Goal: Task Accomplishment & Management: Complete application form

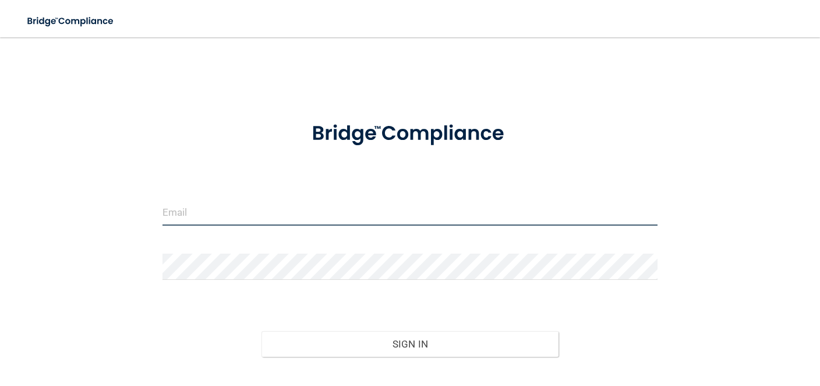
click at [213, 207] on input "email" at bounding box center [410, 212] width 495 height 26
type input "[EMAIL_ADDRESS][DOMAIN_NAME]"
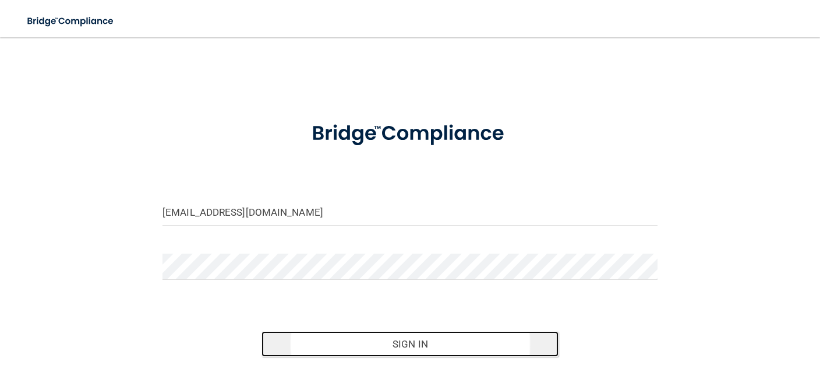
click at [358, 348] on button "Sign In" at bounding box center [410, 344] width 297 height 26
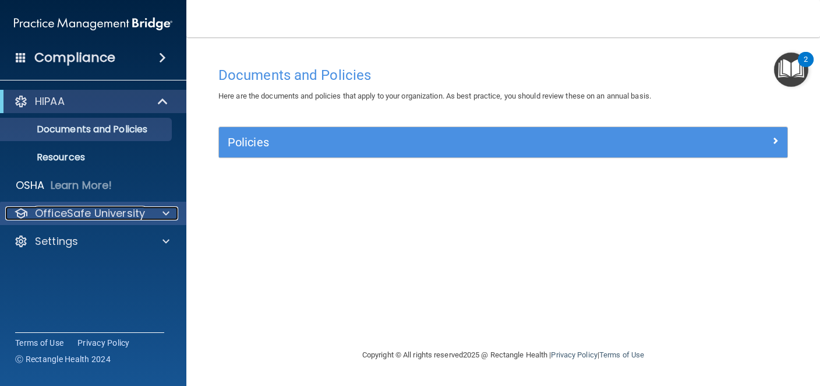
click at [147, 210] on div "OfficeSafe University" at bounding box center [77, 213] width 145 height 14
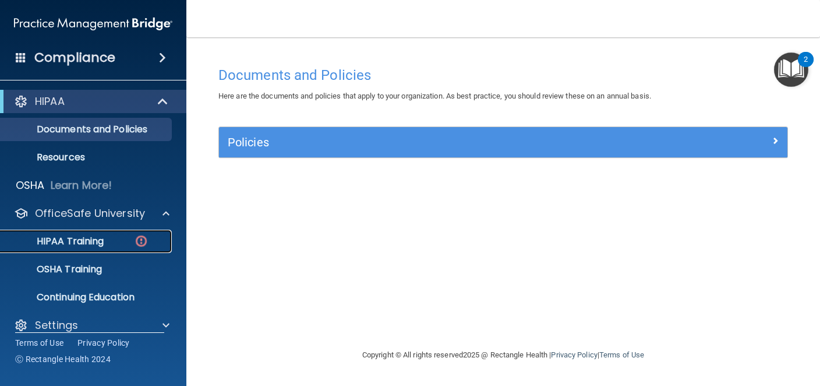
click at [100, 242] on p "HIPAA Training" at bounding box center [56, 241] width 96 height 12
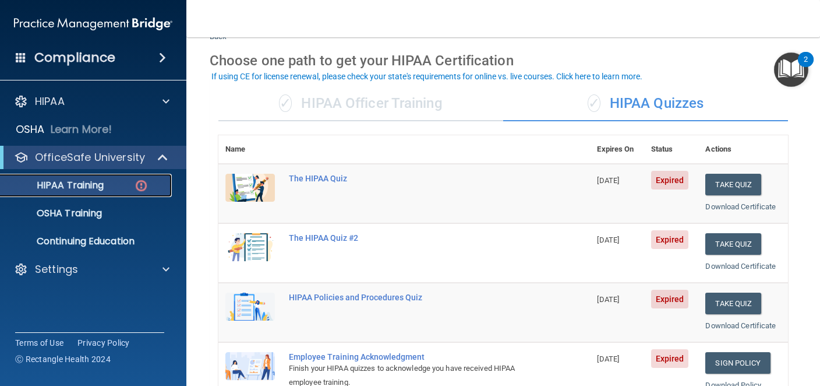
scroll to position [42, 0]
click at [739, 185] on button "Take Quiz" at bounding box center [734, 184] width 56 height 22
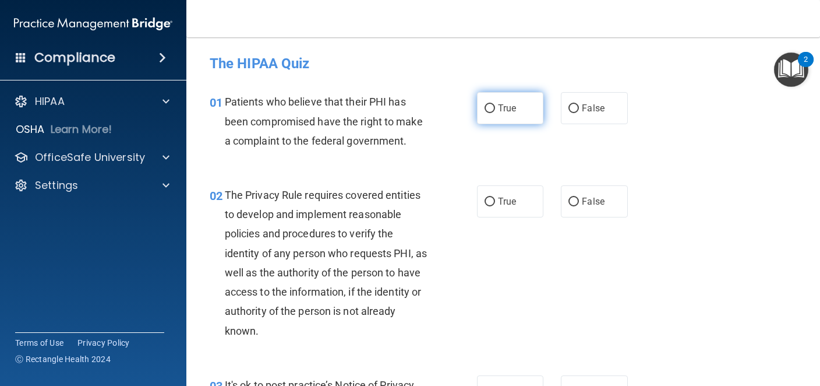
click at [491, 108] on input "True" at bounding box center [490, 108] width 10 height 9
radio input "true"
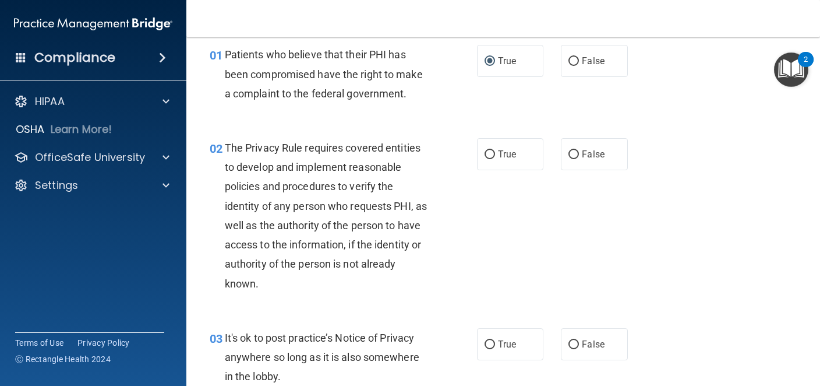
scroll to position [69, 0]
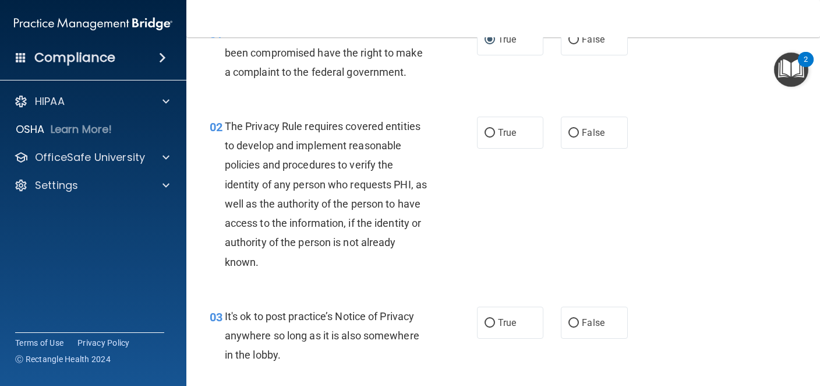
drag, startPoint x: 228, startPoint y: 124, endPoint x: 284, endPoint y: 238, distance: 127.7
click at [284, 238] on span "The Privacy Rule requires covered entities to develop and implement reasonable …" at bounding box center [326, 194] width 202 height 148
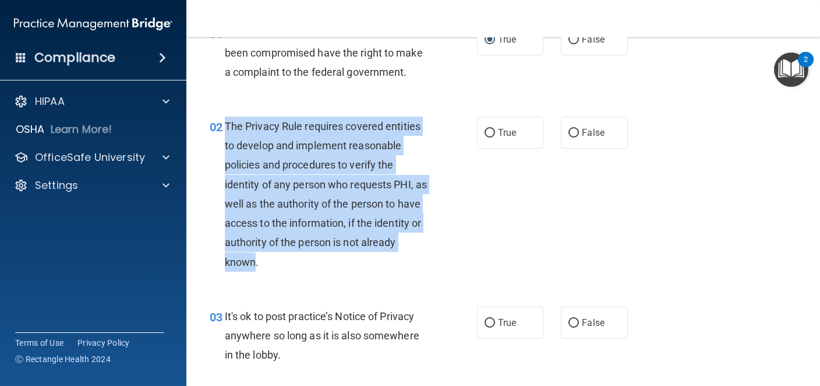
drag, startPoint x: 256, startPoint y: 257, endPoint x: 227, endPoint y: 131, distance: 129.6
click at [227, 131] on span "The Privacy Rule requires covered entities to develop and implement reasonable …" at bounding box center [326, 194] width 202 height 148
copy span "The Privacy Rule requires covered entities to develop and implement reasonable …"
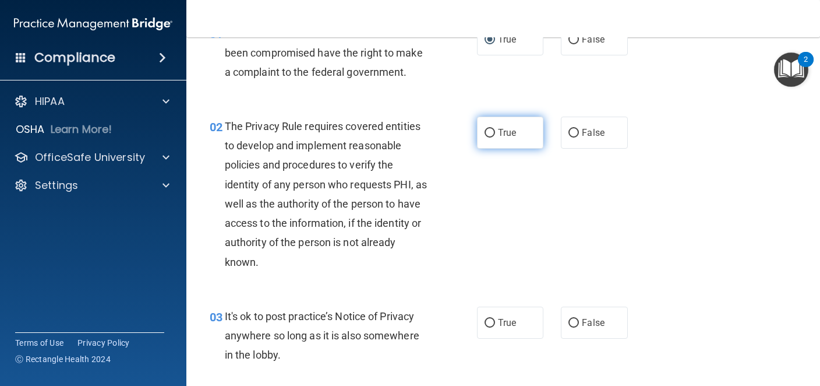
click at [489, 138] on label "True" at bounding box center [510, 133] width 66 height 32
click at [489, 138] on input "True" at bounding box center [490, 133] width 10 height 9
radio input "true"
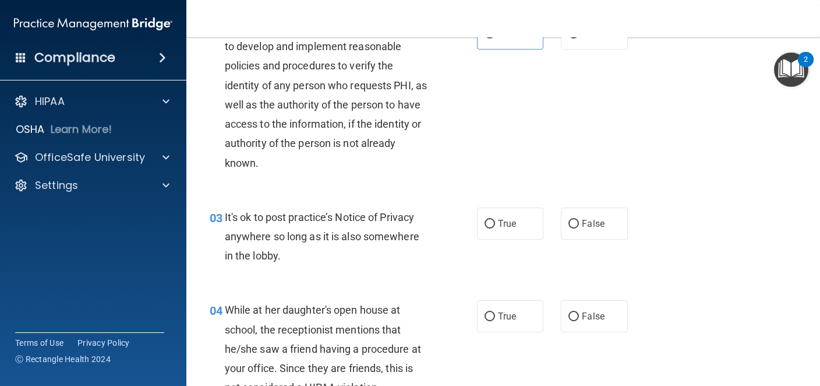
scroll to position [168, 0]
click at [488, 222] on input "True" at bounding box center [490, 223] width 10 height 9
radio input "true"
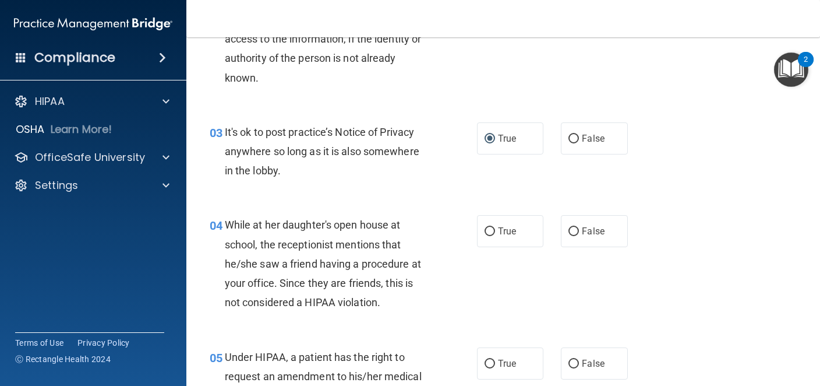
scroll to position [265, 0]
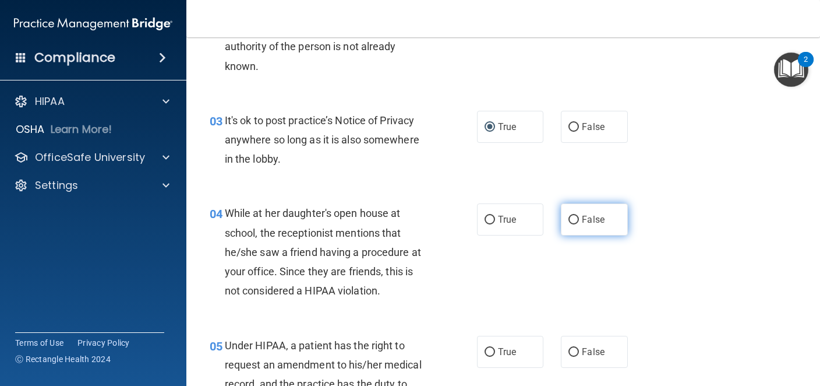
click at [572, 221] on input "False" at bounding box center [574, 220] width 10 height 9
radio input "true"
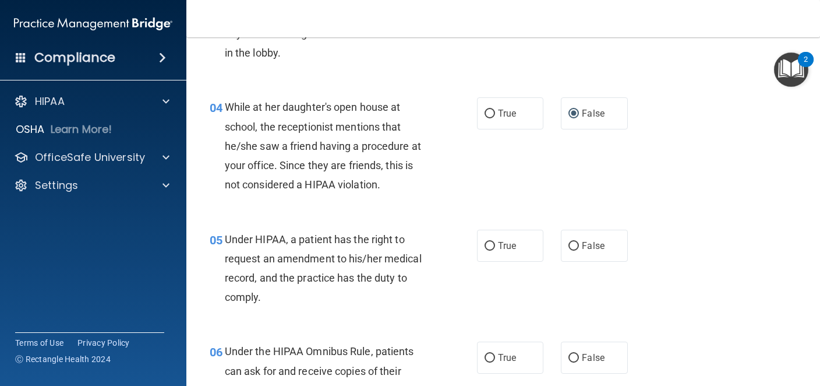
scroll to position [372, 0]
click at [492, 245] on input "True" at bounding box center [490, 245] width 10 height 9
radio input "true"
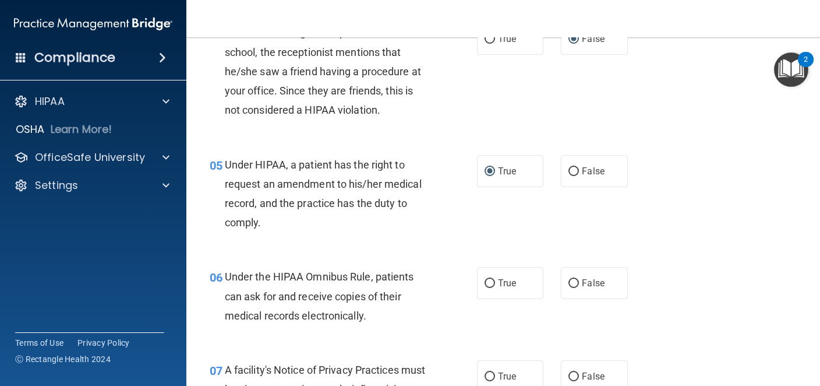
scroll to position [471, 0]
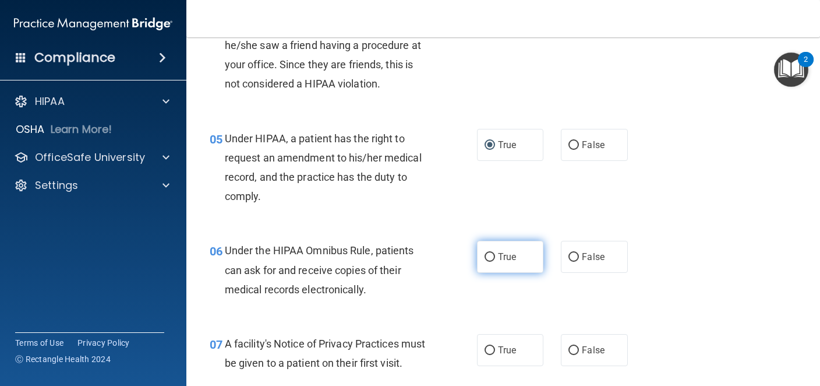
click at [489, 259] on input "True" at bounding box center [490, 257] width 10 height 9
radio input "true"
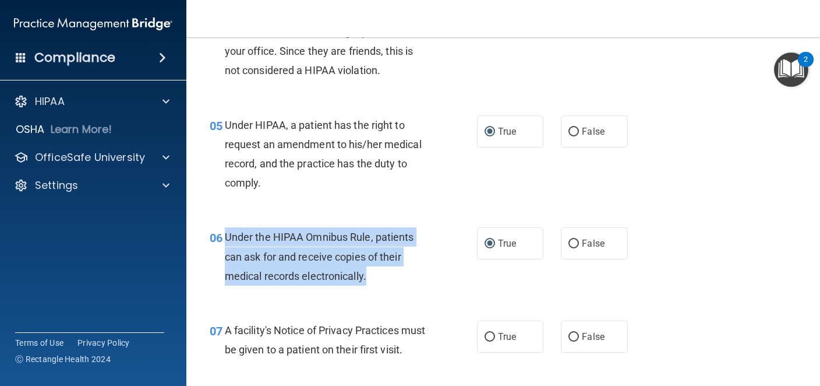
drag, startPoint x: 225, startPoint y: 238, endPoint x: 374, endPoint y: 276, distance: 153.3
click at [374, 276] on div "Under the HIPAA Omnibus Rule, patients can ask for and receive copies of their …" at bounding box center [332, 256] width 214 height 58
copy span "Under the HIPAA Omnibus Rule, patients can ask for and receive copies of their …"
click at [473, 270] on div "06 Under the HIPAA Omnibus Rule, patients can ask for and receive copies of the…" at bounding box center [343, 259] width 302 height 64
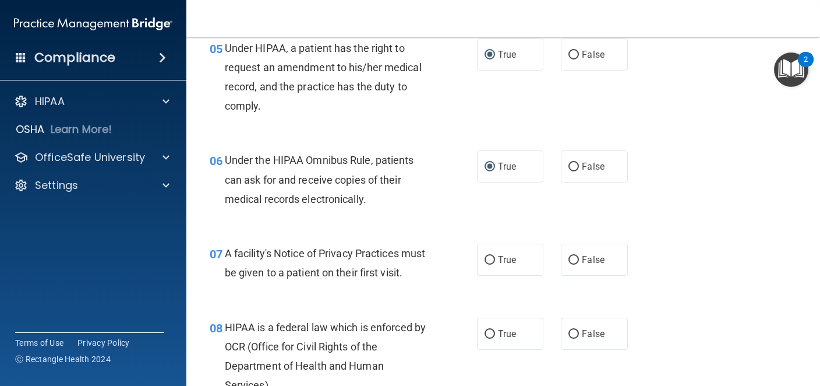
scroll to position [562, 0]
click at [489, 260] on input "True" at bounding box center [490, 259] width 10 height 9
radio input "true"
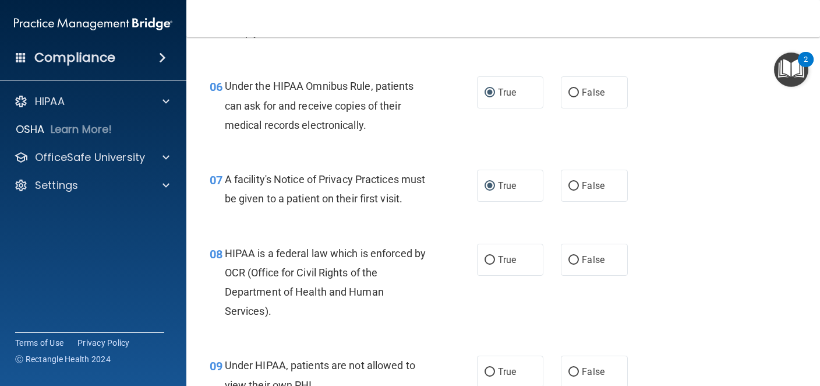
scroll to position [641, 0]
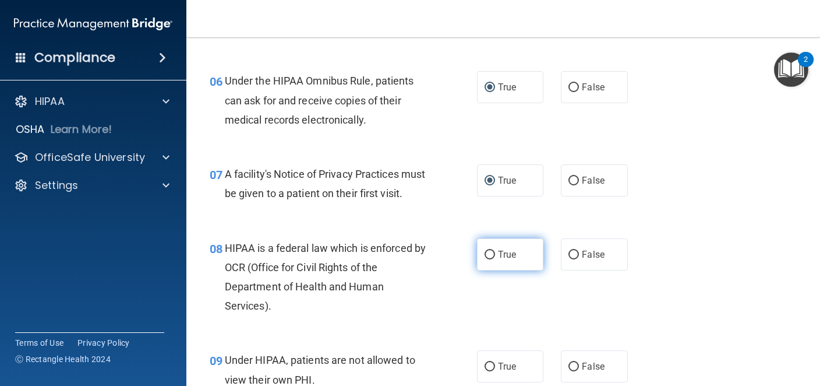
click at [488, 251] on input "True" at bounding box center [490, 255] width 10 height 9
radio input "true"
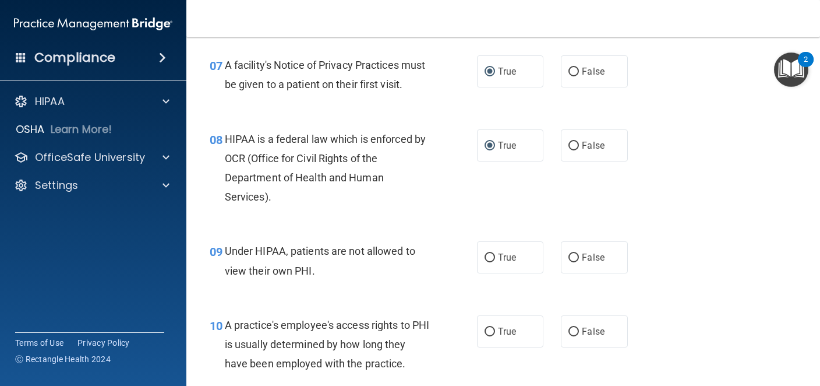
scroll to position [751, 0]
click at [576, 253] on input "False" at bounding box center [574, 256] width 10 height 9
radio input "true"
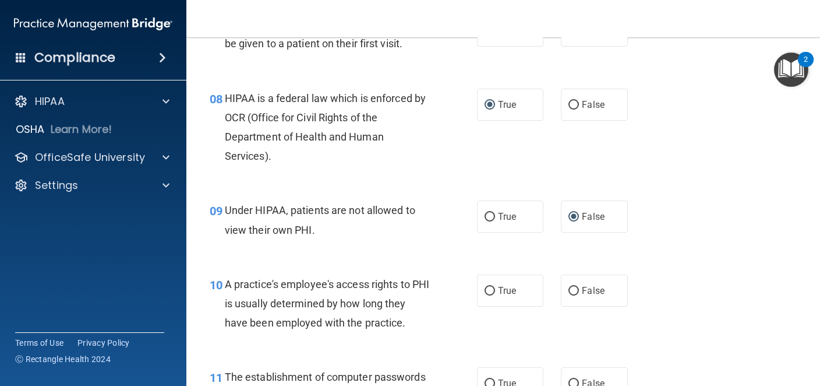
scroll to position [793, 0]
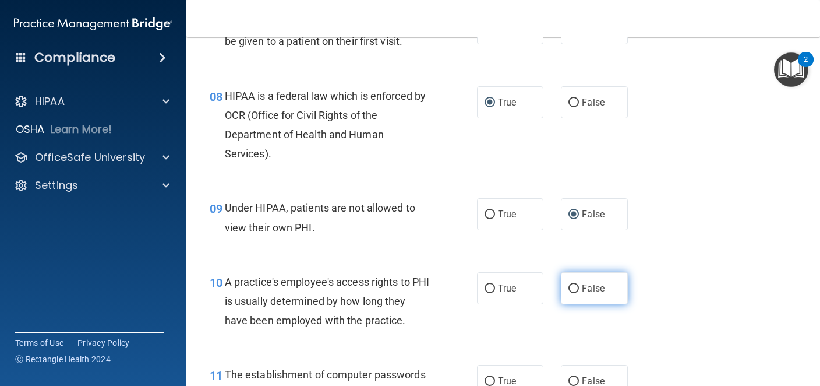
click at [574, 280] on label "False" at bounding box center [594, 288] width 66 height 32
click at [574, 284] on input "False" at bounding box center [574, 288] width 10 height 9
radio input "true"
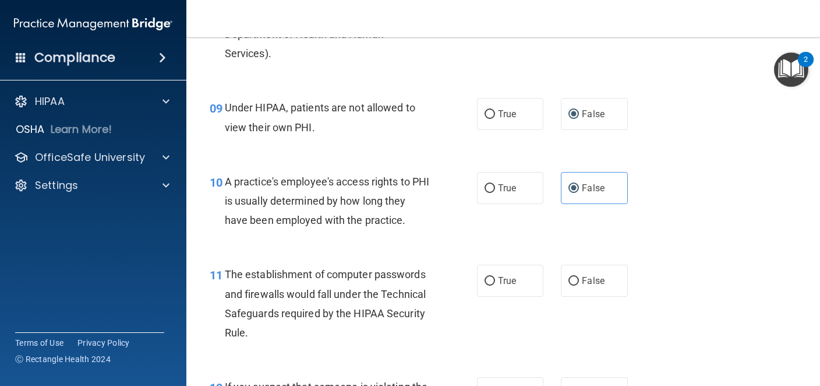
scroll to position [894, 0]
click at [487, 281] on input "True" at bounding box center [490, 280] width 10 height 9
radio input "true"
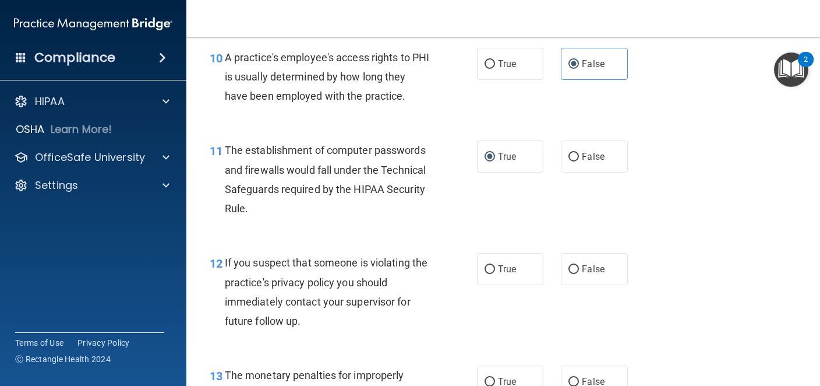
scroll to position [1018, 0]
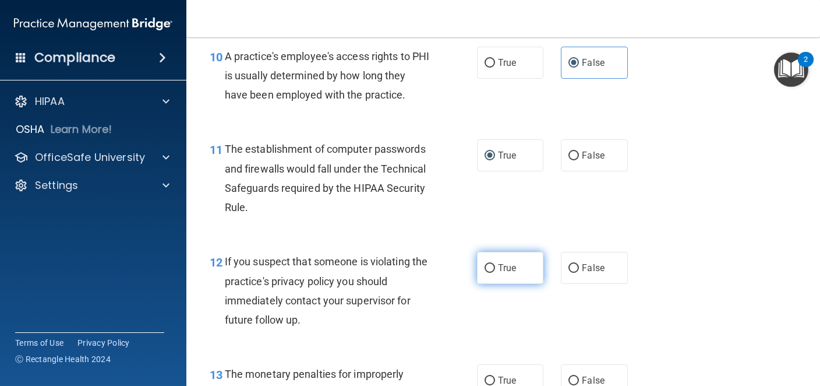
click at [489, 267] on input "True" at bounding box center [490, 268] width 10 height 9
radio input "true"
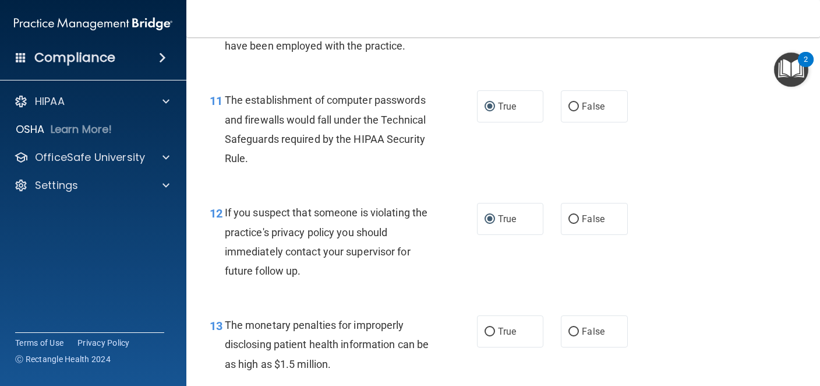
scroll to position [1119, 0]
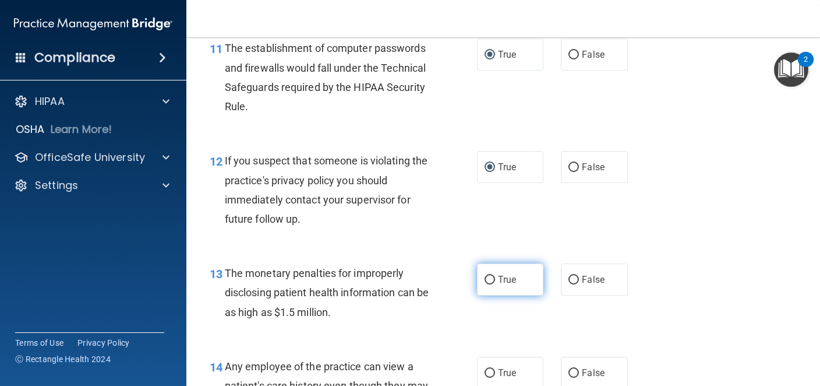
click at [489, 277] on input "True" at bounding box center [490, 280] width 10 height 9
radio input "true"
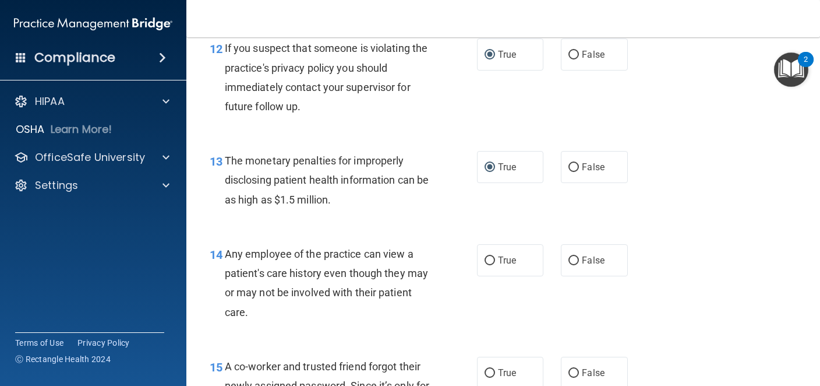
scroll to position [1236, 0]
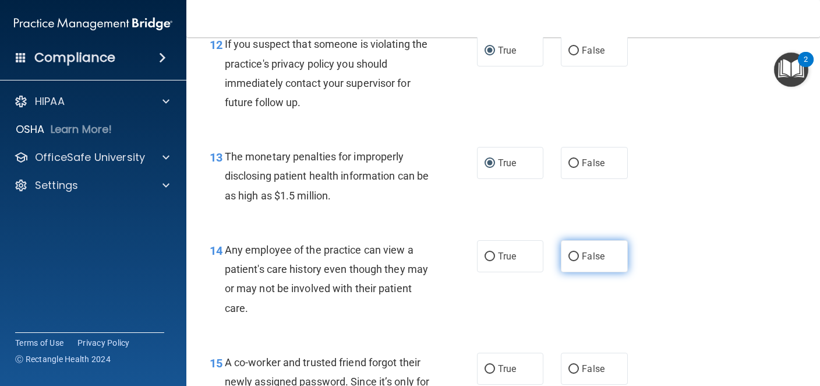
click at [573, 260] on input "False" at bounding box center [574, 256] width 10 height 9
radio input "true"
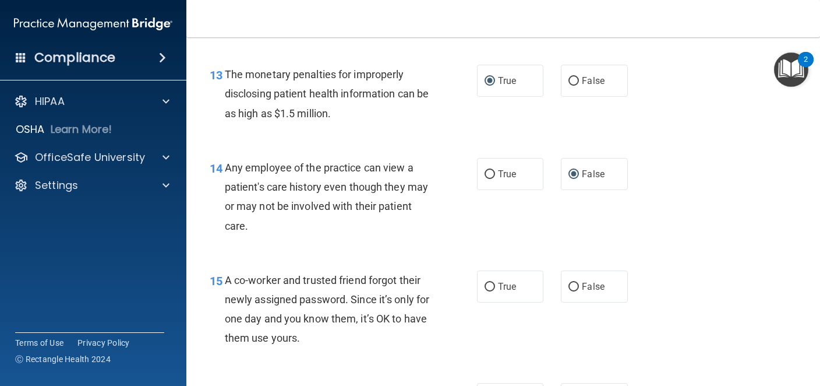
scroll to position [1338, 0]
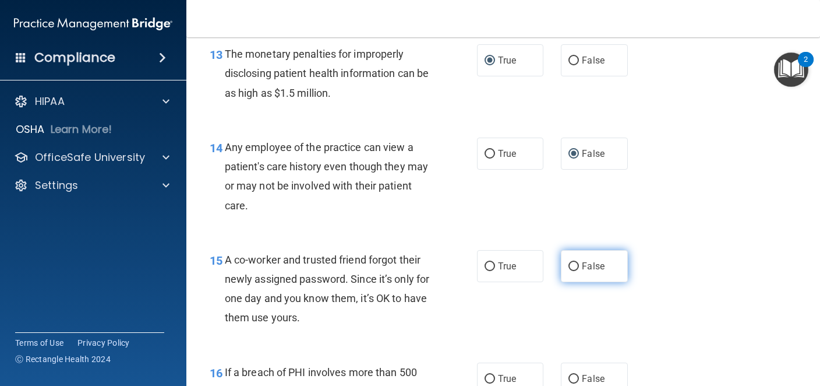
click at [575, 267] on input "False" at bounding box center [574, 266] width 10 height 9
radio input "true"
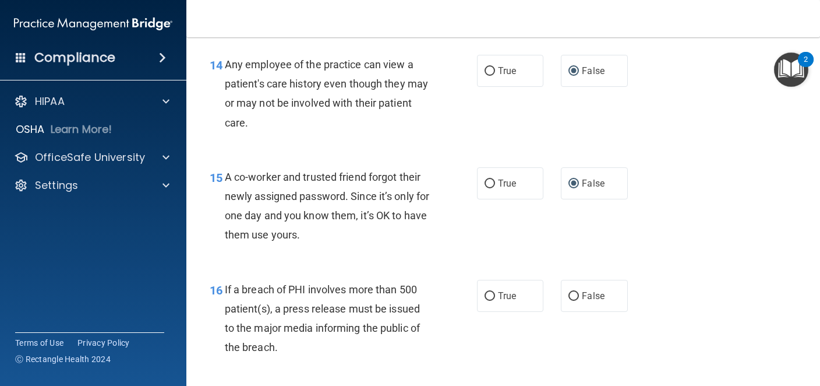
scroll to position [1447, 0]
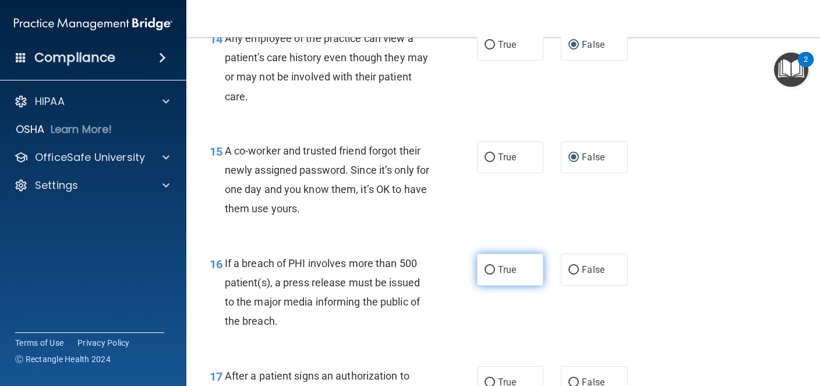
click at [488, 269] on input "True" at bounding box center [490, 270] width 10 height 9
radio input "true"
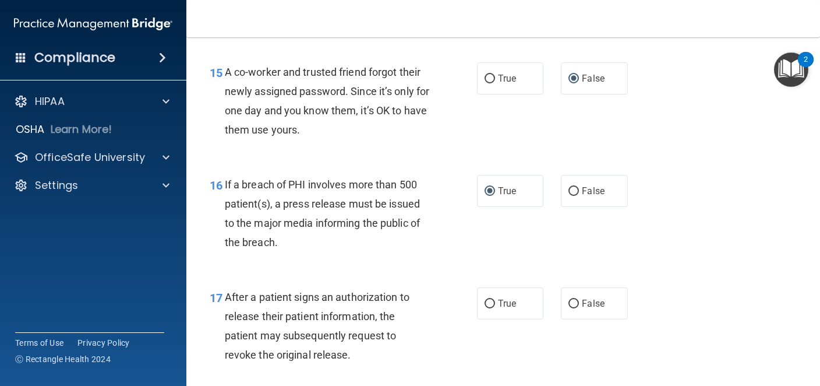
scroll to position [1577, 0]
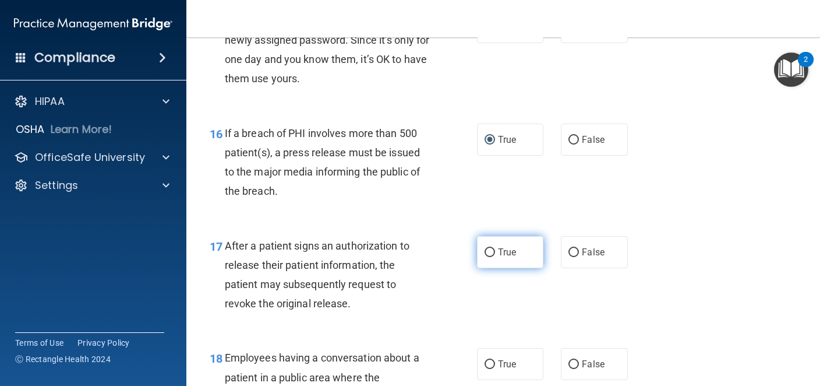
click at [491, 253] on input "True" at bounding box center [490, 252] width 10 height 9
radio input "true"
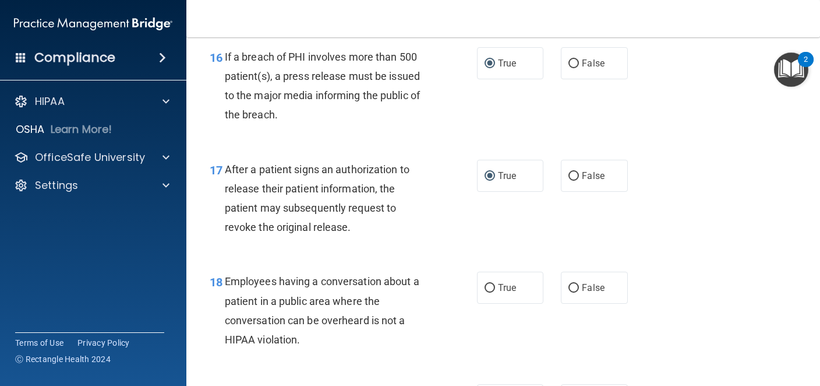
scroll to position [1662, 0]
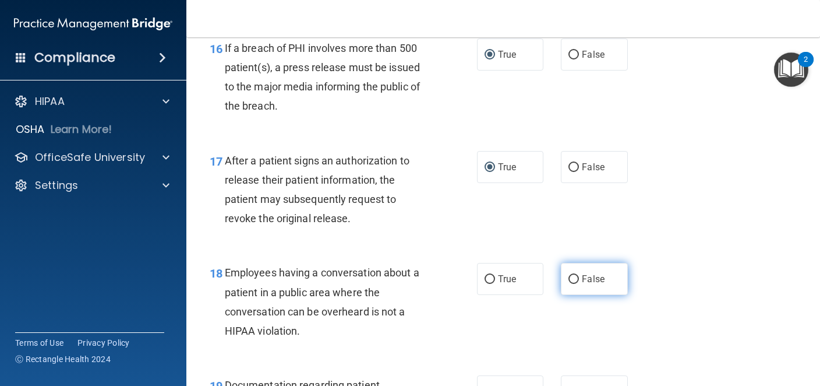
click at [571, 279] on input "False" at bounding box center [574, 279] width 10 height 9
radio input "true"
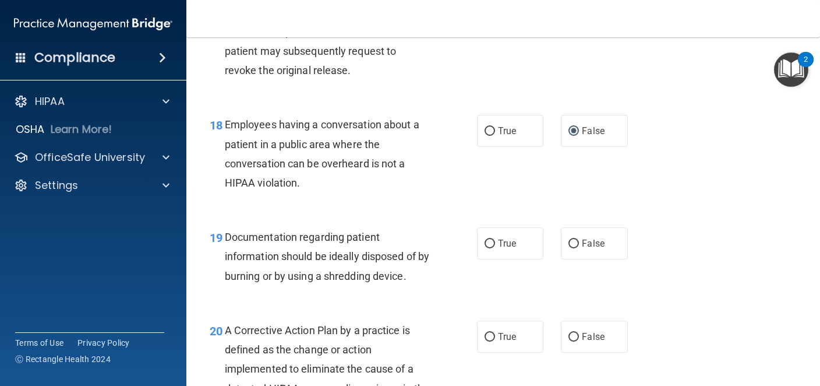
scroll to position [1811, 0]
click at [491, 241] on input "True" at bounding box center [490, 243] width 10 height 9
radio input "true"
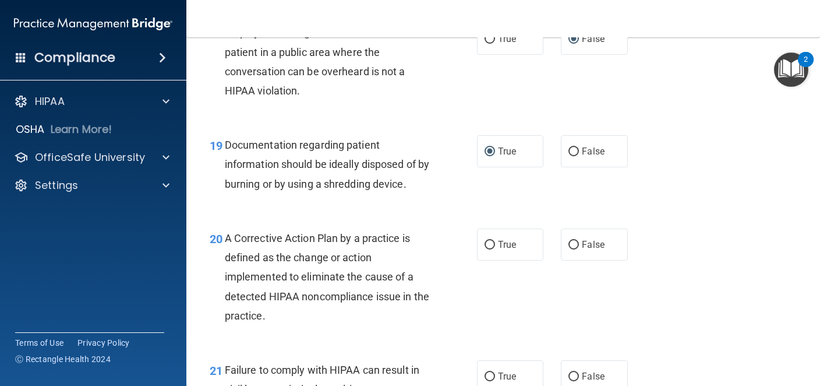
scroll to position [1906, 0]
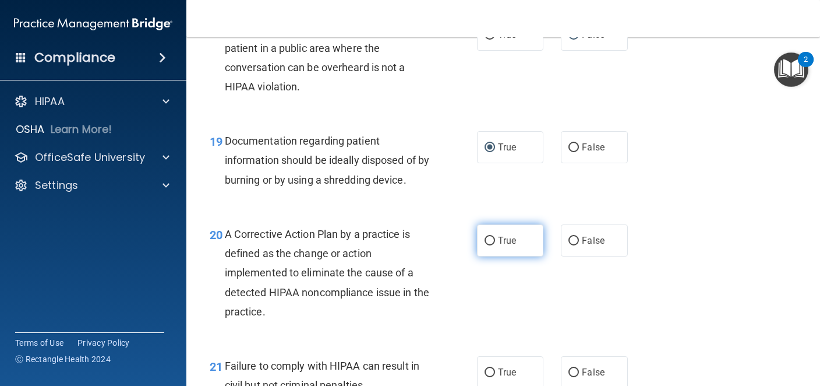
click at [485, 239] on input "True" at bounding box center [490, 241] width 10 height 9
radio input "true"
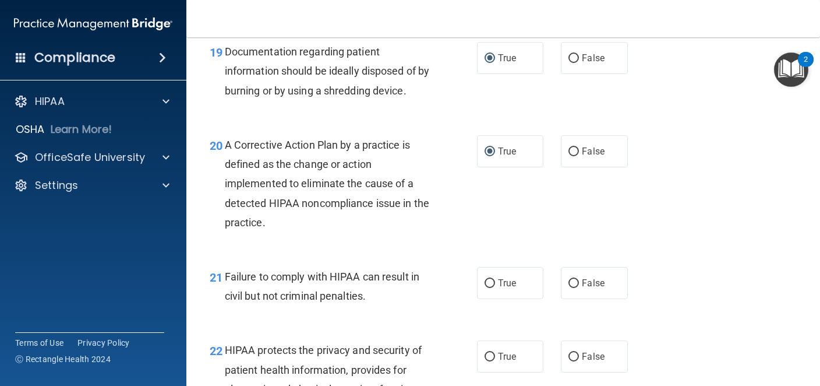
scroll to position [2001, 0]
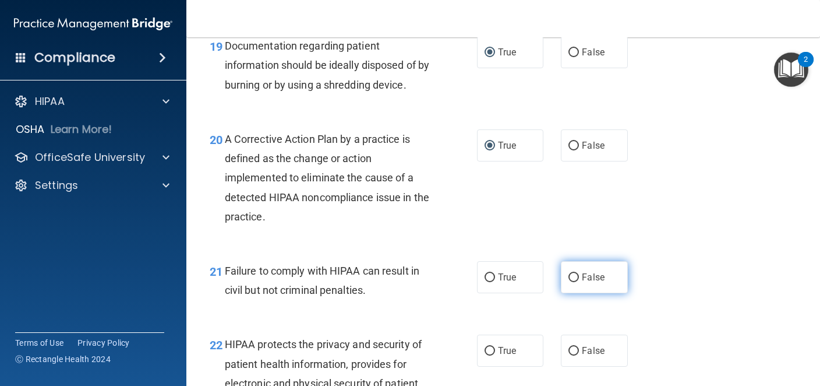
click at [575, 278] on input "False" at bounding box center [574, 277] width 10 height 9
radio input "true"
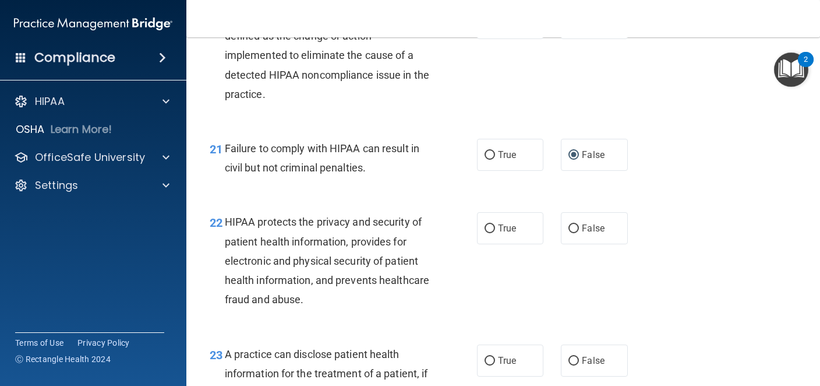
scroll to position [2124, 0]
click at [488, 229] on input "True" at bounding box center [490, 228] width 10 height 9
radio input "true"
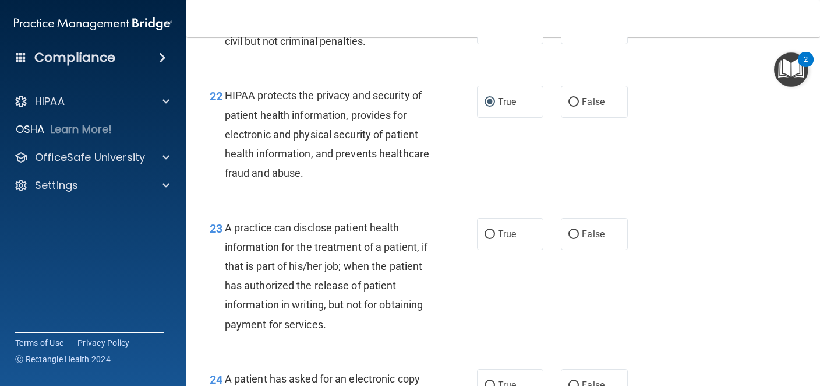
scroll to position [2251, 0]
click at [577, 231] on input "False" at bounding box center [574, 234] width 10 height 9
radio input "true"
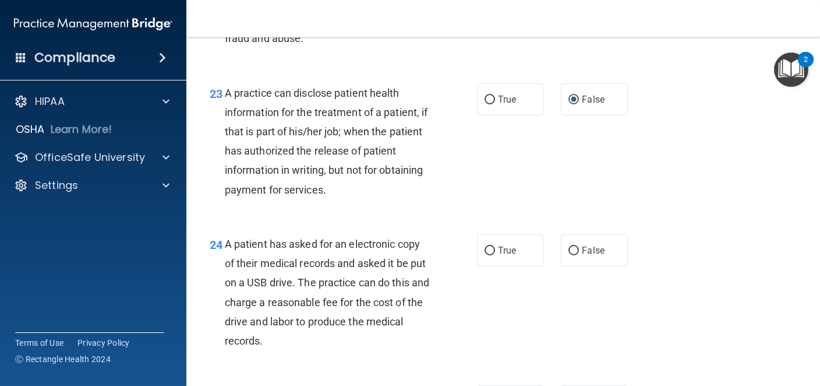
scroll to position [2388, 0]
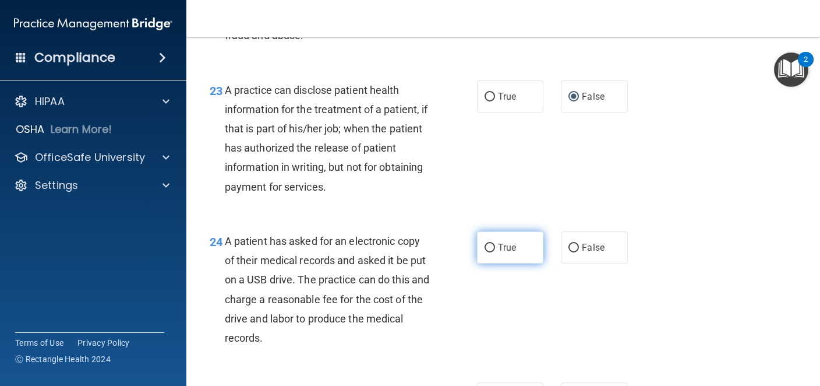
click at [487, 250] on input "True" at bounding box center [490, 248] width 10 height 9
radio input "true"
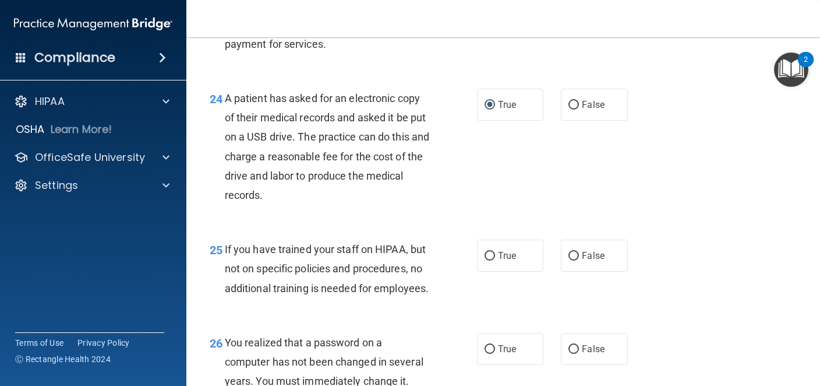
scroll to position [2544, 0]
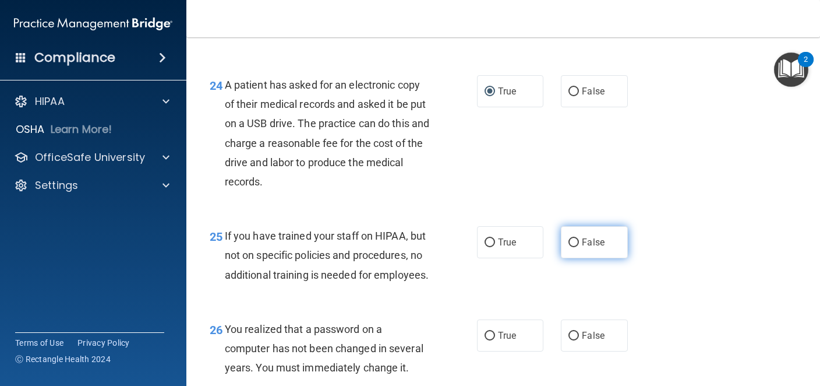
click at [573, 242] on input "False" at bounding box center [574, 242] width 10 height 9
radio input "true"
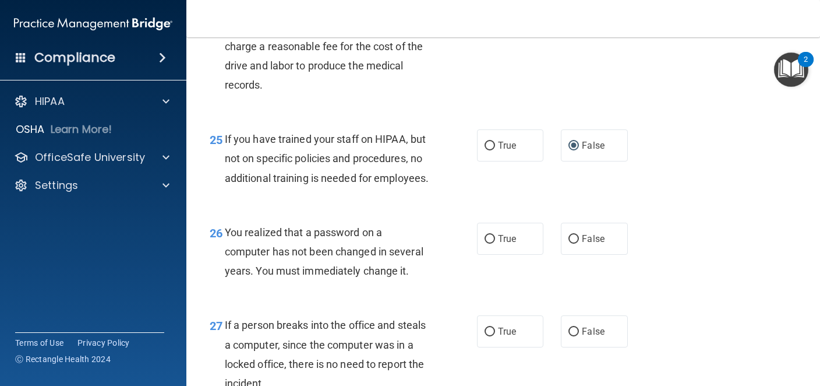
scroll to position [2644, 0]
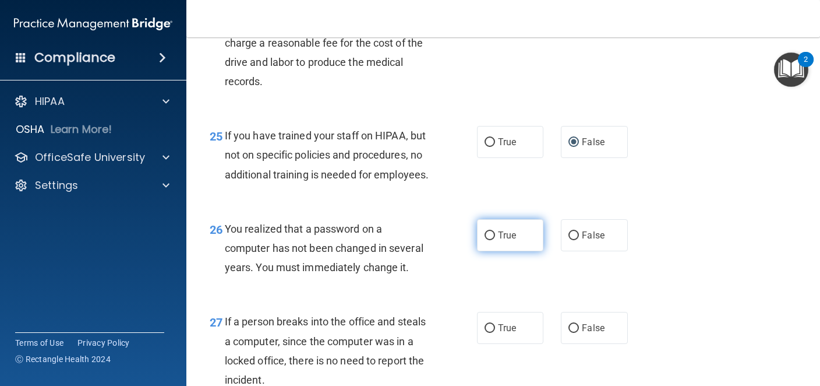
click at [488, 240] on input "True" at bounding box center [490, 235] width 10 height 9
radio input "true"
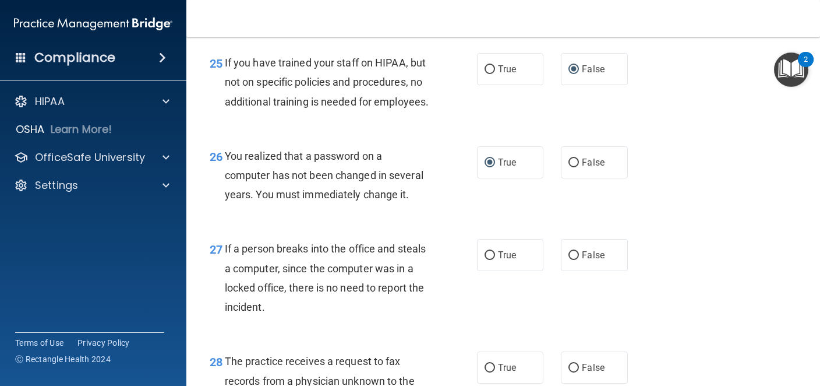
scroll to position [2718, 0]
click at [577, 259] on input "False" at bounding box center [574, 255] width 10 height 9
radio input "true"
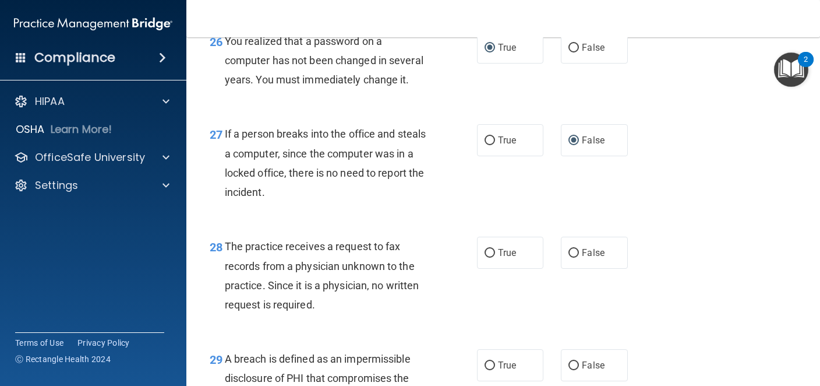
scroll to position [2855, 0]
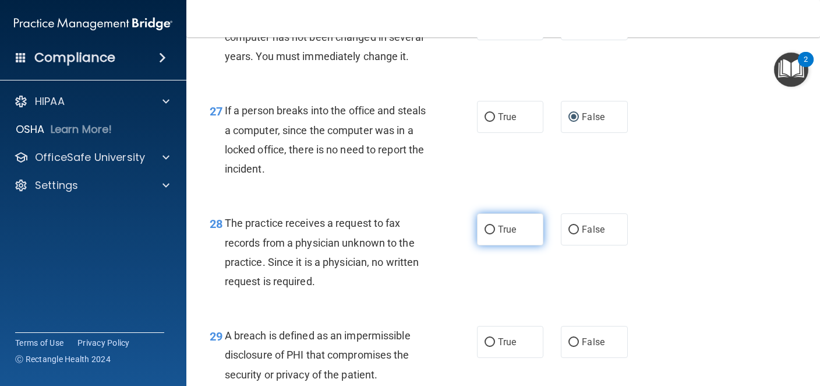
click at [488, 234] on input "True" at bounding box center [490, 229] width 10 height 9
radio input "true"
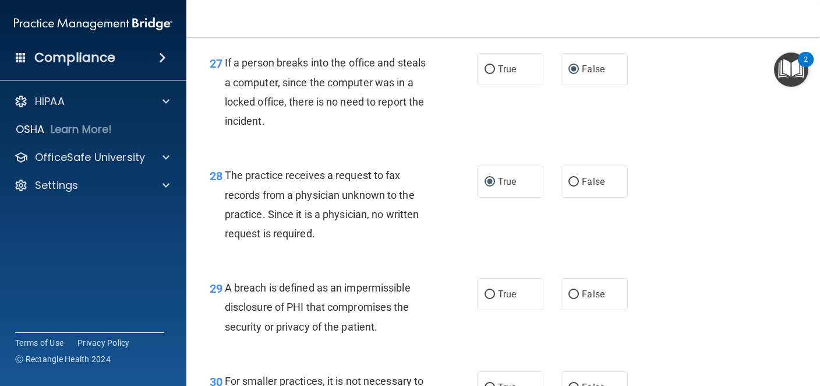
scroll to position [2924, 0]
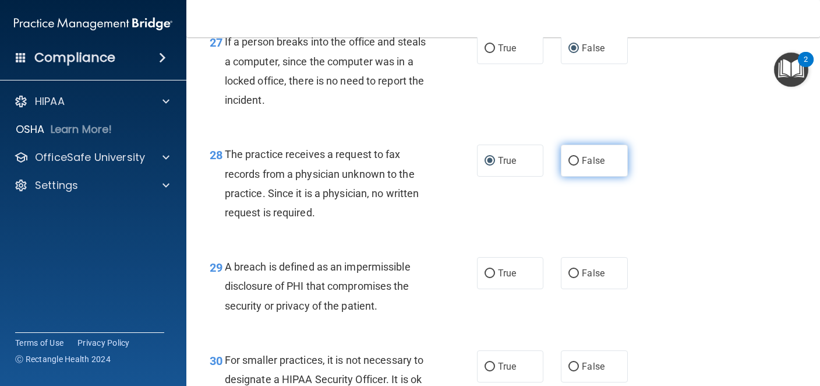
click at [576, 165] on input "False" at bounding box center [574, 161] width 10 height 9
radio input "true"
radio input "false"
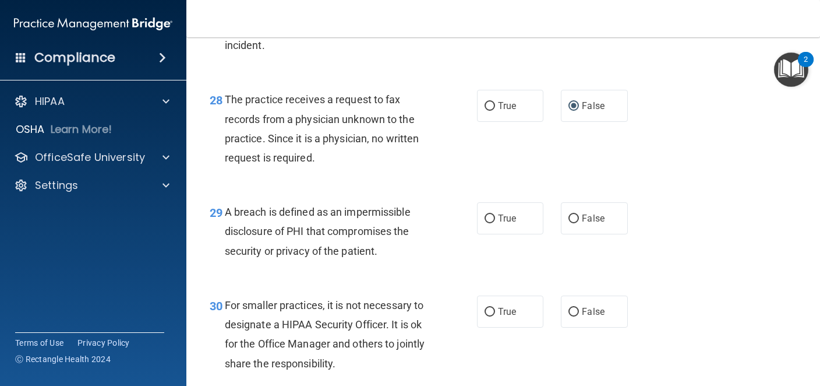
scroll to position [2980, 0]
click at [492, 222] on input "True" at bounding box center [490, 217] width 10 height 9
radio input "true"
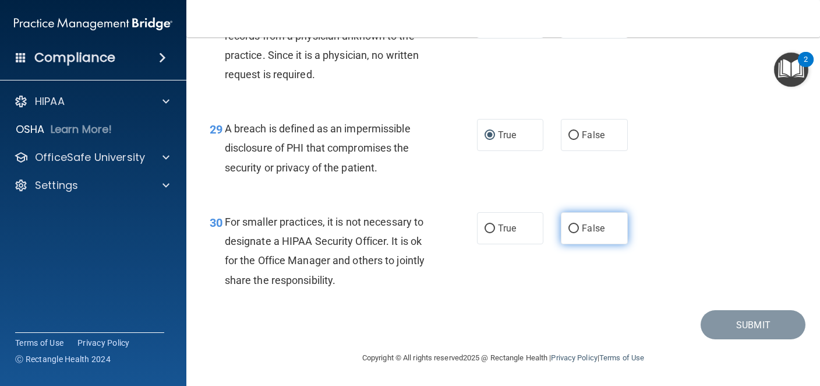
click at [577, 224] on input "False" at bounding box center [574, 228] width 10 height 9
radio input "true"
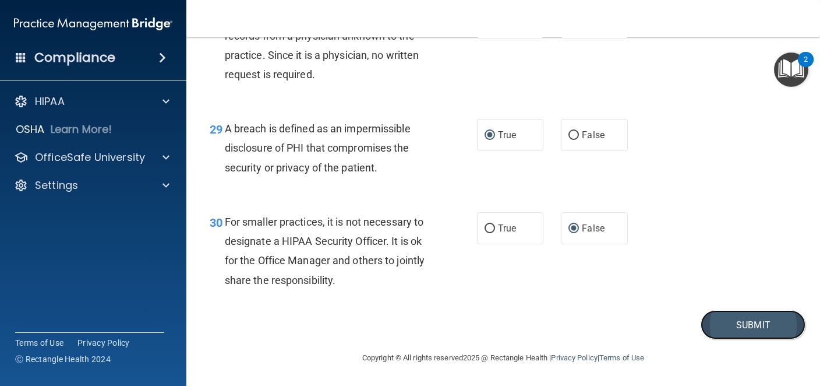
click at [728, 323] on button "Submit" at bounding box center [753, 325] width 105 height 30
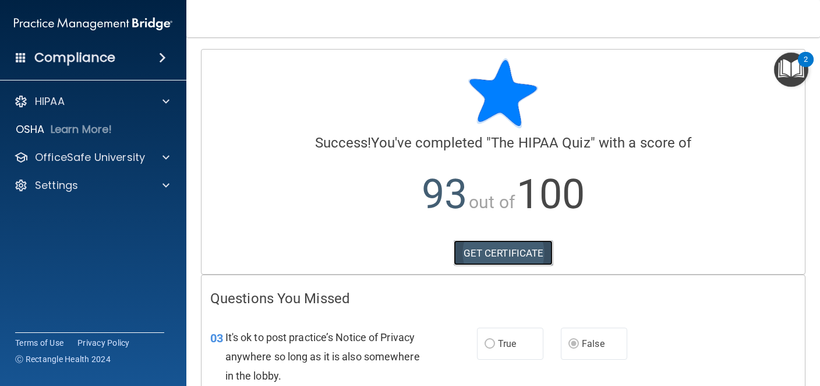
click at [496, 251] on link "GET CERTIFICATE" at bounding box center [504, 253] width 100 height 26
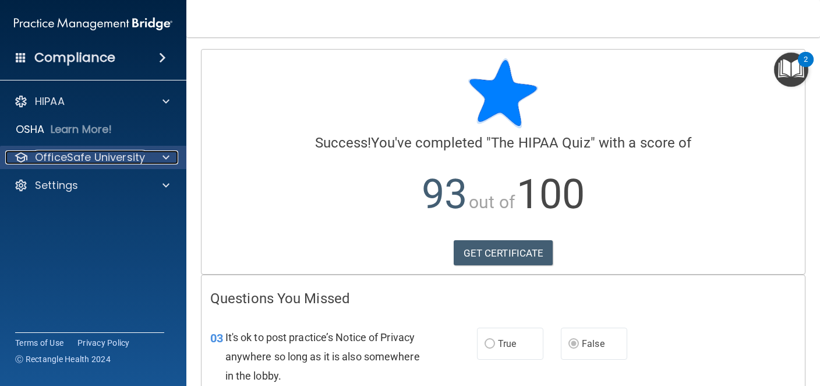
click at [94, 155] on p "OfficeSafe University" at bounding box center [90, 157] width 110 height 14
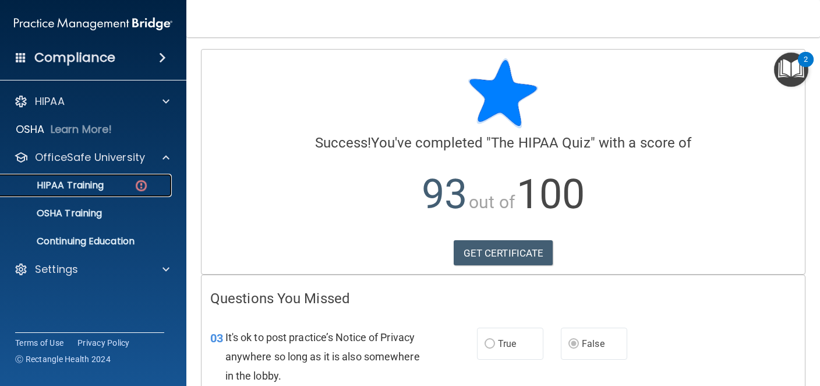
click at [94, 186] on p "HIPAA Training" at bounding box center [56, 185] width 96 height 12
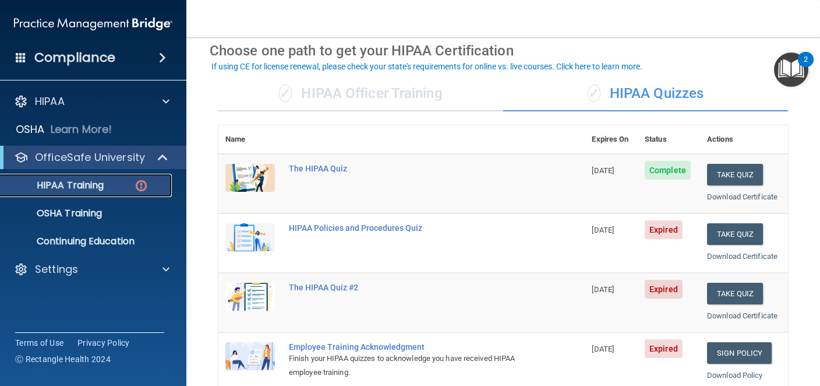
scroll to position [51, 0]
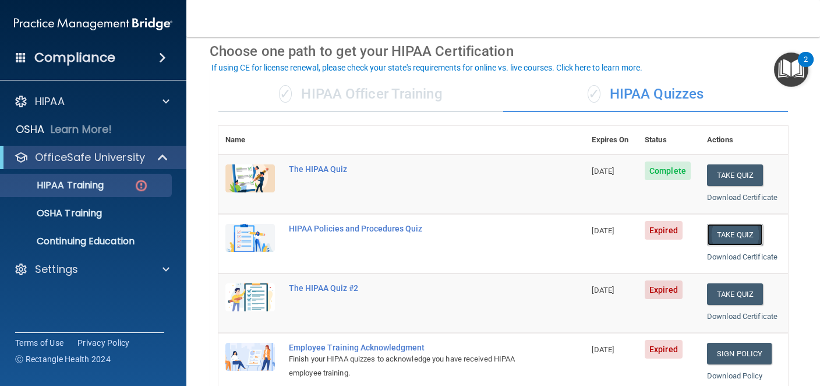
click at [729, 236] on button "Take Quiz" at bounding box center [735, 235] width 56 height 22
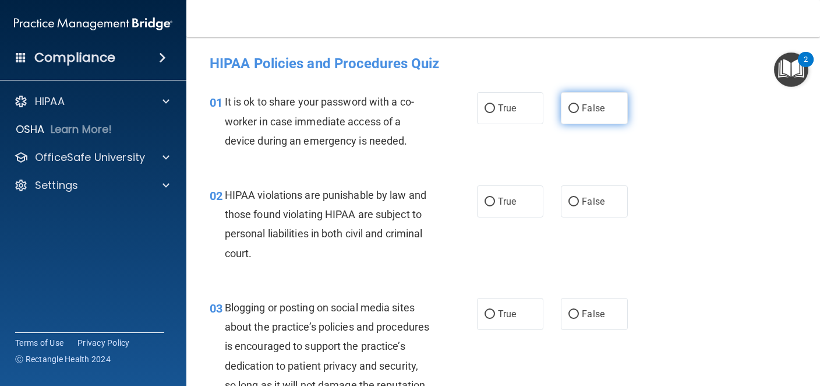
click at [573, 108] on input "False" at bounding box center [574, 108] width 10 height 9
radio input "true"
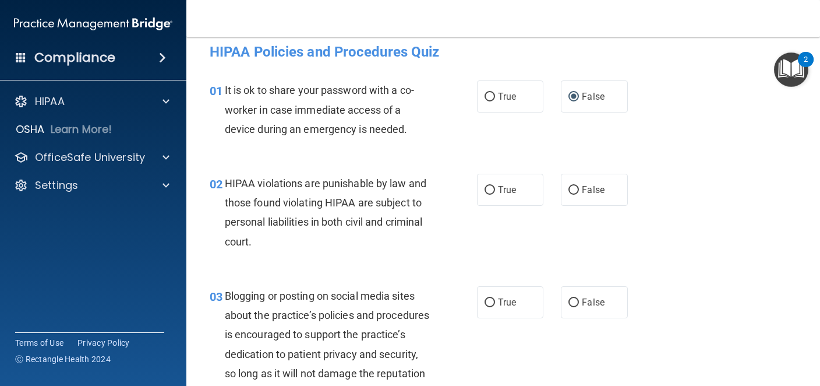
scroll to position [16, 0]
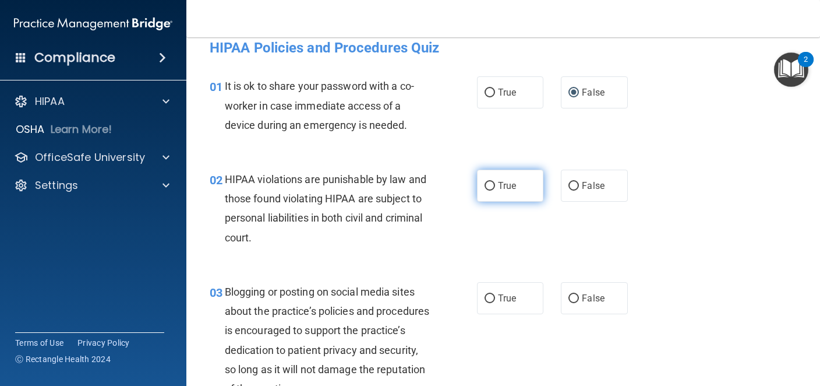
click at [482, 182] on label "True" at bounding box center [510, 186] width 66 height 32
click at [485, 182] on input "True" at bounding box center [490, 186] width 10 height 9
radio input "true"
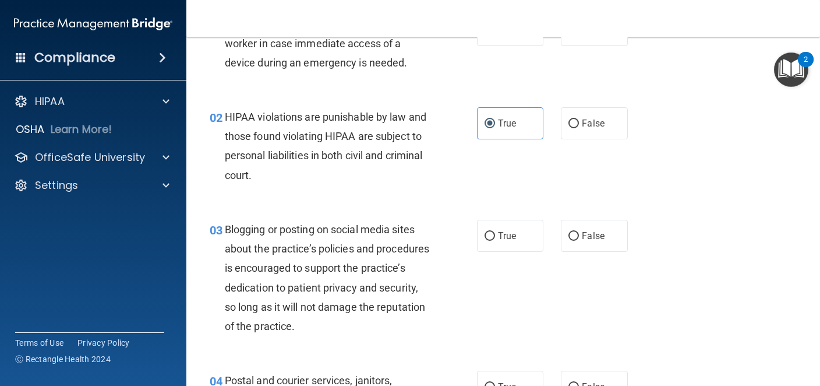
scroll to position [79, 0]
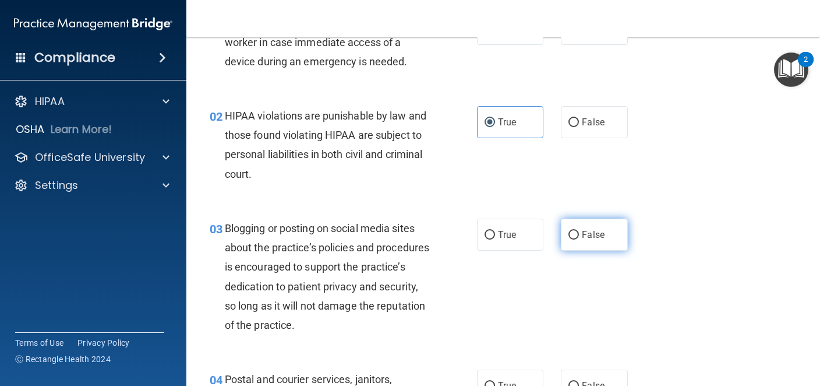
click at [571, 235] on input "False" at bounding box center [574, 235] width 10 height 9
radio input "true"
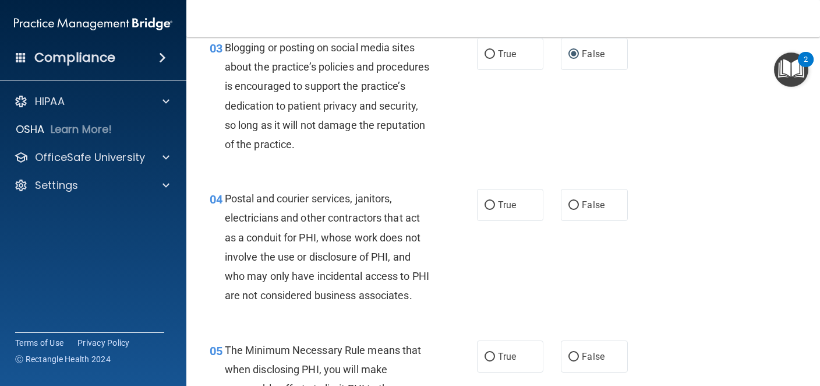
scroll to position [261, 0]
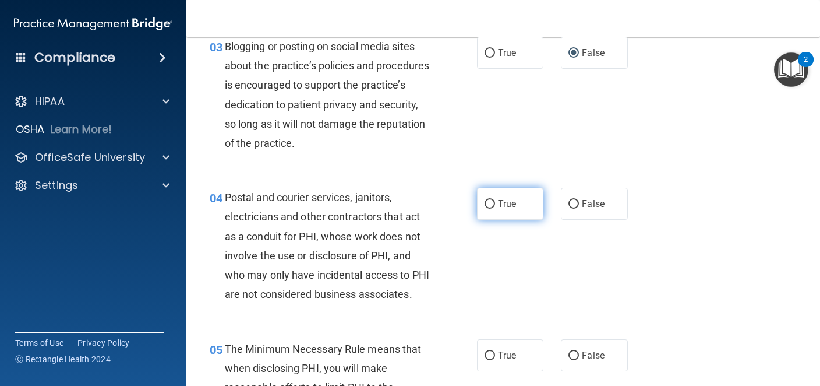
click at [488, 201] on input "True" at bounding box center [490, 204] width 10 height 9
radio input "true"
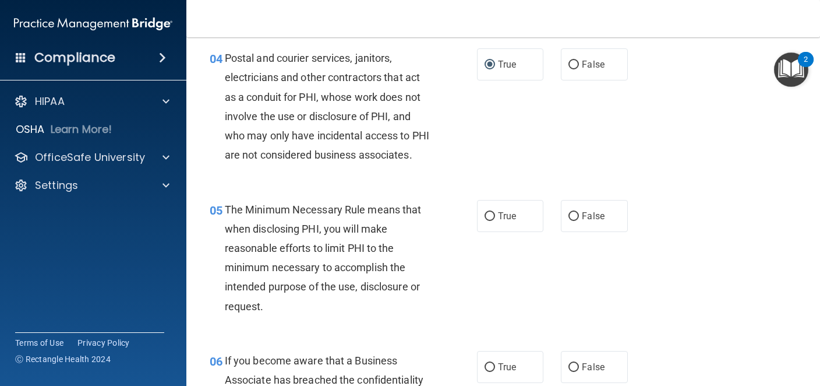
scroll to position [405, 0]
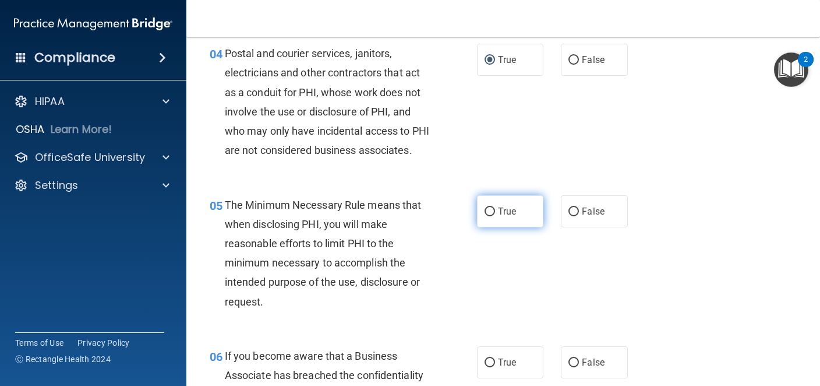
click at [492, 216] on input "True" at bounding box center [490, 211] width 10 height 9
radio input "true"
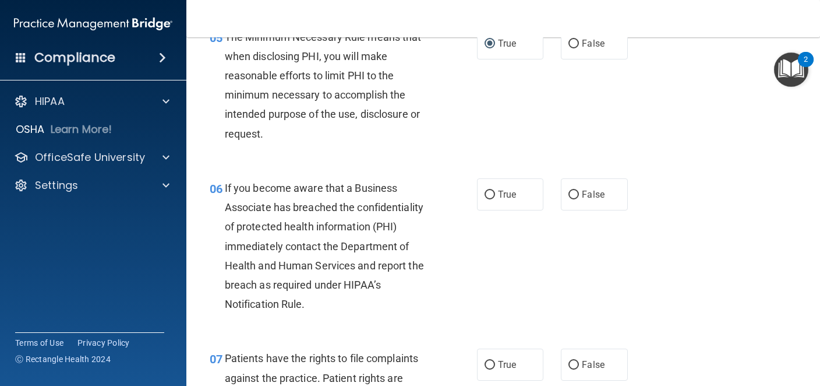
scroll to position [589, 0]
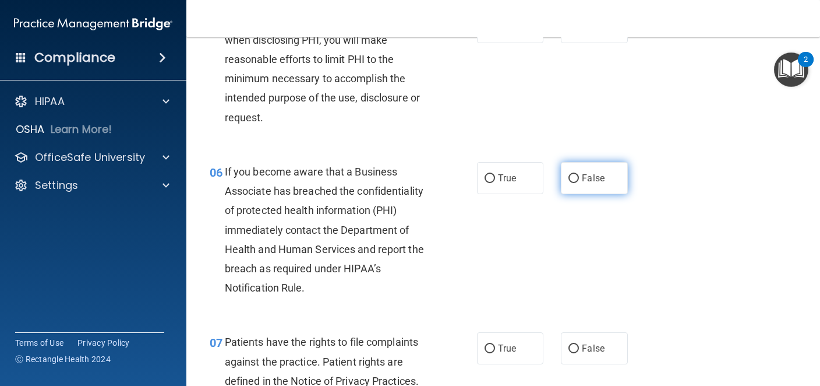
click at [574, 183] on input "False" at bounding box center [574, 178] width 10 height 9
radio input "true"
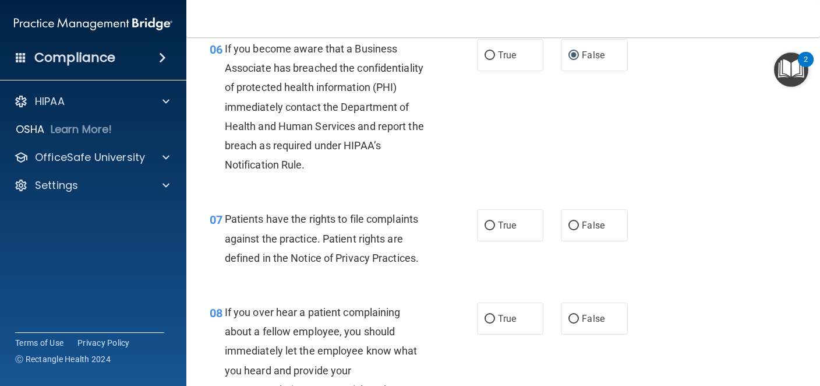
scroll to position [714, 0]
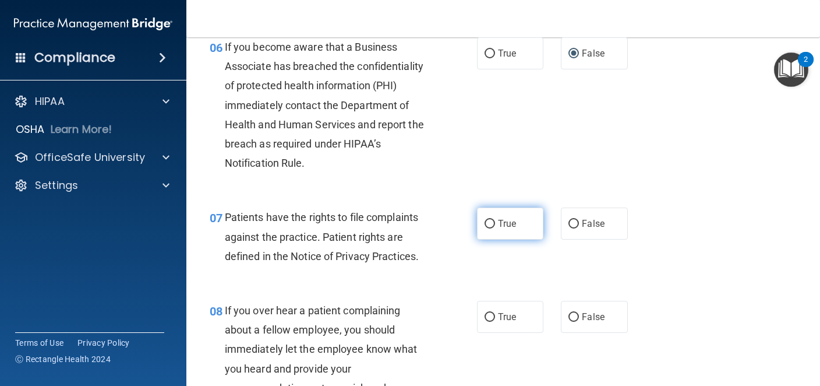
click at [489, 228] on input "True" at bounding box center [490, 224] width 10 height 9
radio input "true"
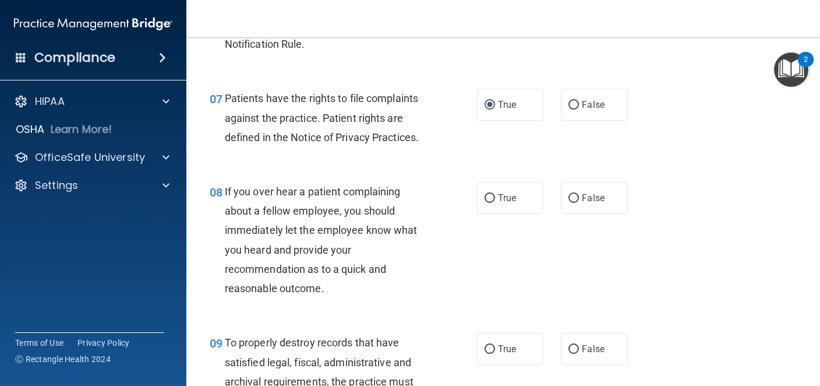
scroll to position [834, 0]
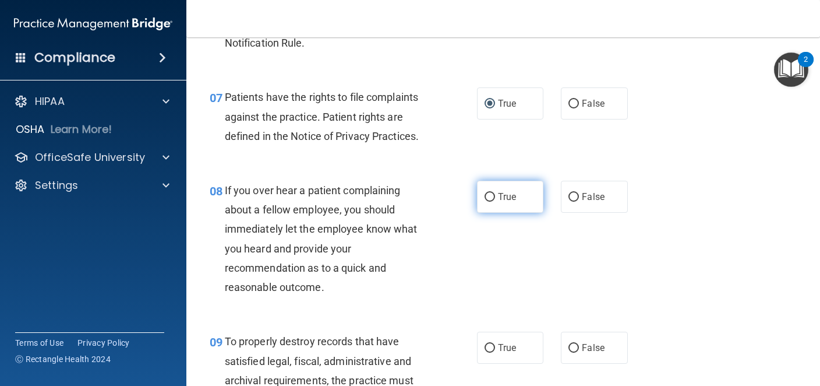
click at [492, 202] on input "True" at bounding box center [490, 197] width 10 height 9
radio input "true"
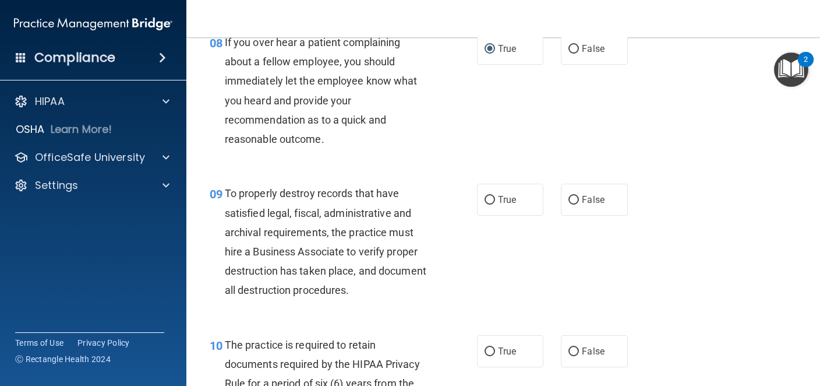
scroll to position [982, 0]
click at [575, 204] on input "False" at bounding box center [574, 199] width 10 height 9
radio input "true"
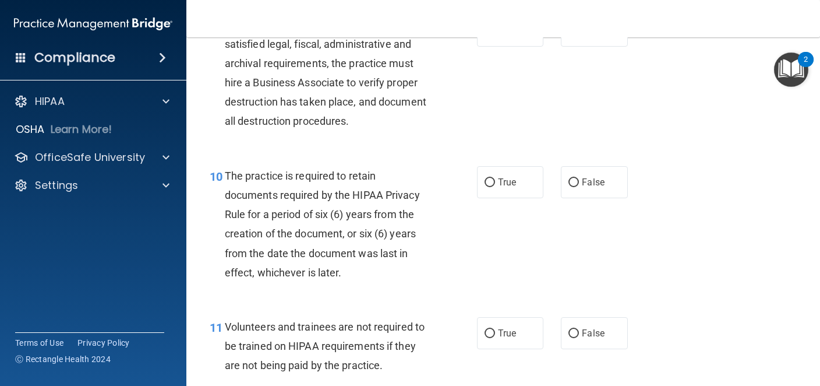
scroll to position [1153, 0]
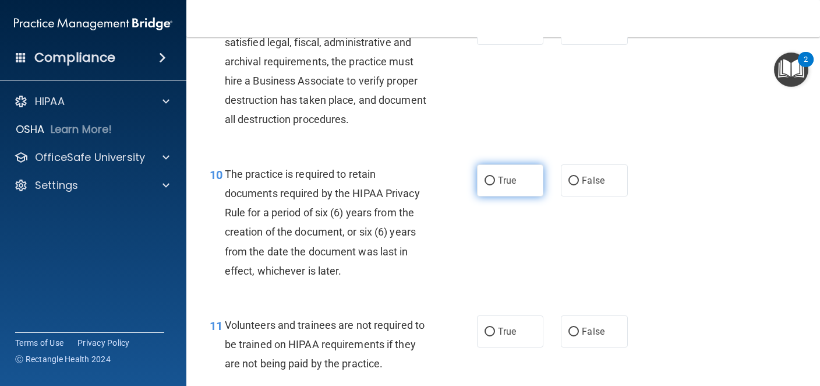
click at [486, 185] on input "True" at bounding box center [490, 181] width 10 height 9
radio input "true"
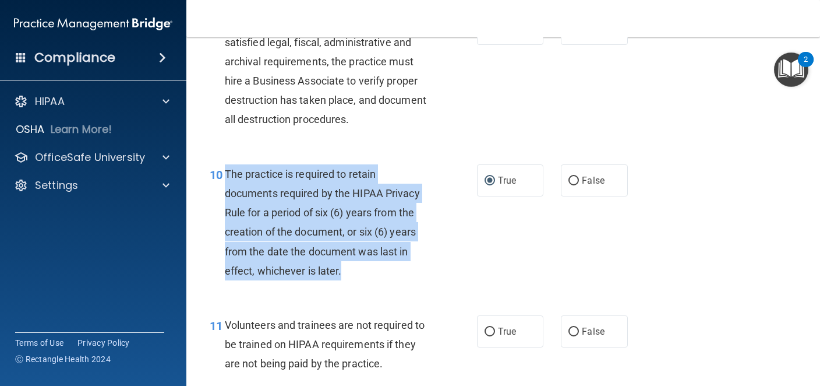
drag, startPoint x: 227, startPoint y: 188, endPoint x: 353, endPoint y: 284, distance: 158.4
click at [353, 280] on div "The practice is required to retain documents required by the HIPAA Privacy Rule…" at bounding box center [332, 222] width 214 height 116
copy span "The practice is required to retain documents required by the HIPAA Privacy Rule…"
click at [428, 280] on div "The practice is required to retain documents required by the HIPAA Privacy Rule…" at bounding box center [332, 222] width 214 height 116
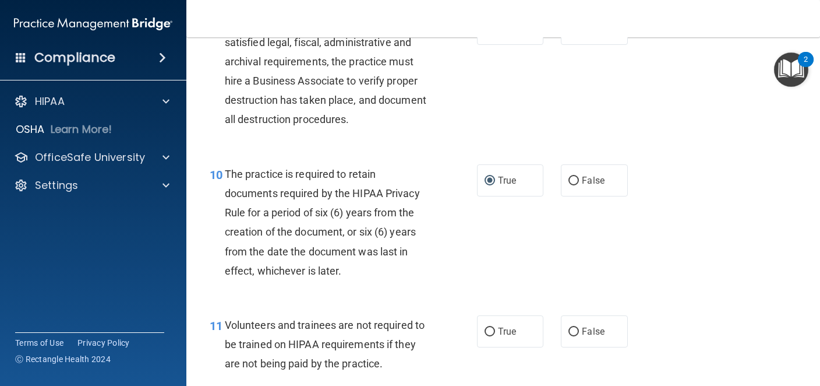
scroll to position [1296, 0]
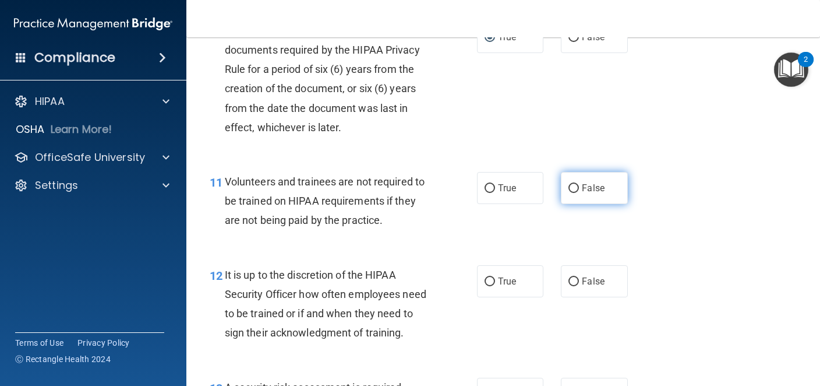
click at [572, 193] on input "False" at bounding box center [574, 188] width 10 height 9
radio input "true"
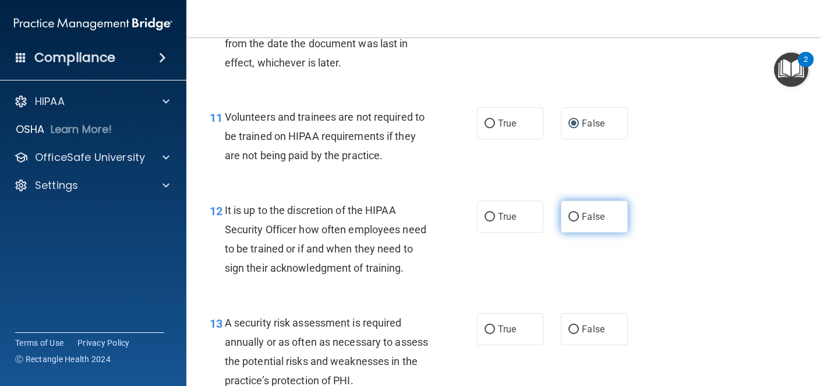
click at [575, 221] on input "False" at bounding box center [574, 217] width 10 height 9
radio input "true"
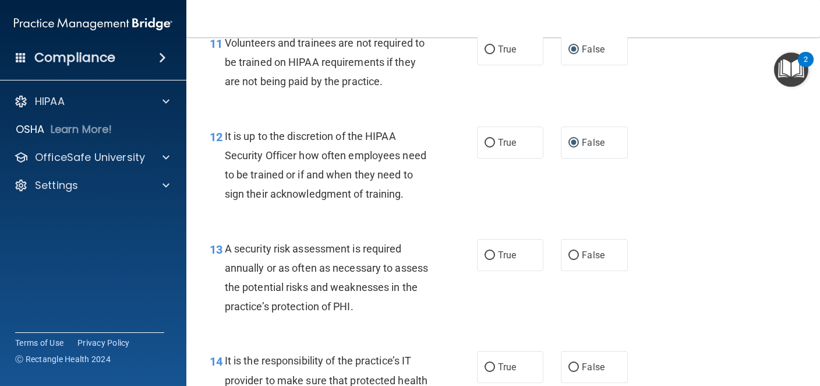
scroll to position [1460, 0]
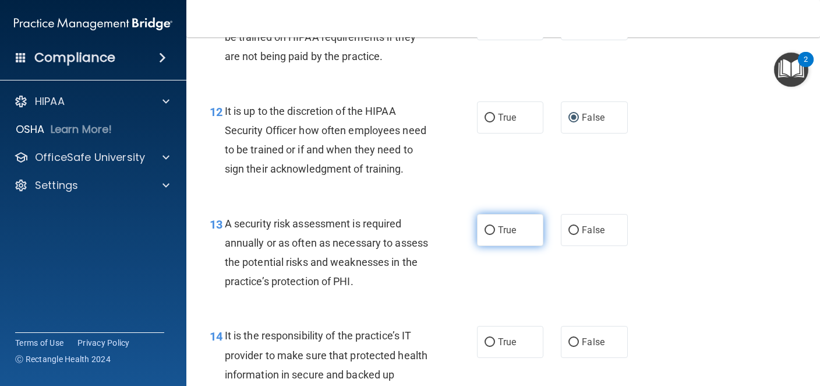
click at [487, 235] on input "True" at bounding box center [490, 230] width 10 height 9
radio input "true"
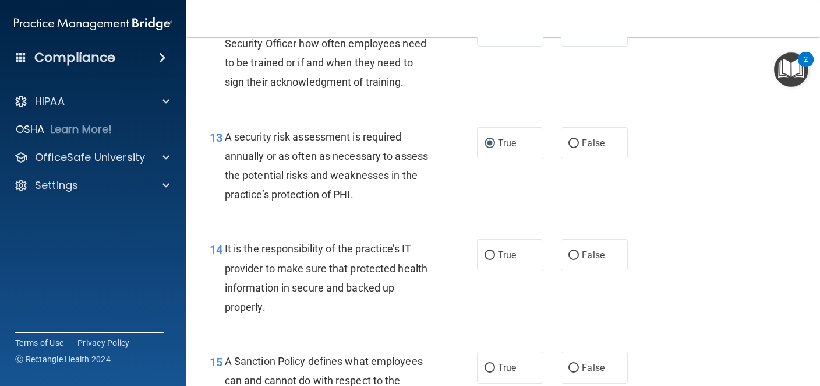
scroll to position [1567, 0]
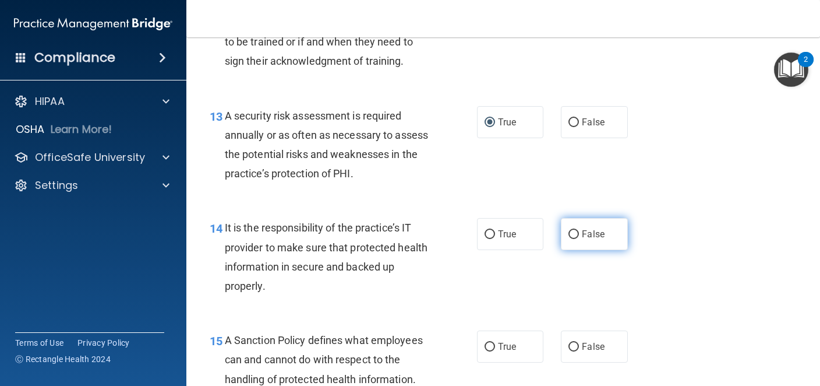
click at [575, 239] on input "False" at bounding box center [574, 234] width 10 height 9
radio input "true"
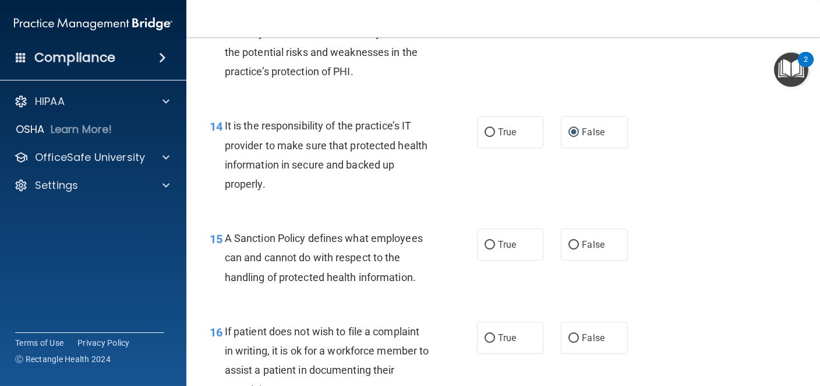
scroll to position [1679, 0]
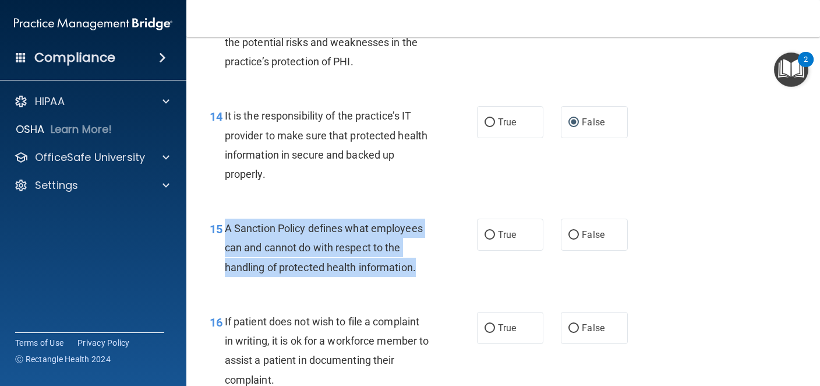
drag, startPoint x: 225, startPoint y: 247, endPoint x: 418, endPoint y: 289, distance: 197.9
click at [418, 277] on div "A Sanction Policy defines what employees can and cannot do with respect to the …" at bounding box center [332, 247] width 214 height 58
copy span "A Sanction Policy defines what employees can and cannot do with respect to the …"
click at [487, 239] on input "True" at bounding box center [490, 235] width 10 height 9
radio input "true"
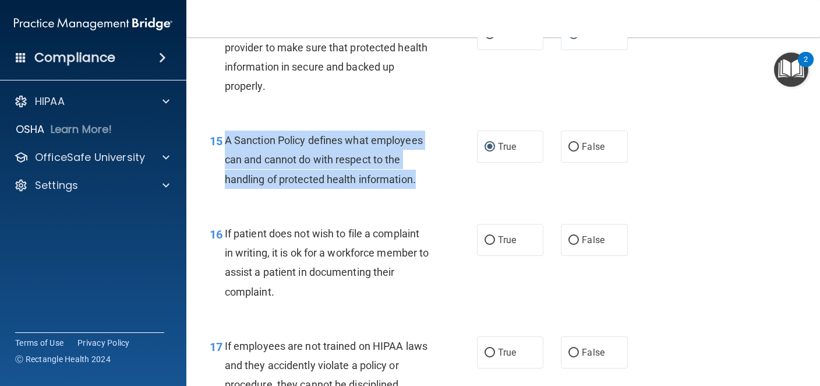
scroll to position [1773, 0]
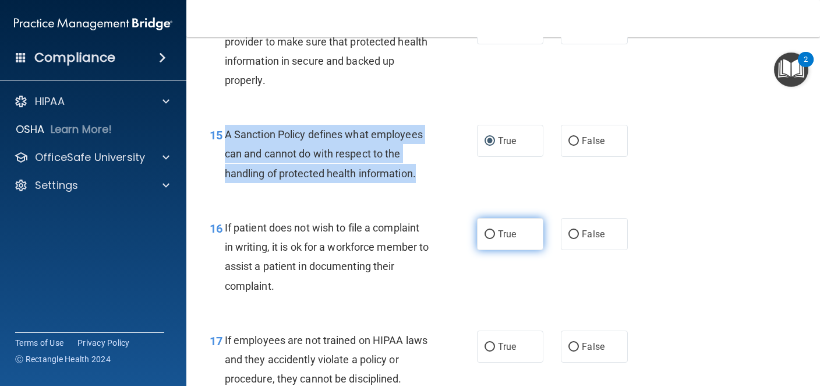
click at [488, 239] on input "True" at bounding box center [490, 234] width 10 height 9
radio input "true"
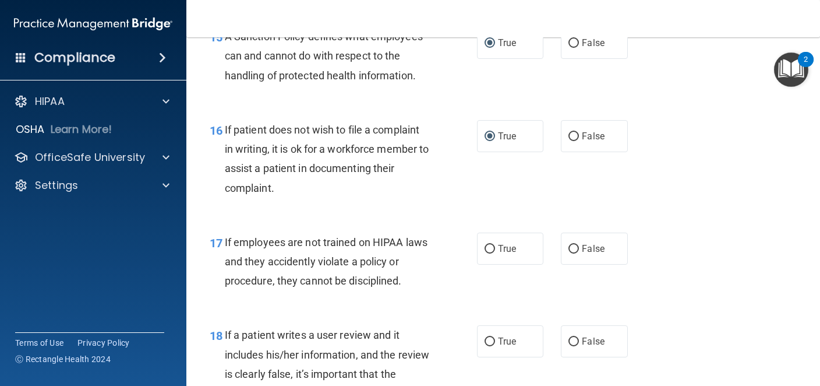
click at [453, 297] on div "17 If employees are not trained on HIPAA laws and they accidently violate a pol…" at bounding box center [343, 264] width 302 height 64
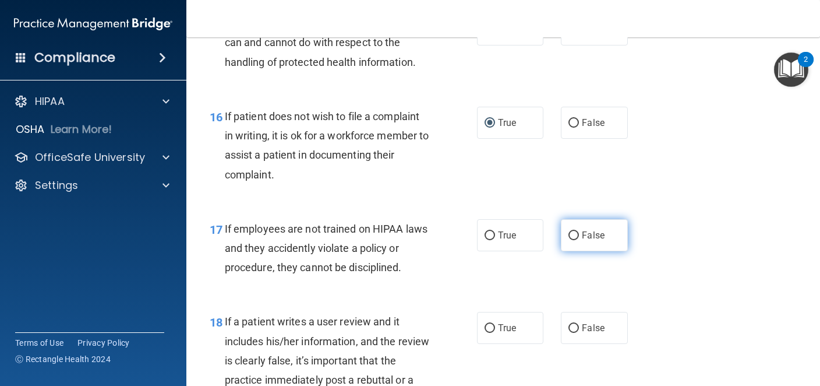
click at [576, 240] on input "False" at bounding box center [574, 235] width 10 height 9
radio input "true"
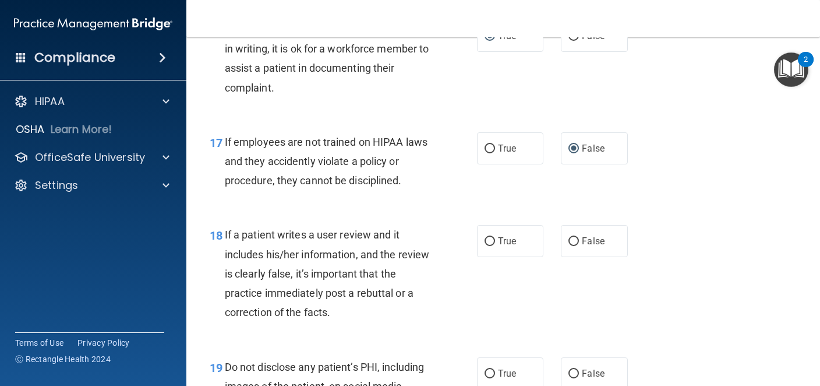
scroll to position [1989, 0]
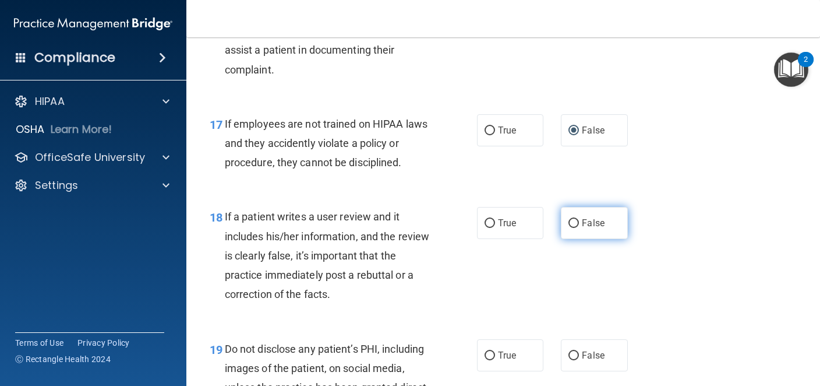
click at [573, 228] on input "False" at bounding box center [574, 223] width 10 height 9
radio input "true"
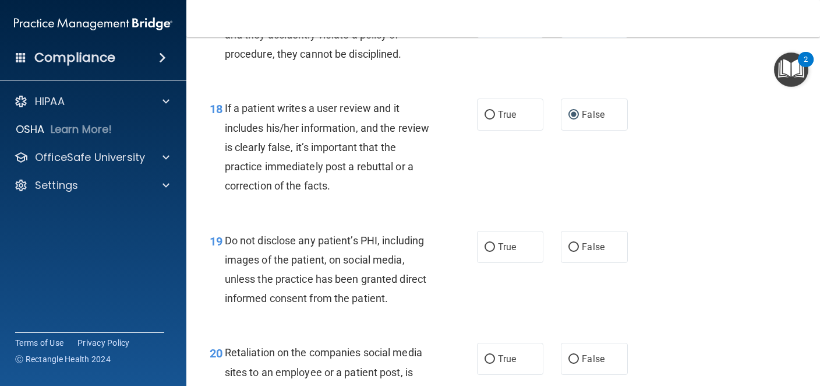
scroll to position [2110, 0]
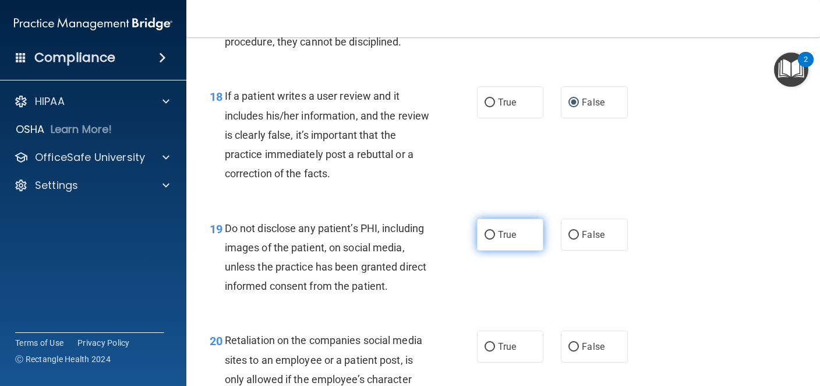
click at [489, 239] on input "True" at bounding box center [490, 235] width 10 height 9
radio input "true"
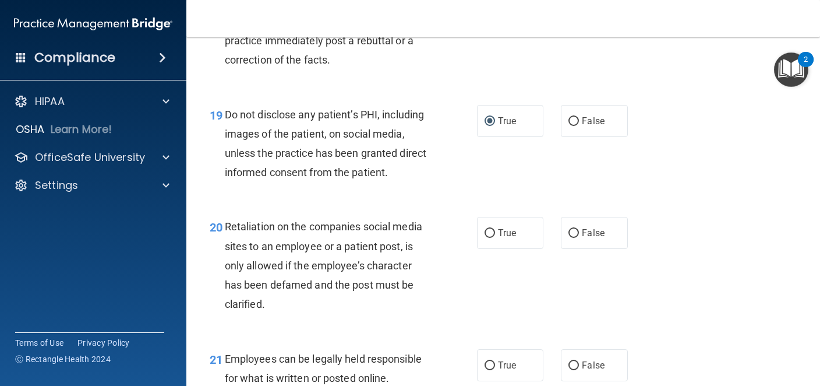
scroll to position [2225, 0]
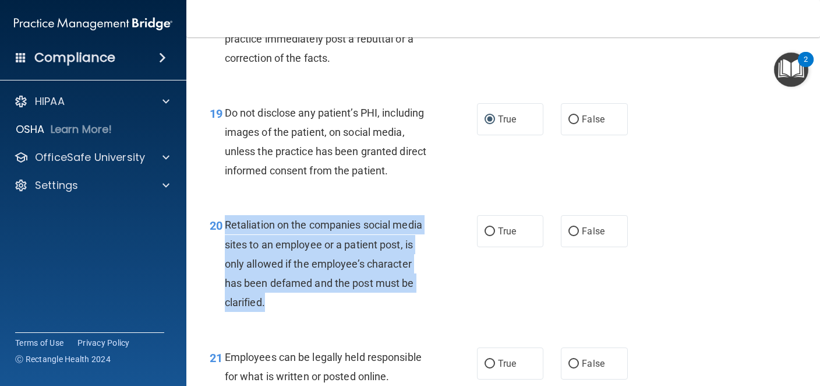
drag, startPoint x: 225, startPoint y: 243, endPoint x: 266, endPoint y: 321, distance: 87.8
click at [266, 312] on div "Retaliation on the companies social media sites to an employee or a patient pos…" at bounding box center [332, 263] width 214 height 97
copy span "Retaliation on the companies social media sites to an employee or a patient pos…"
click at [573, 236] on input "False" at bounding box center [574, 231] width 10 height 9
radio input "true"
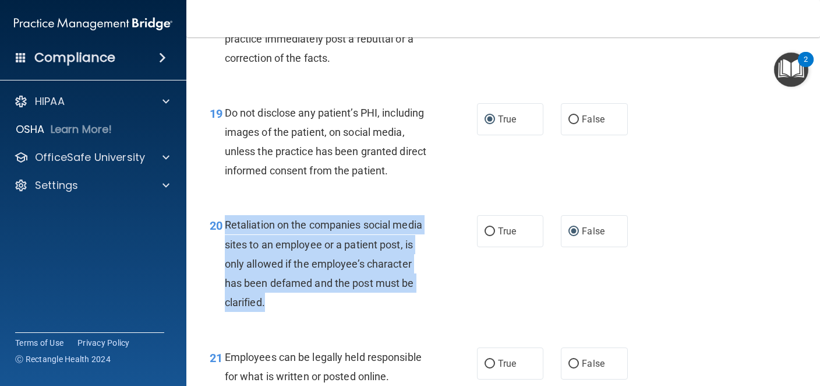
click at [469, 318] on div "20 Retaliation on the companies social media sites to an employee or a patient …" at bounding box center [343, 266] width 302 height 103
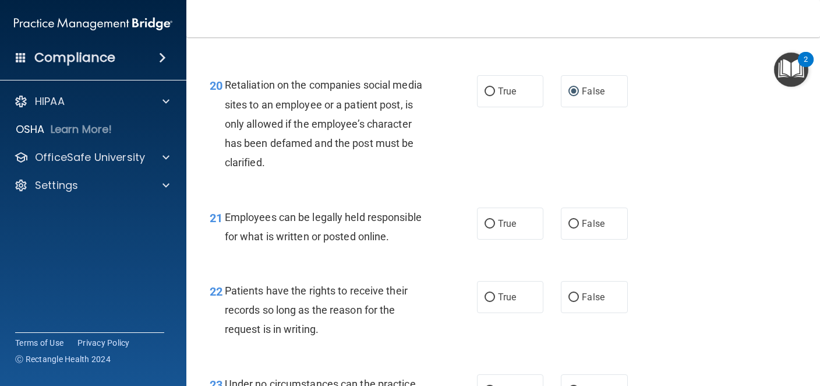
scroll to position [2366, 0]
click at [491, 228] on input "True" at bounding box center [490, 223] width 10 height 9
radio input "true"
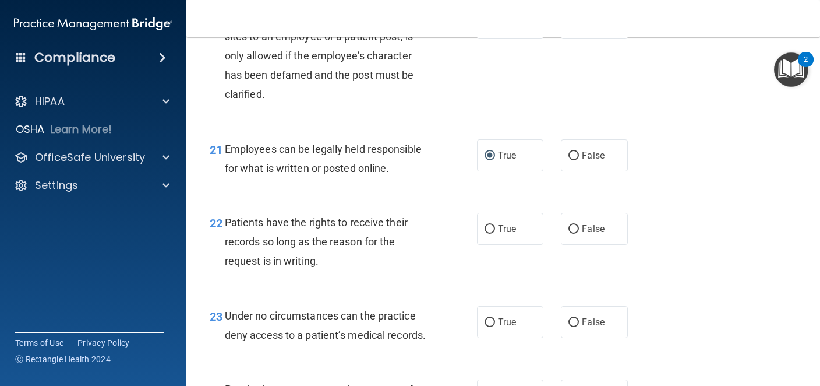
scroll to position [2434, 0]
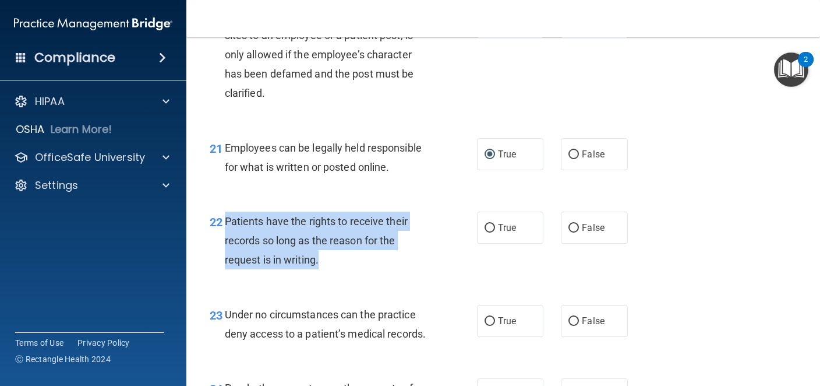
drag, startPoint x: 325, startPoint y: 277, endPoint x: 226, endPoint y: 242, distance: 105.0
click at [226, 242] on div "Patients have the rights to receive their records so long as the reason for the…" at bounding box center [332, 241] width 214 height 58
copy span "Patients have the rights to receive their records so long as the reason for the…"
click at [577, 232] on input "False" at bounding box center [574, 228] width 10 height 9
radio input "true"
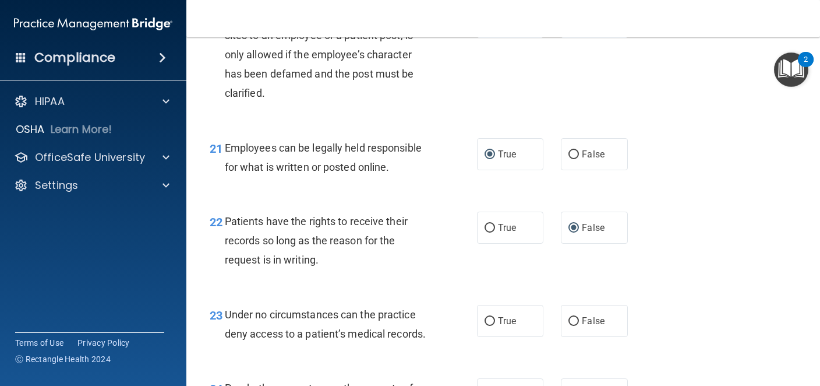
click at [455, 290] on div "22 Patients have the rights to receive their records so long as the reason for …" at bounding box center [503, 243] width 605 height 93
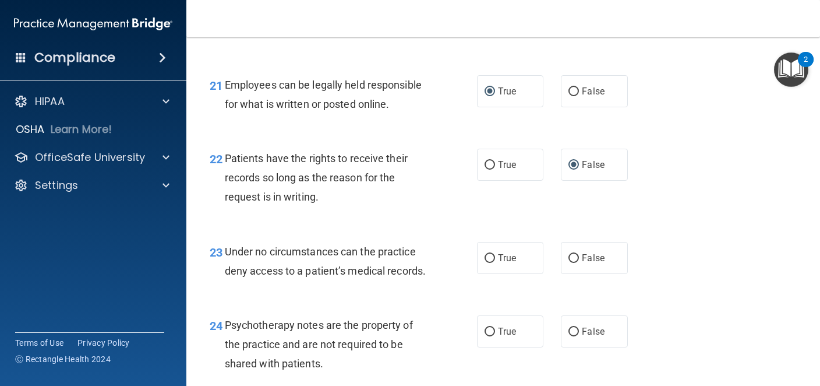
scroll to position [2531, 0]
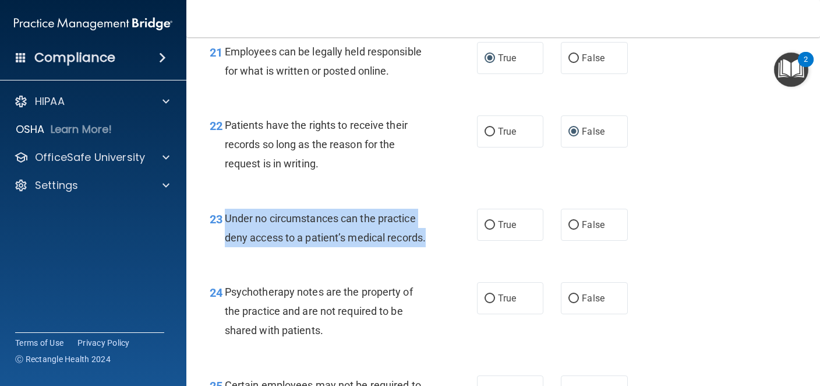
drag, startPoint x: 226, startPoint y: 235, endPoint x: 443, endPoint y: 260, distance: 218.2
click at [443, 253] on div "23 Under no circumstances can the practice deny access to a patient’s medical r…" at bounding box center [343, 231] width 302 height 44
copy span "Under no circumstances can the practice deny access to a patient’s medical reco…"
click at [569, 230] on input "False" at bounding box center [574, 225] width 10 height 9
radio input "true"
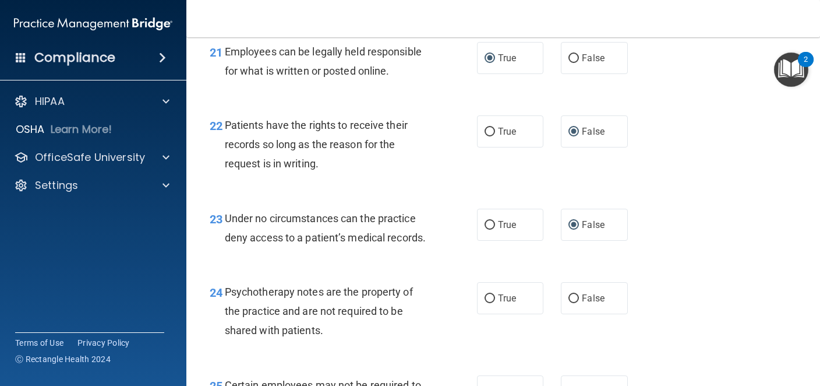
click at [429, 304] on div "Psychotherapy notes are the property of the practice and are not required to be…" at bounding box center [332, 311] width 214 height 58
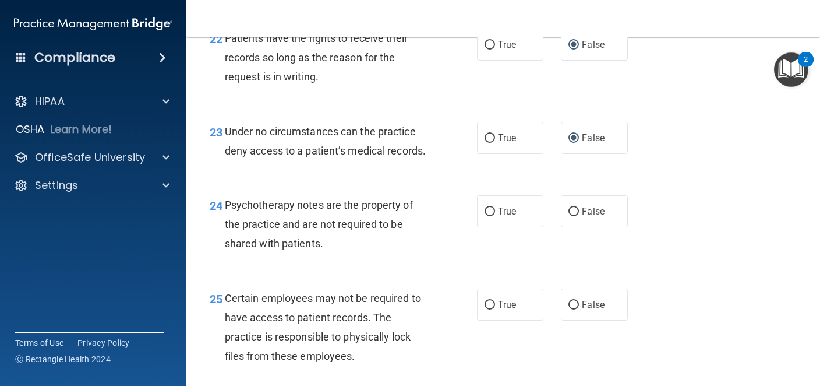
scroll to position [2635, 0]
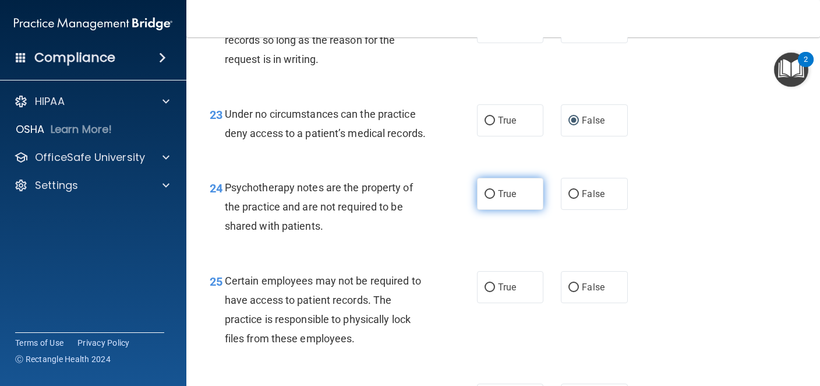
click at [485, 199] on input "True" at bounding box center [490, 194] width 10 height 9
radio input "true"
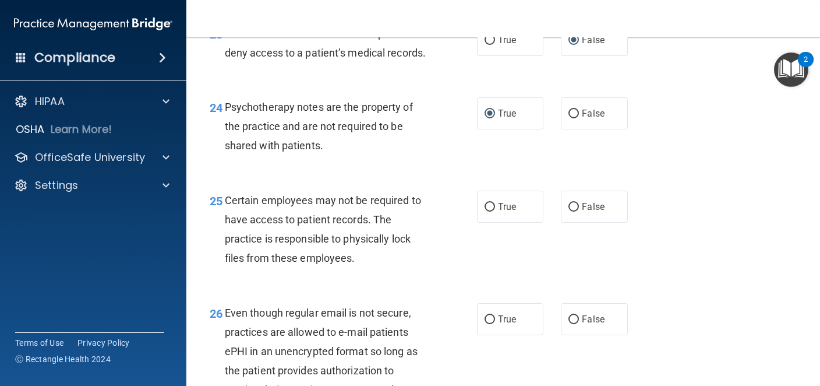
scroll to position [2716, 0]
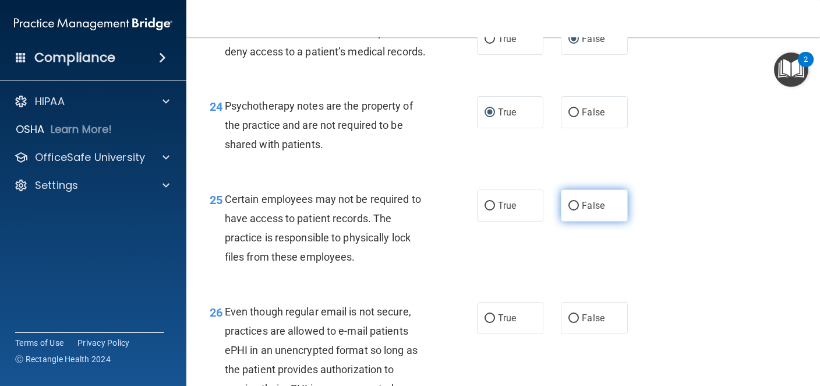
click at [575, 210] on input "False" at bounding box center [574, 206] width 10 height 9
radio input "true"
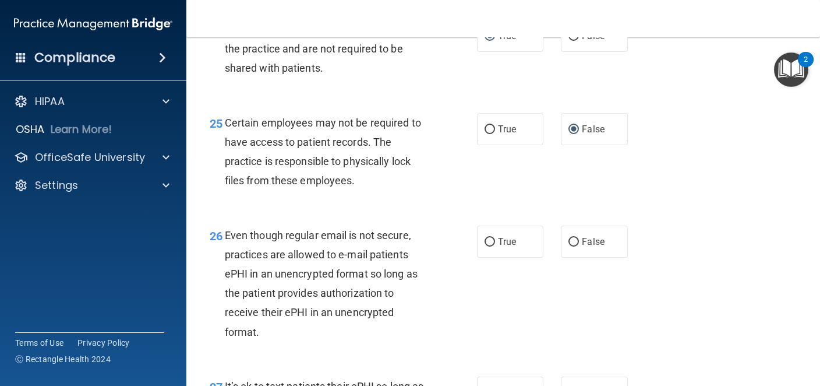
scroll to position [2820, 0]
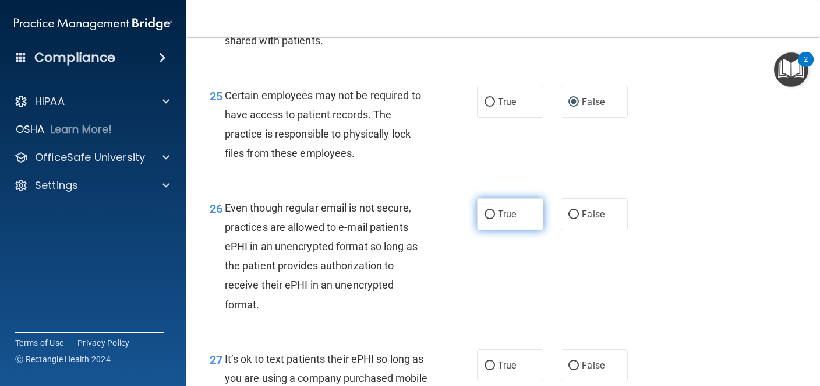
click at [481, 230] on label "True" at bounding box center [510, 214] width 66 height 32
click at [485, 219] on input "True" at bounding box center [490, 214] width 10 height 9
radio input "true"
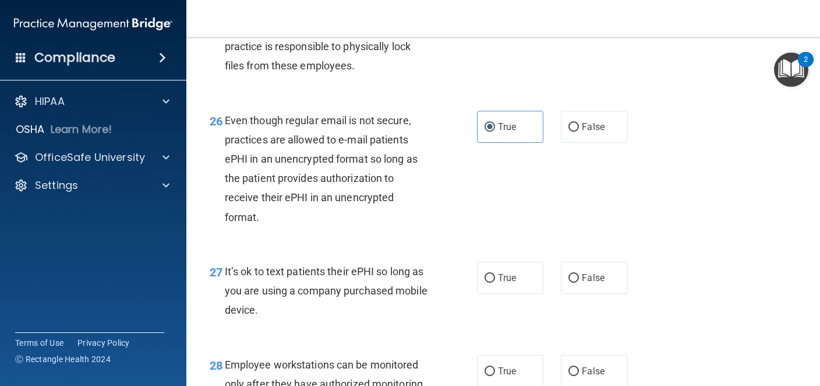
scroll to position [2937, 0]
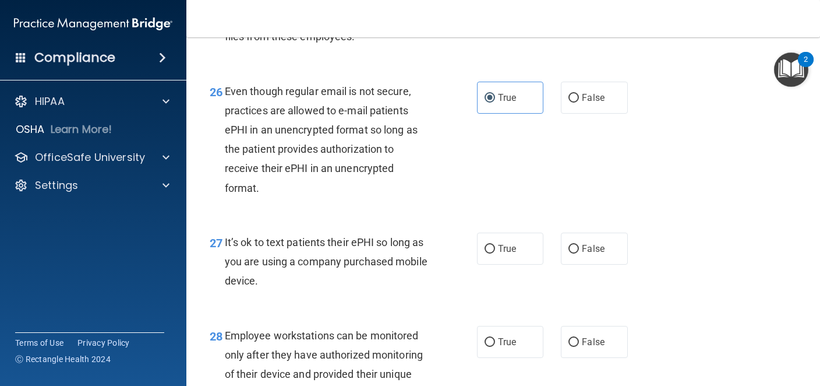
drag, startPoint x: 225, startPoint y: 263, endPoint x: 272, endPoint y: 301, distance: 59.7
click at [272, 291] on div "It’s ok to text patients their ePHI so long as you are using a company purchase…" at bounding box center [332, 261] width 214 height 58
copy span "It’s ok to text patients their ePHI so long as you are using a company purchase…"
click at [573, 262] on label "False" at bounding box center [594, 248] width 66 height 32
click at [573, 253] on input "False" at bounding box center [574, 249] width 10 height 9
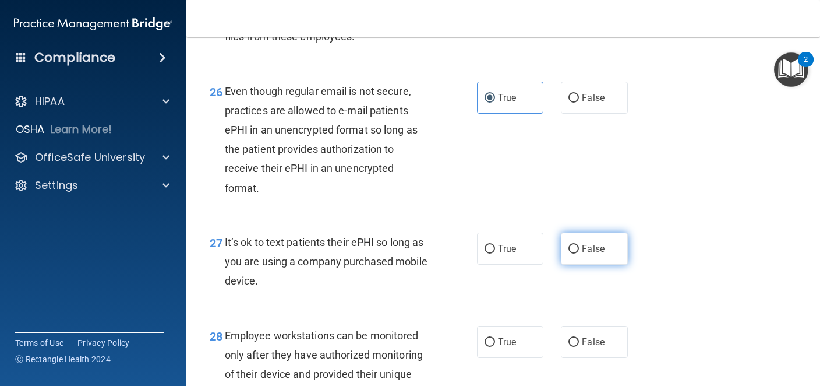
radio input "true"
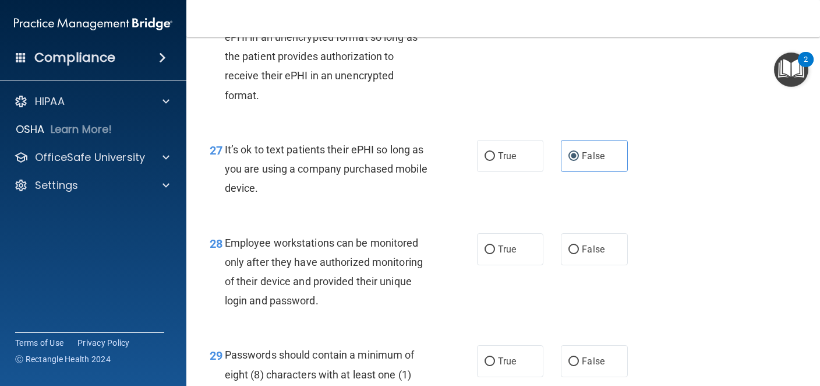
scroll to position [3030, 0]
click at [492, 253] on input "True" at bounding box center [490, 249] width 10 height 9
radio input "true"
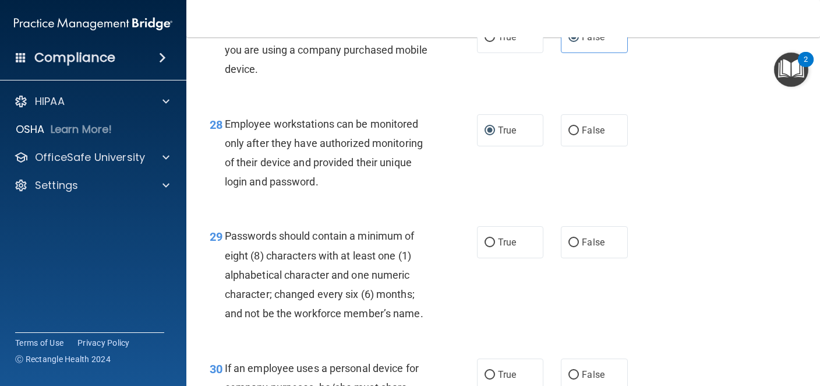
scroll to position [3150, 0]
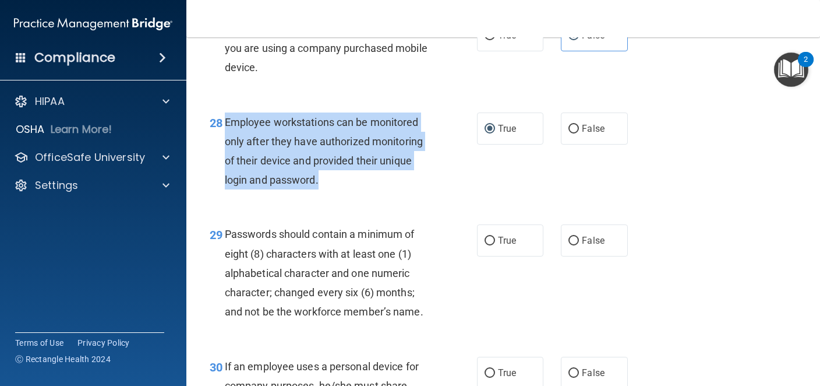
drag, startPoint x: 224, startPoint y: 139, endPoint x: 323, endPoint y: 200, distance: 116.1
click at [323, 196] on div "28 Employee workstations can be monitored only after they have authorized monit…" at bounding box center [343, 153] width 302 height 83
copy div "Employee workstations can be monitored only after they have authorized monitori…"
click at [578, 133] on input "False" at bounding box center [574, 129] width 10 height 9
radio input "true"
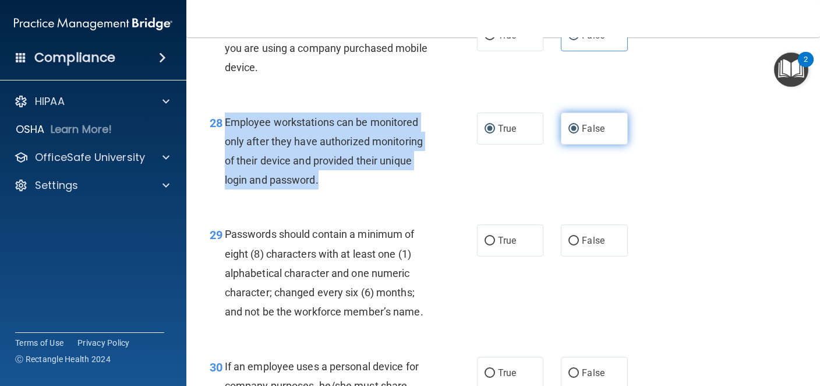
radio input "false"
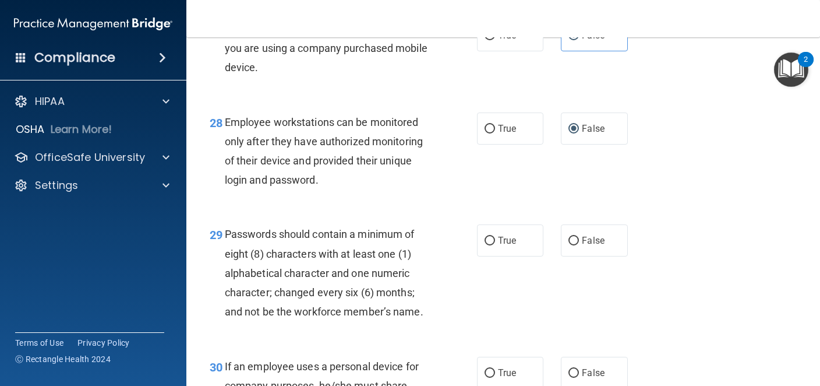
click at [439, 286] on div "29 Passwords should contain a minimum of eight (8) characters with at least one…" at bounding box center [343, 275] width 302 height 103
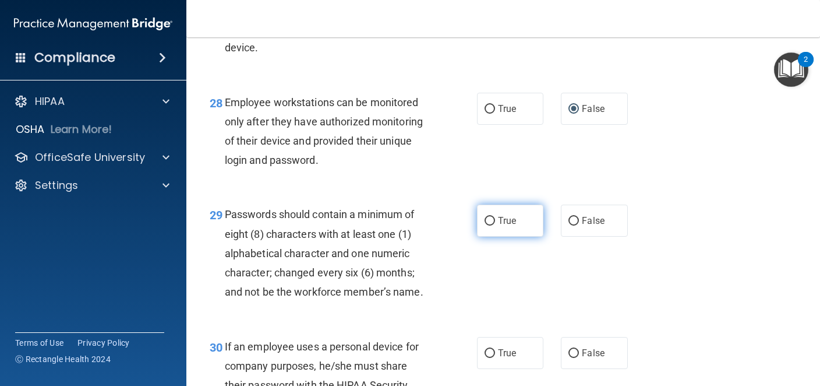
click at [489, 225] on input "True" at bounding box center [490, 221] width 10 height 9
radio input "true"
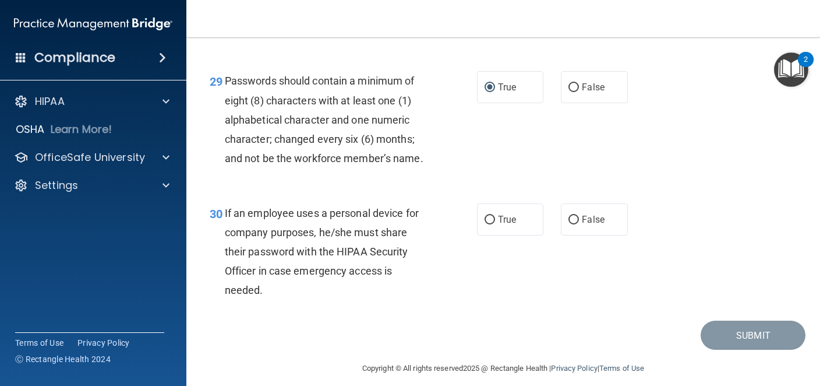
scroll to position [3305, 0]
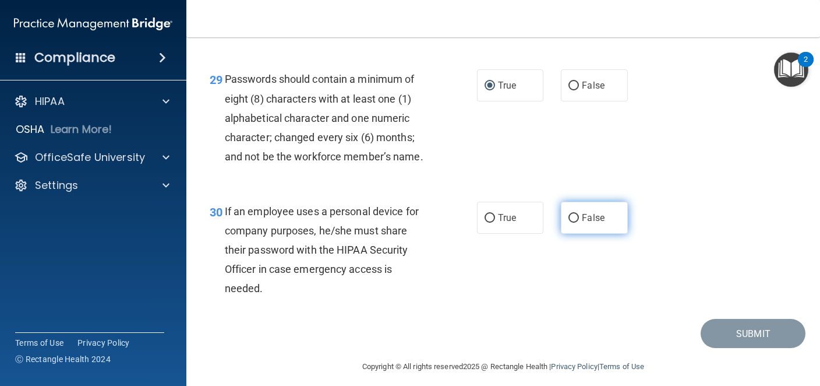
click at [573, 223] on input "False" at bounding box center [574, 218] width 10 height 9
radio input "true"
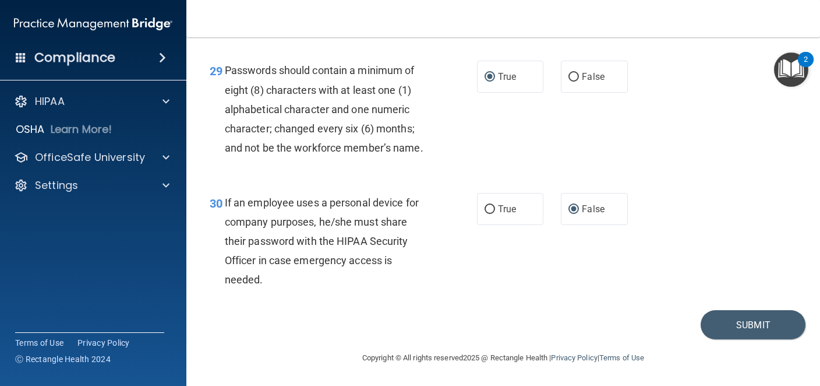
scroll to position [3333, 0]
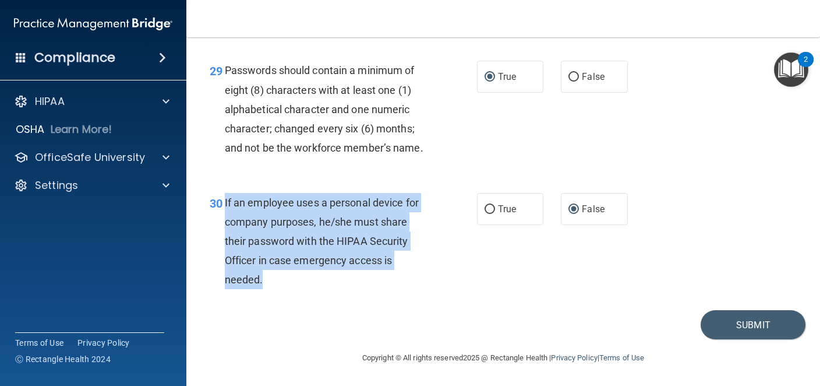
drag, startPoint x: 225, startPoint y: 199, endPoint x: 269, endPoint y: 281, distance: 93.6
click at [269, 281] on div "If an employee uses a personal device for company purposes, he/she must share t…" at bounding box center [332, 241] width 214 height 97
copy span "If an employee uses a personal device for company purposes, he/she must share t…"
click at [717, 320] on button "Submit" at bounding box center [753, 325] width 105 height 30
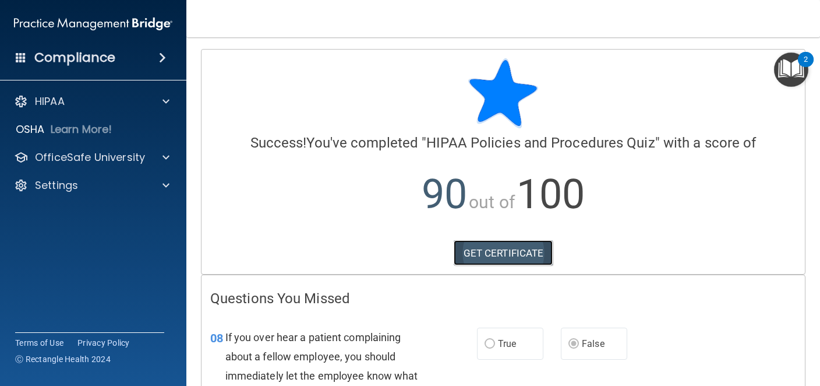
click at [520, 255] on link "GET CERTIFICATE" at bounding box center [504, 253] width 100 height 26
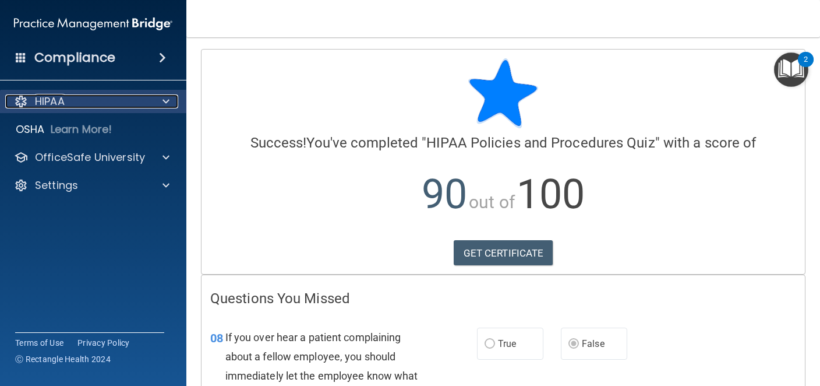
click at [69, 100] on div "HIPAA" at bounding box center [77, 101] width 145 height 14
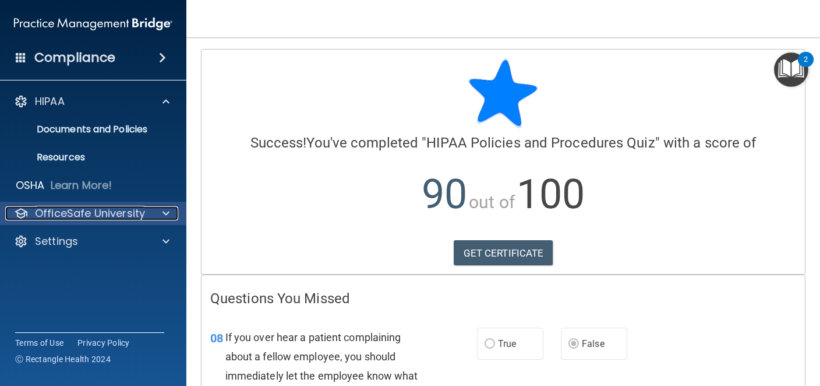
click at [83, 210] on p "OfficeSafe University" at bounding box center [90, 213] width 110 height 14
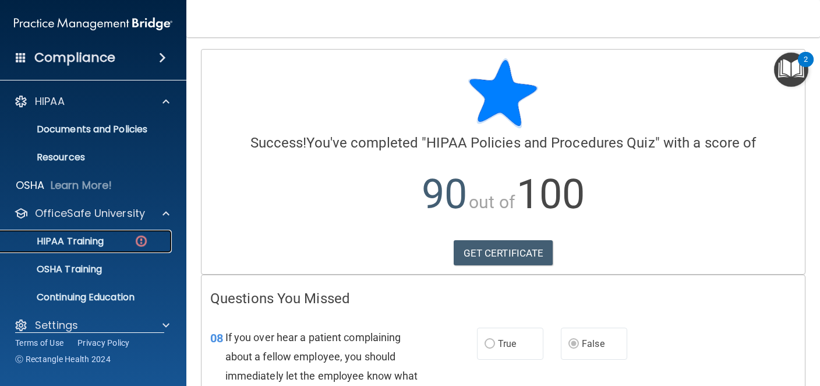
click at [83, 244] on p "HIPAA Training" at bounding box center [56, 241] width 96 height 12
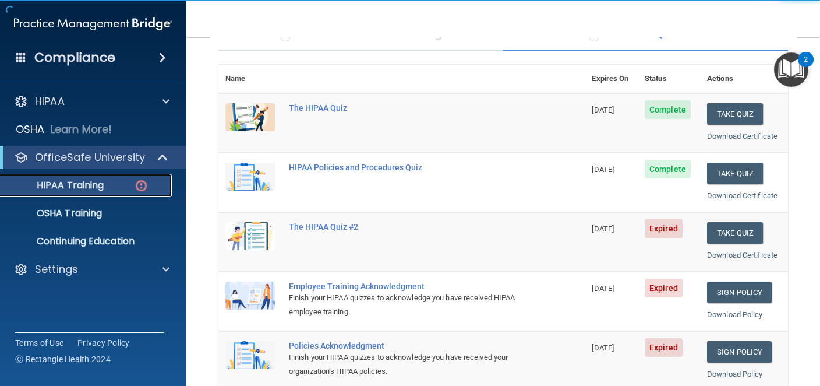
scroll to position [126, 0]
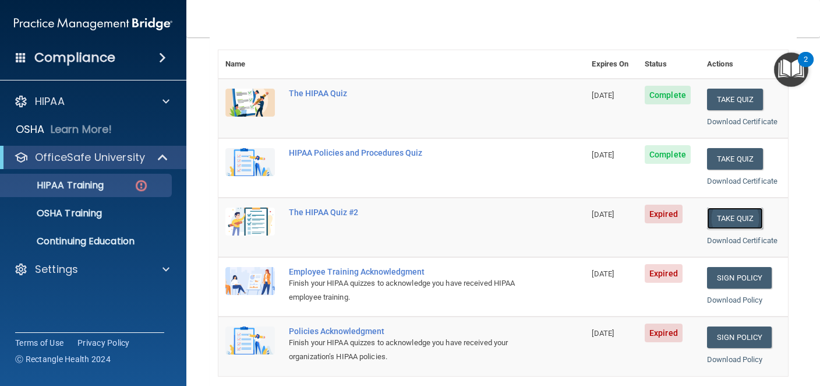
click at [735, 217] on button "Take Quiz" at bounding box center [735, 218] width 56 height 22
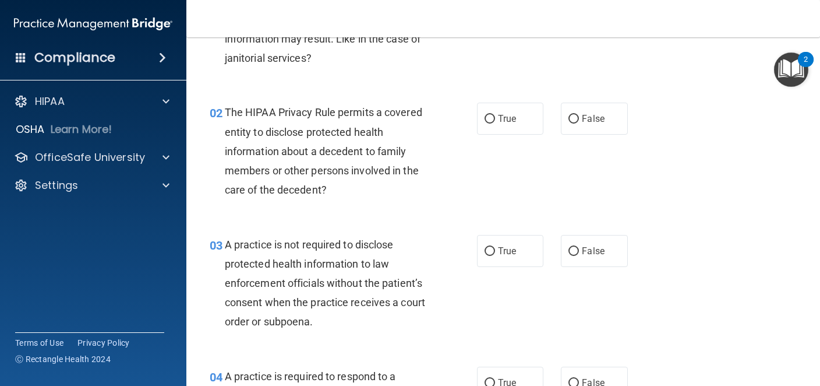
scroll to position [132, 0]
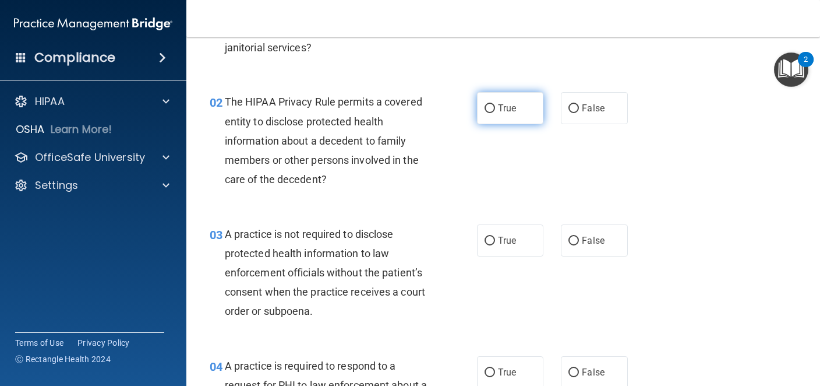
click at [488, 112] on input "True" at bounding box center [490, 108] width 10 height 9
radio input "true"
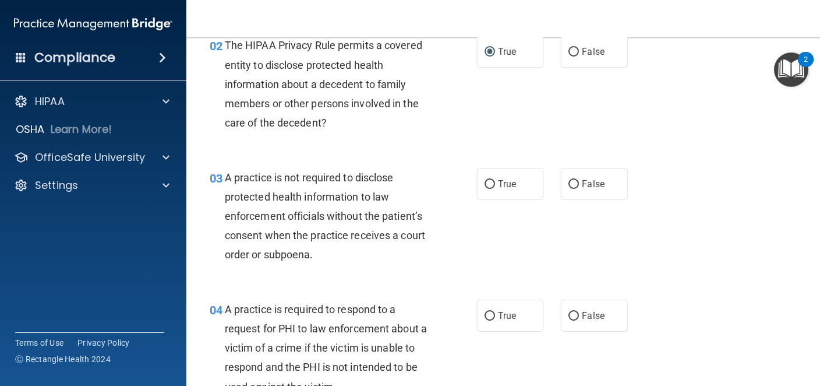
scroll to position [189, 0]
click at [576, 179] on input "False" at bounding box center [574, 183] width 10 height 9
radio input "true"
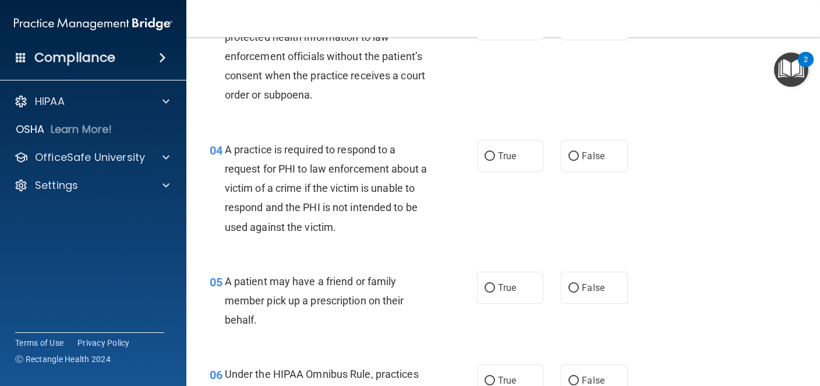
scroll to position [364, 0]
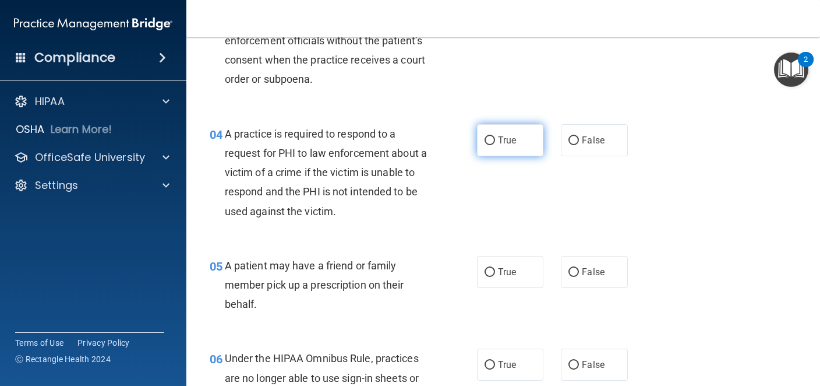
click at [491, 140] on input "True" at bounding box center [490, 140] width 10 height 9
radio input "true"
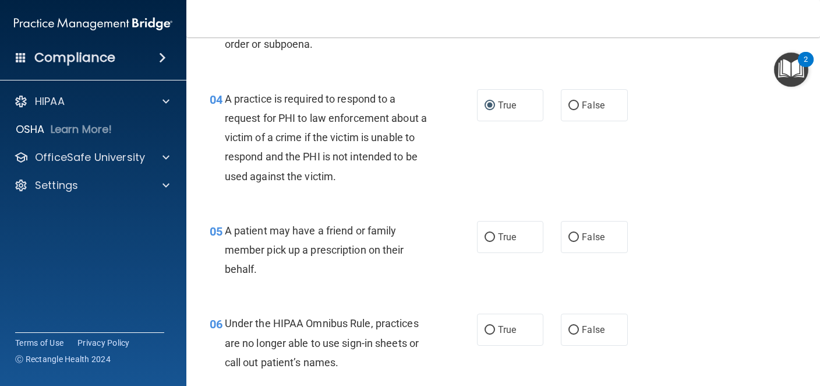
scroll to position [410, 0]
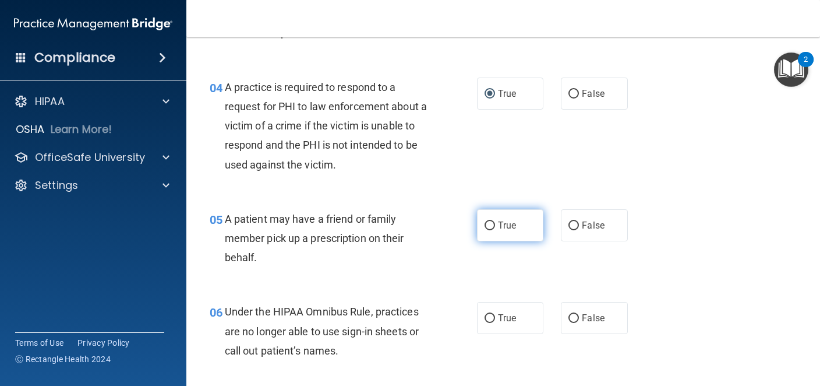
click at [490, 225] on input "True" at bounding box center [490, 225] width 10 height 9
radio input "true"
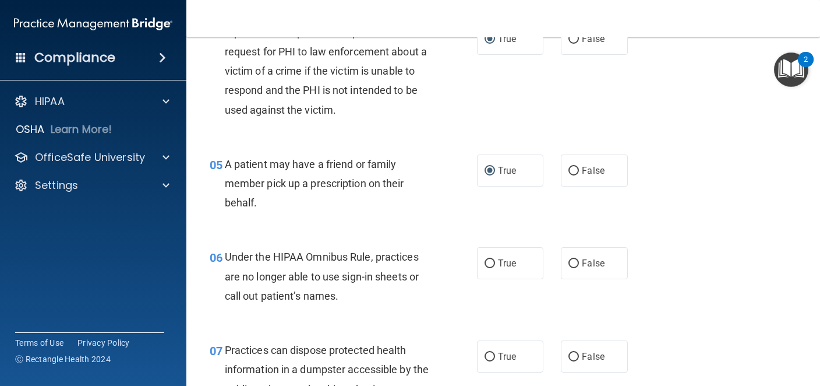
scroll to position [488, 0]
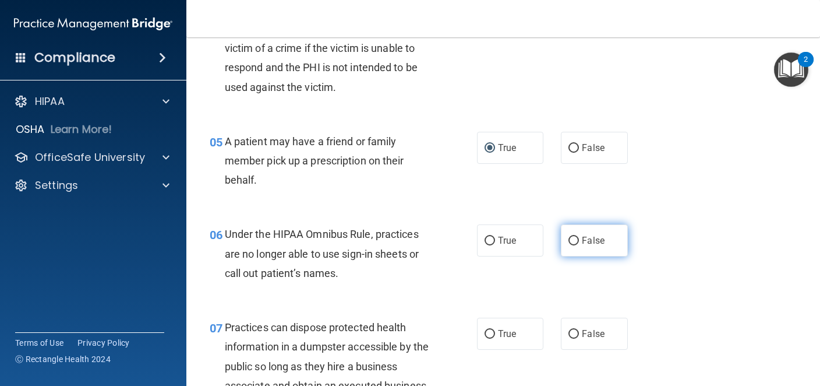
click at [575, 242] on input "False" at bounding box center [574, 241] width 10 height 9
radio input "true"
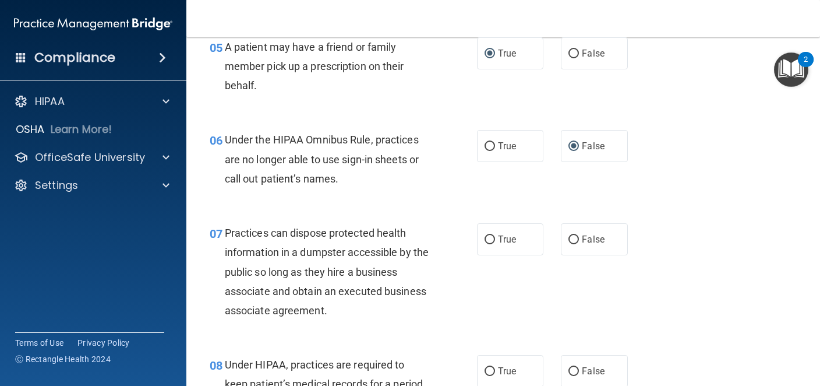
scroll to position [583, 0]
click at [572, 240] on input "False" at bounding box center [574, 239] width 10 height 9
radio input "true"
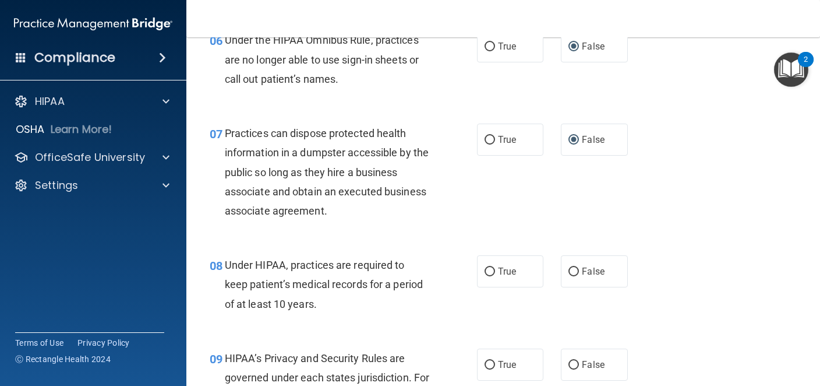
scroll to position [682, 0]
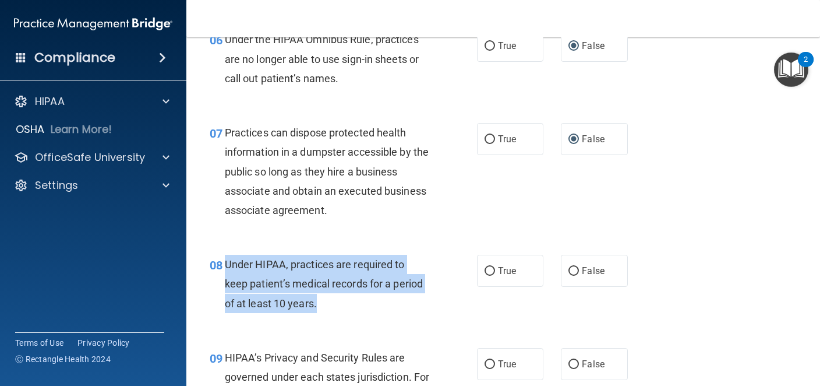
drag, startPoint x: 224, startPoint y: 265, endPoint x: 319, endPoint y: 312, distance: 106.1
click at [319, 312] on div "Under HIPAA, practices are required to keep patient’s medical records for a per…" at bounding box center [332, 284] width 214 height 58
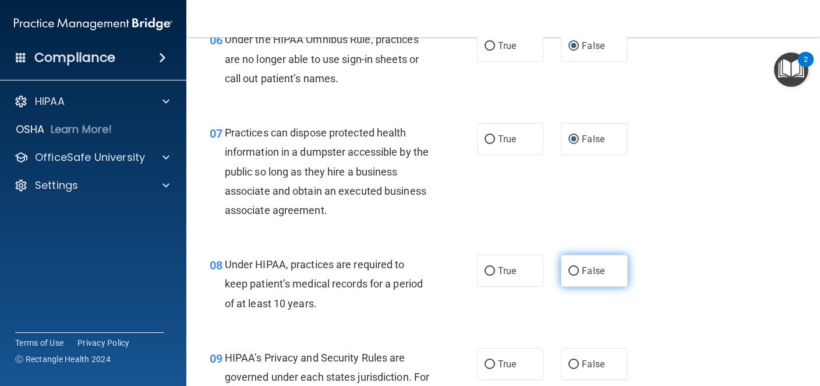
click at [568, 271] on label "False" at bounding box center [594, 271] width 66 height 32
click at [569, 271] on input "False" at bounding box center [574, 271] width 10 height 9
radio input "true"
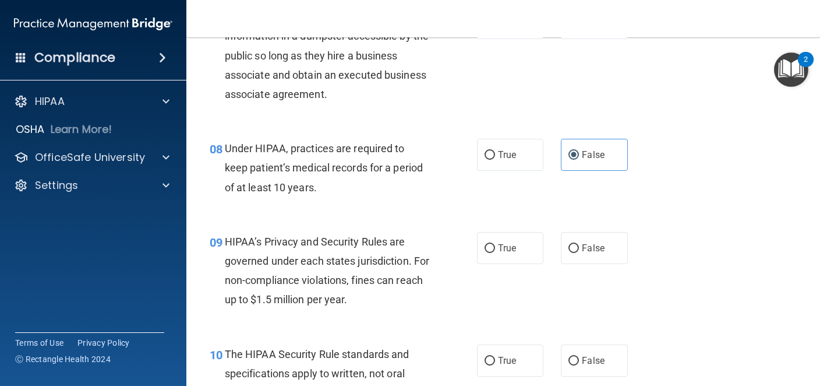
scroll to position [801, 0]
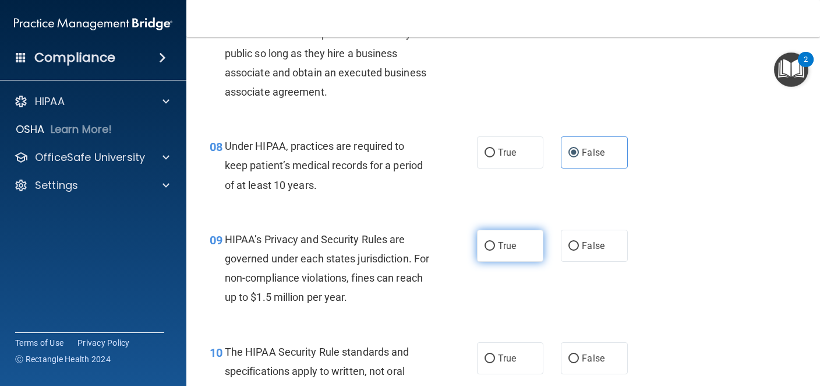
click at [487, 246] on input "True" at bounding box center [490, 246] width 10 height 9
radio input "true"
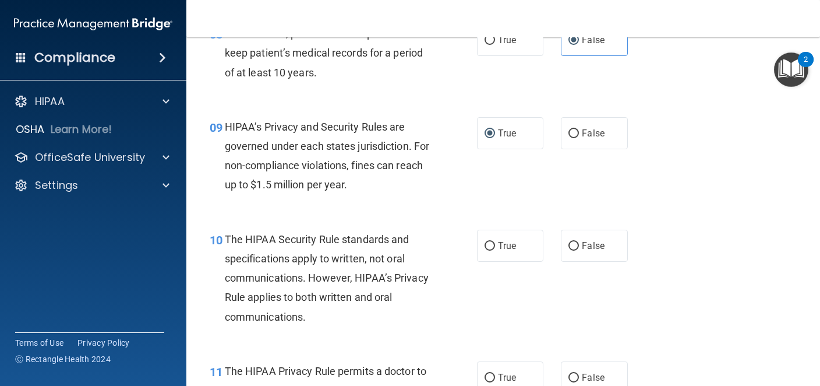
scroll to position [918, 0]
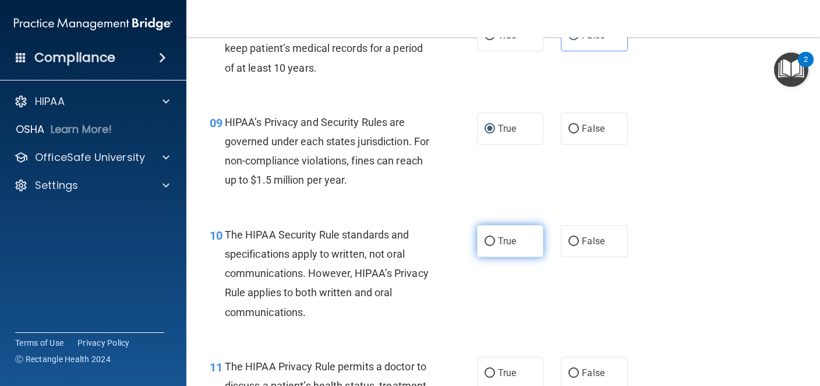
click at [489, 245] on input "True" at bounding box center [490, 241] width 10 height 9
radio input "true"
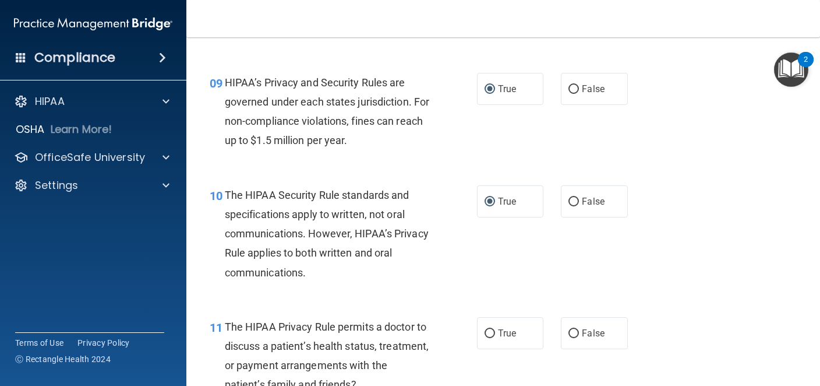
scroll to position [973, 0]
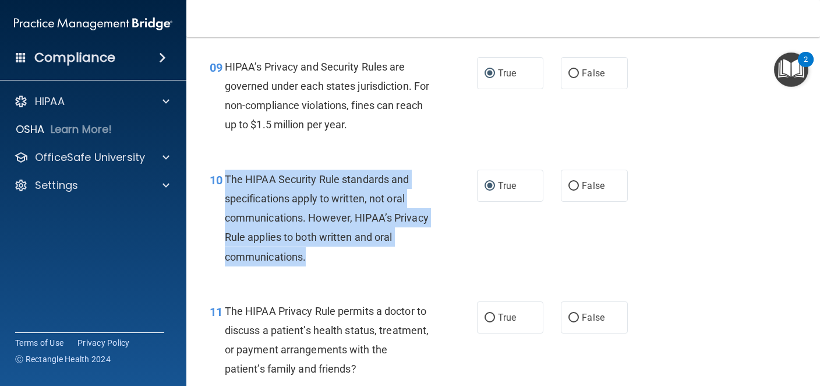
drag, startPoint x: 227, startPoint y: 178, endPoint x: 315, endPoint y: 252, distance: 114.6
click at [315, 252] on div "The HIPAA Security Rule standards and specifications apply to written, not oral…" at bounding box center [332, 218] width 214 height 97
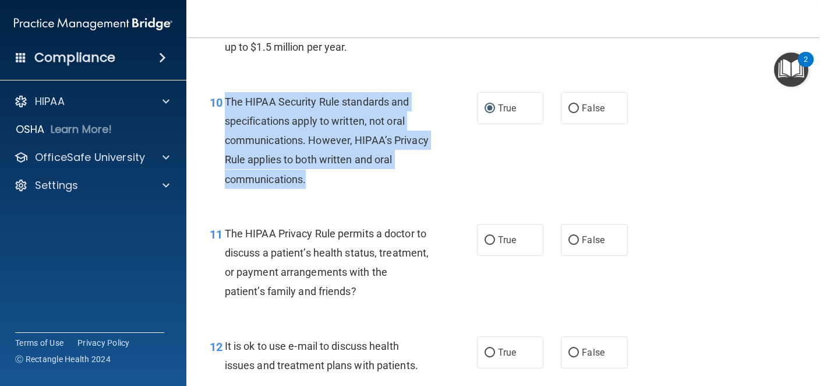
scroll to position [1061, 0]
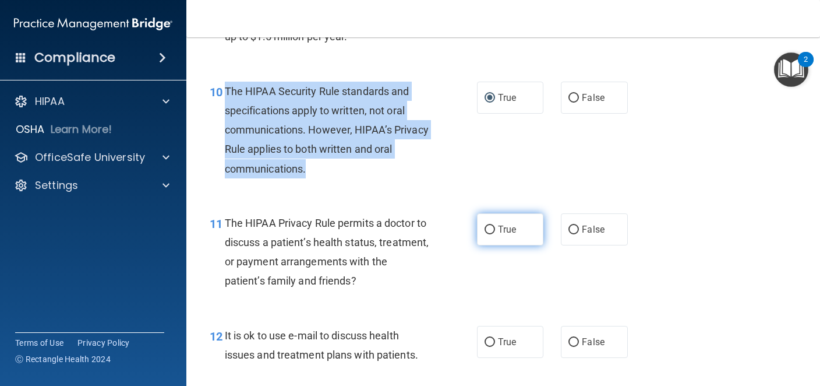
click at [489, 230] on input "True" at bounding box center [490, 229] width 10 height 9
radio input "true"
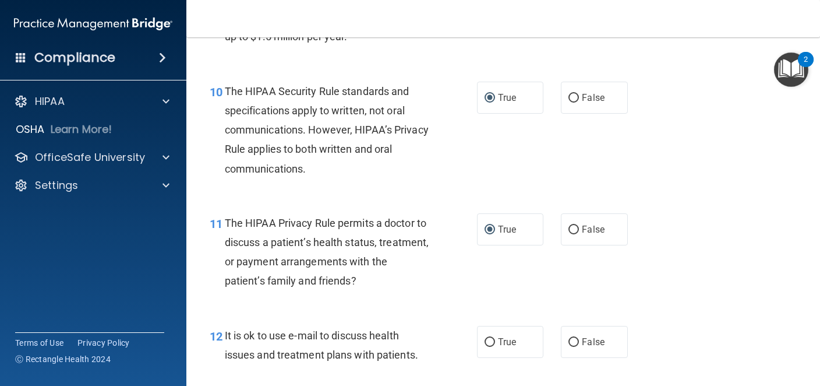
click at [438, 296] on div "11 The HIPAA Privacy Rule permits a doctor to discuss a patient’s health status…" at bounding box center [343, 254] width 302 height 83
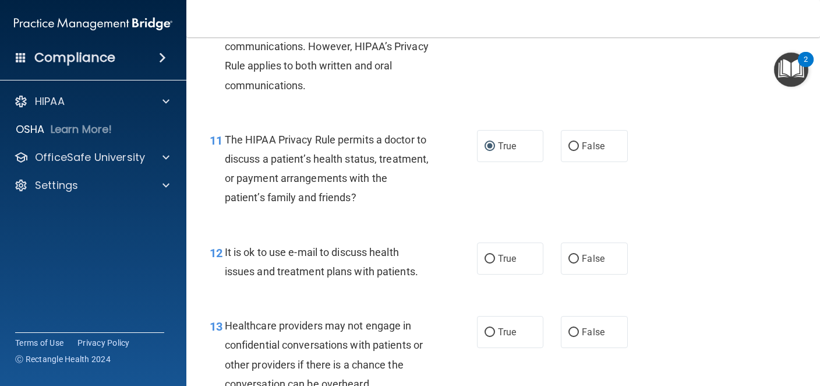
scroll to position [1161, 0]
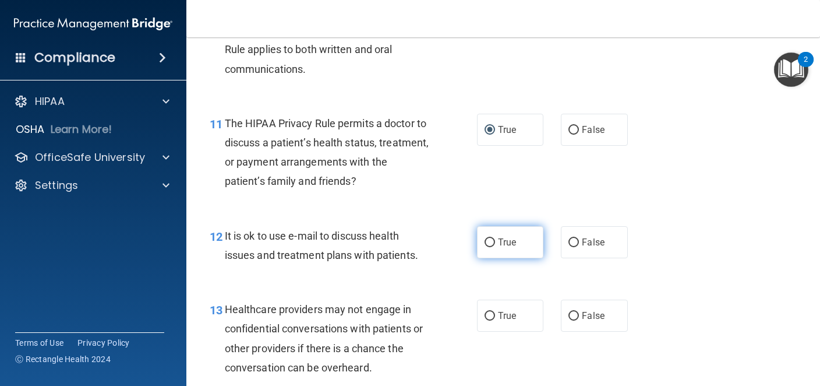
click at [493, 245] on input "True" at bounding box center [490, 242] width 10 height 9
radio input "true"
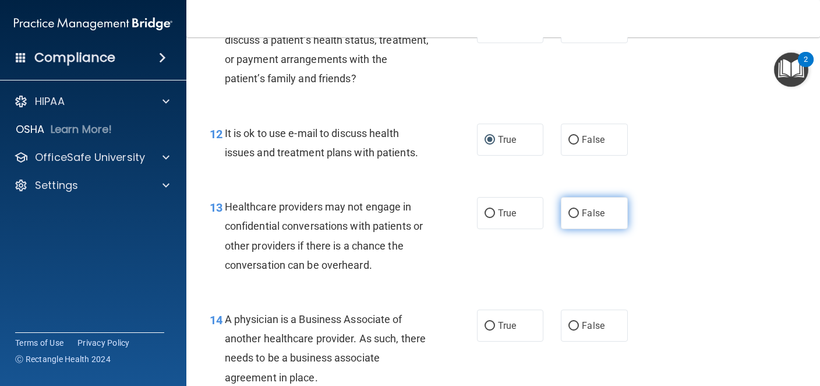
click at [577, 210] on input "False" at bounding box center [574, 213] width 10 height 9
radio input "true"
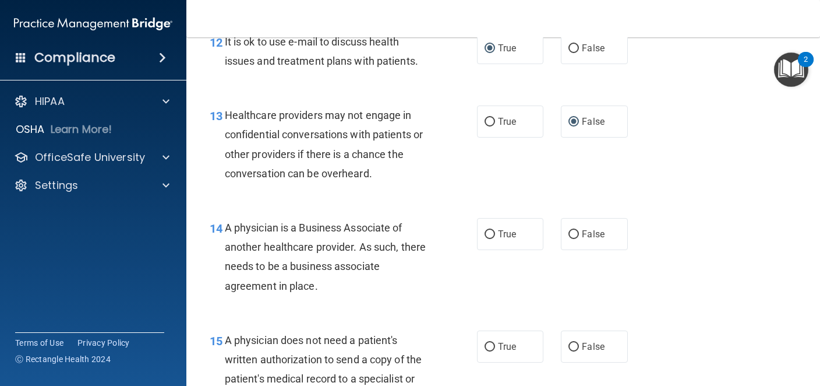
scroll to position [1355, 0]
click at [575, 232] on input "False" at bounding box center [574, 234] width 10 height 9
radio input "true"
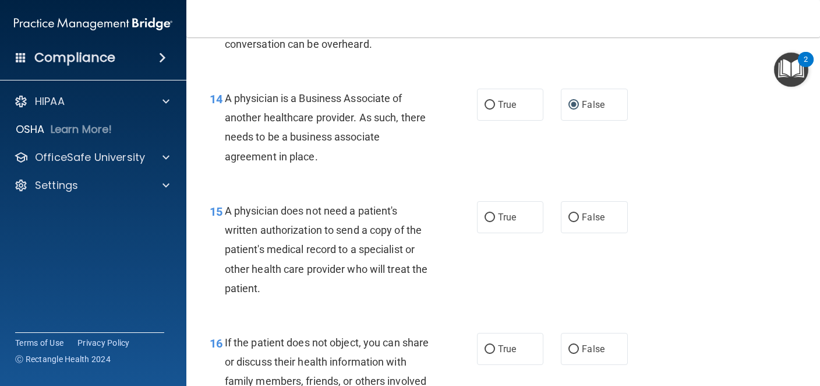
scroll to position [1488, 0]
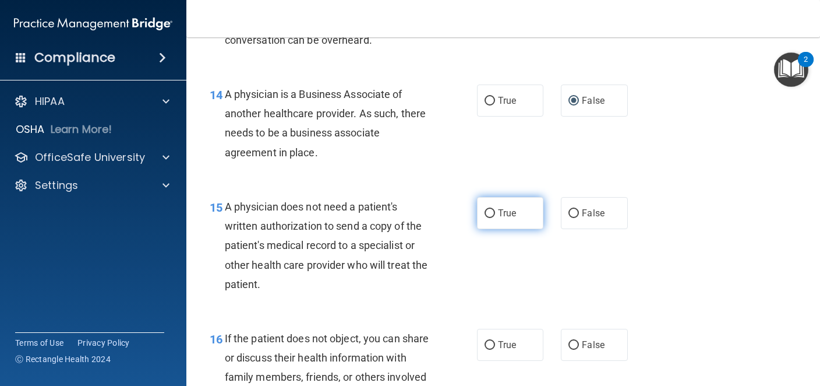
click at [492, 209] on input "True" at bounding box center [490, 213] width 10 height 9
radio input "true"
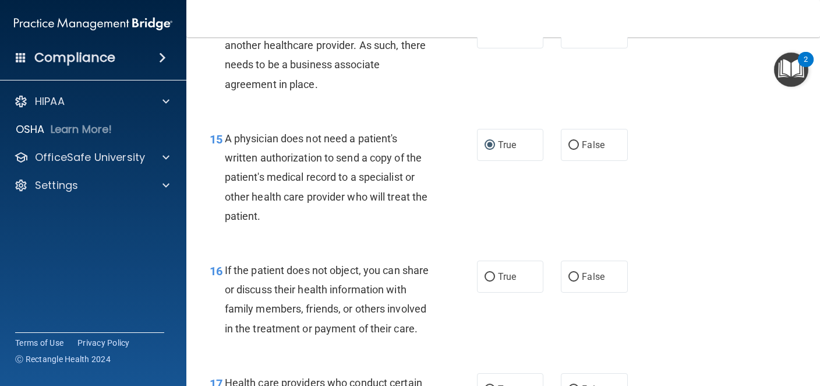
scroll to position [1594, 0]
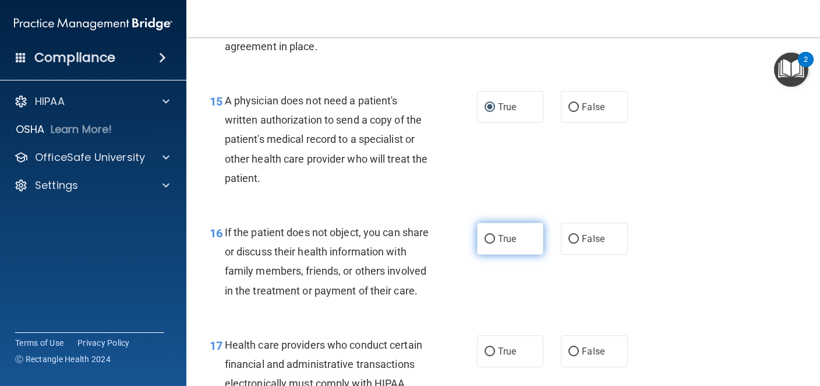
click at [489, 236] on input "True" at bounding box center [490, 239] width 10 height 9
radio input "true"
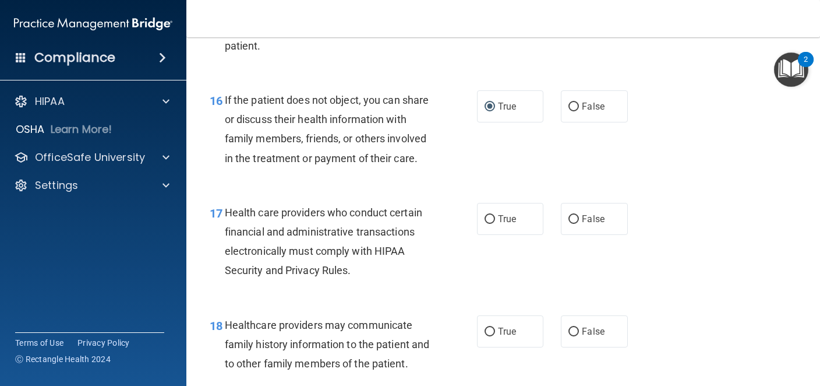
scroll to position [1728, 0]
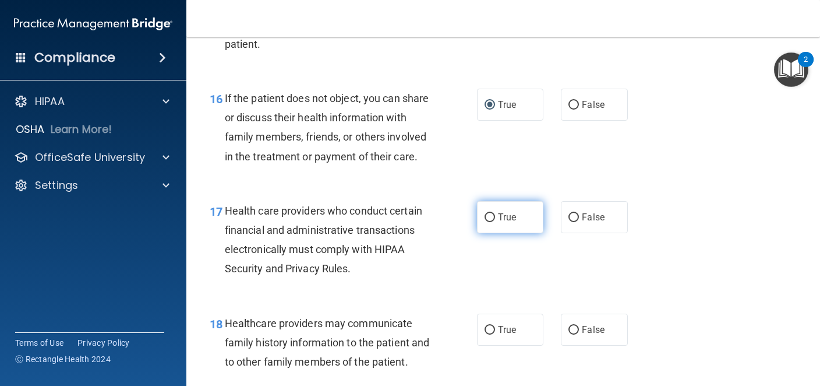
click at [487, 222] on input "True" at bounding box center [490, 217] width 10 height 9
radio input "true"
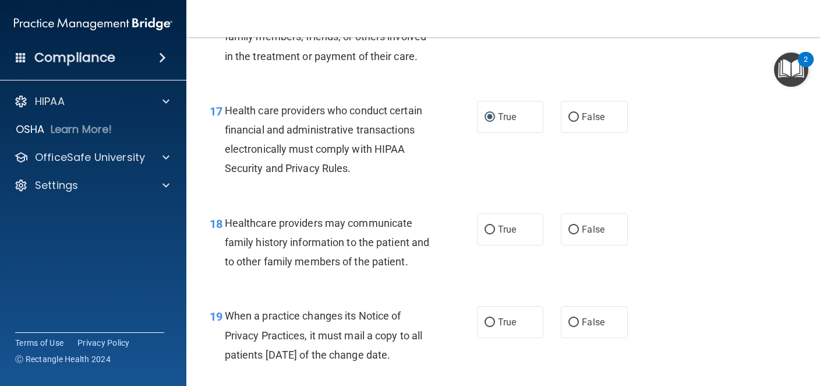
scroll to position [1838, 0]
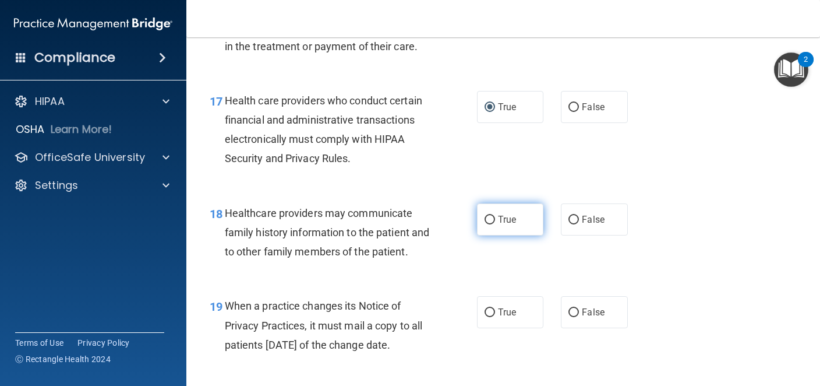
click at [486, 224] on input "True" at bounding box center [490, 220] width 10 height 9
radio input "true"
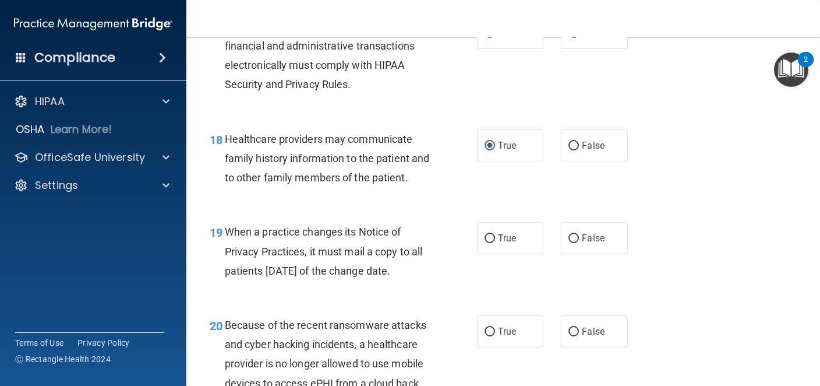
scroll to position [1917, 0]
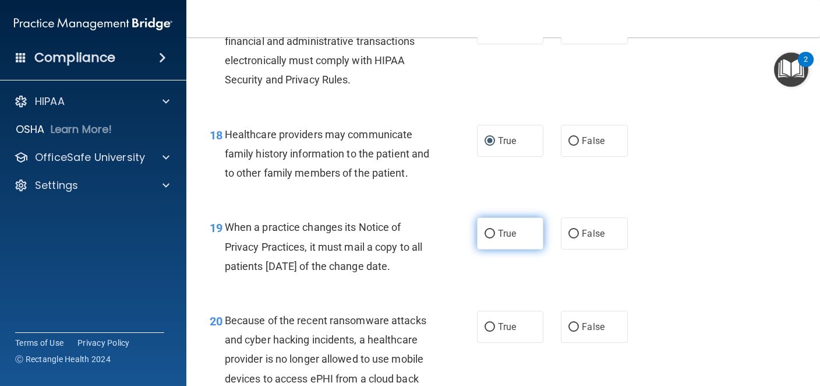
click at [487, 238] on input "True" at bounding box center [490, 234] width 10 height 9
radio input "true"
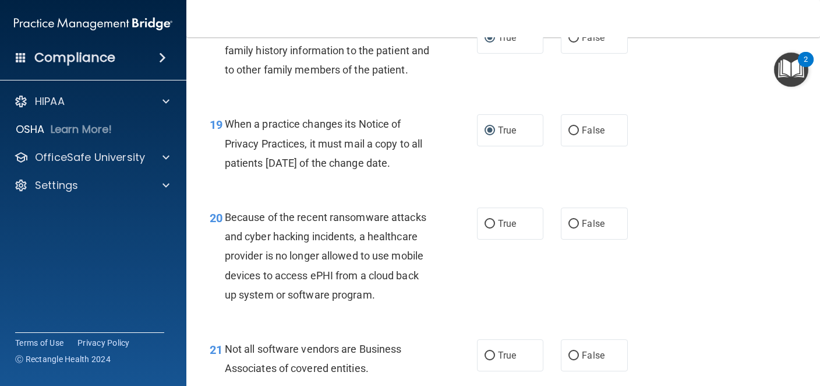
scroll to position [2021, 0]
click at [572, 228] on input "False" at bounding box center [574, 223] width 10 height 9
radio input "true"
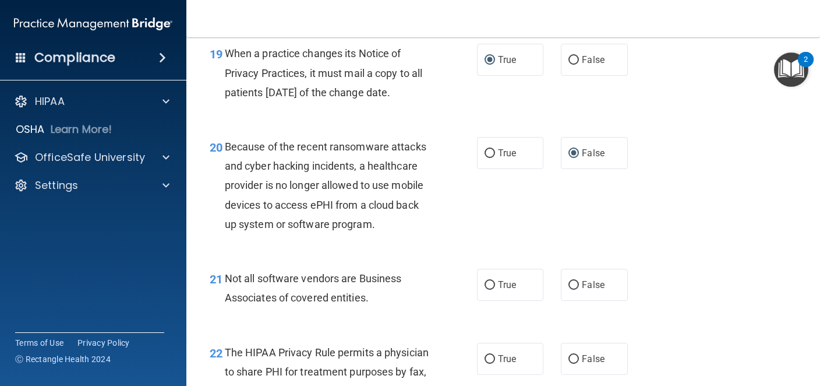
scroll to position [2147, 0]
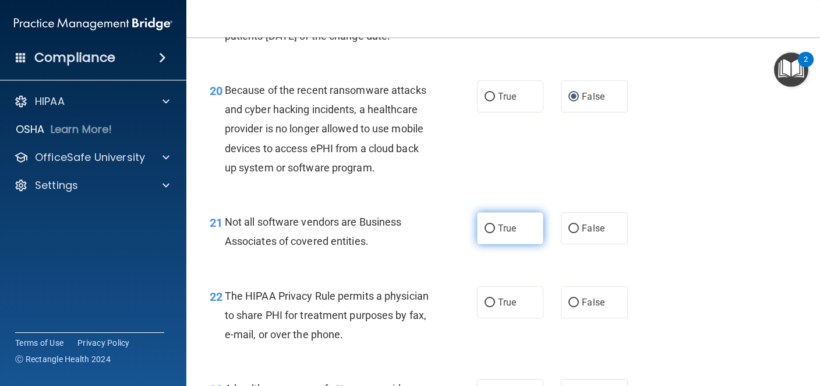
click at [489, 233] on input "True" at bounding box center [490, 228] width 10 height 9
radio input "true"
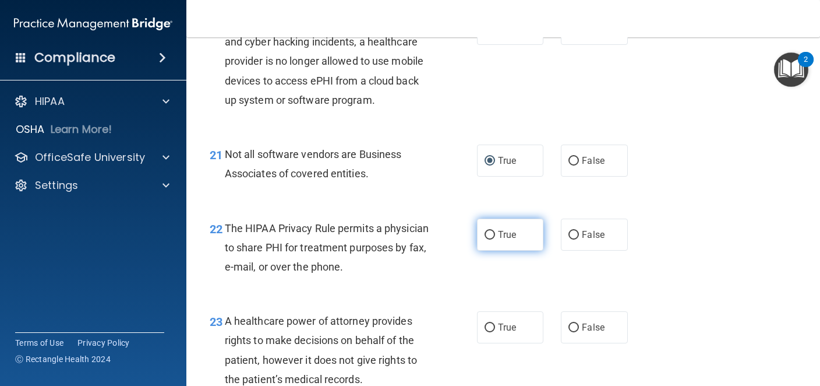
click at [488, 239] on input "True" at bounding box center [490, 235] width 10 height 9
radio input "true"
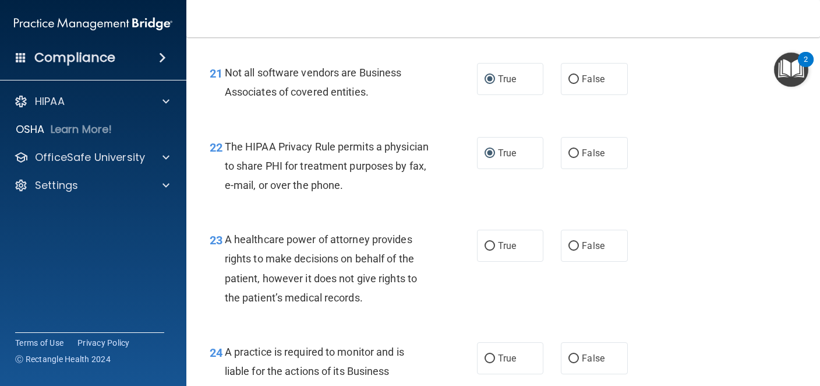
scroll to position [2297, 0]
click at [490, 249] on input "True" at bounding box center [490, 245] width 10 height 9
radio input "true"
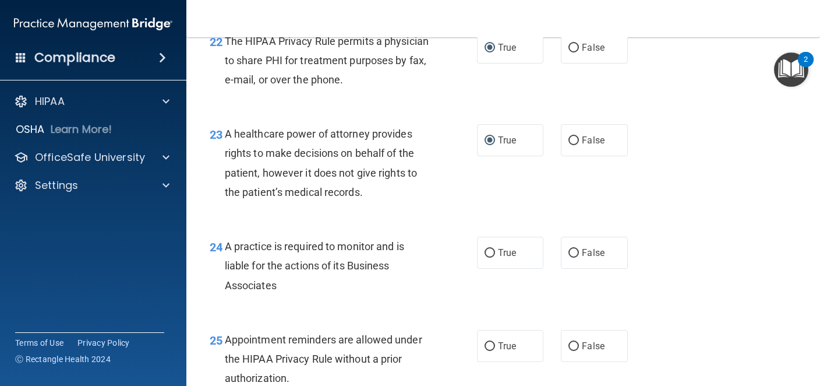
scroll to position [2429, 0]
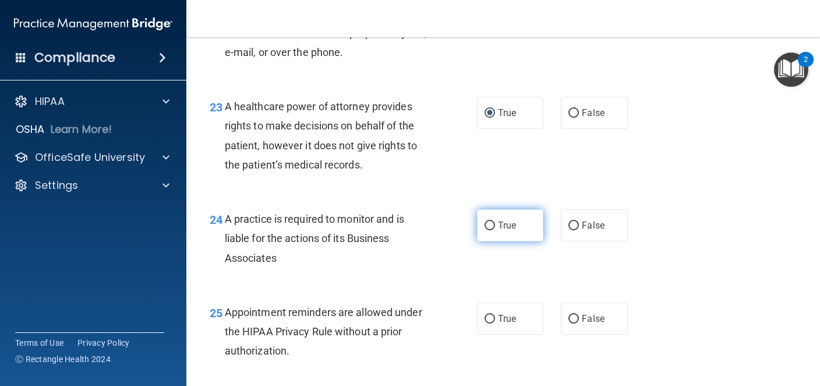
click at [490, 230] on input "True" at bounding box center [490, 225] width 10 height 9
radio input "true"
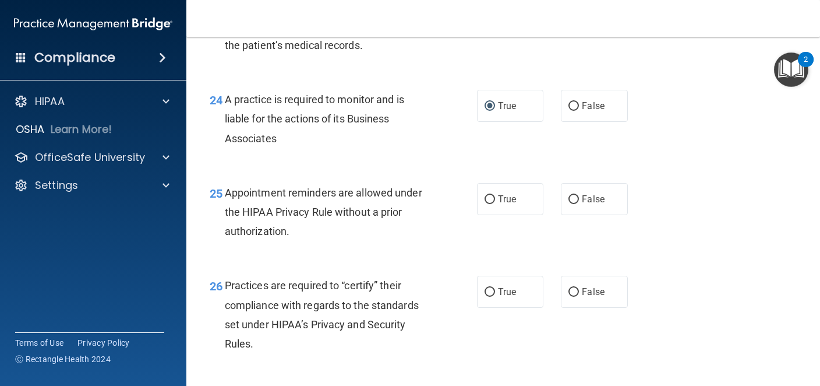
scroll to position [2550, 0]
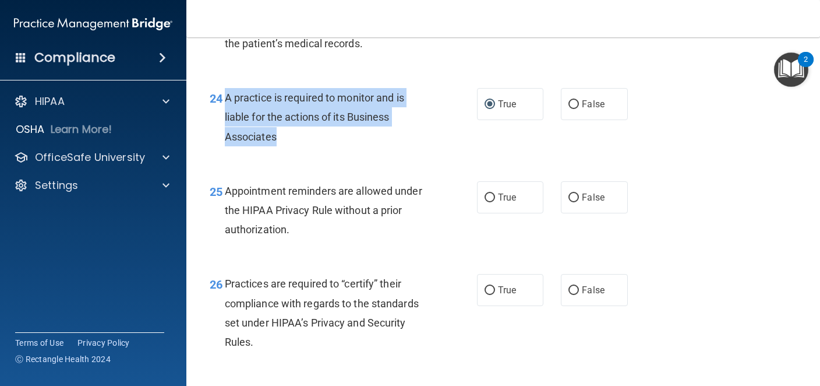
drag, startPoint x: 227, startPoint y: 118, endPoint x: 298, endPoint y: 158, distance: 82.2
click at [298, 146] on div "A practice is required to monitor and is liable for the actions of its Business…" at bounding box center [332, 117] width 214 height 58
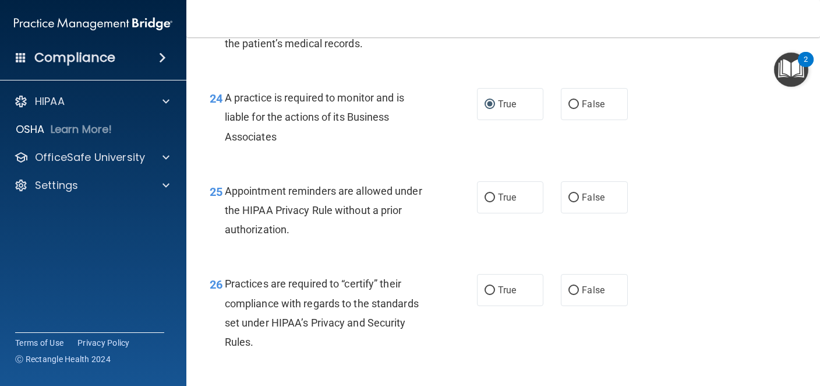
click at [392, 260] on div "25 Appointment reminders are allowed under the HIPAA Privacy Rule without a pri…" at bounding box center [503, 213] width 605 height 93
click at [491, 202] on input "True" at bounding box center [490, 197] width 10 height 9
radio input "true"
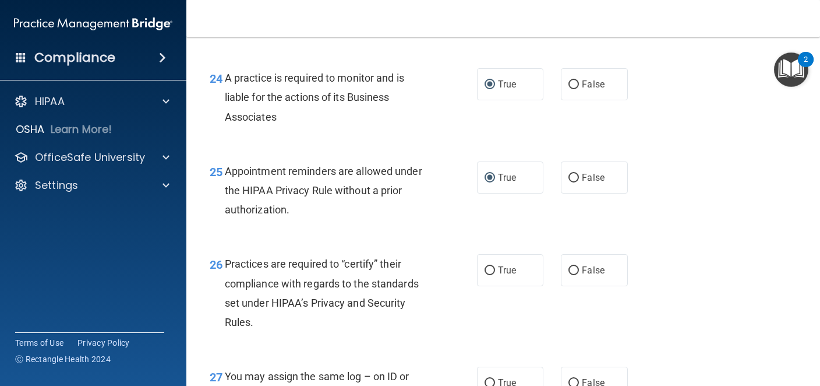
scroll to position [2571, 0]
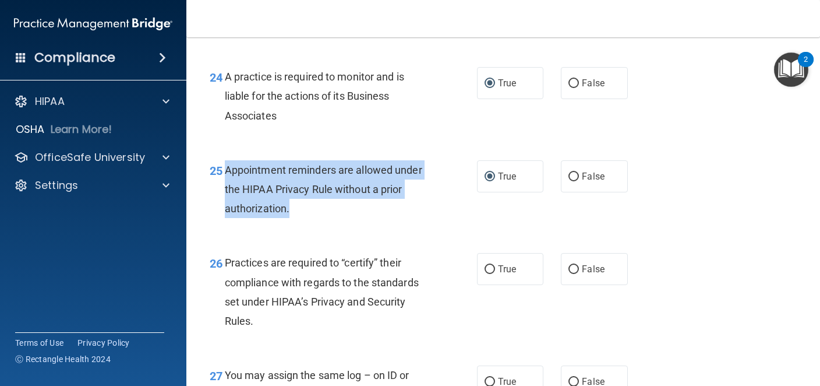
drag, startPoint x: 227, startPoint y: 188, endPoint x: 299, endPoint y: 236, distance: 86.6
click at [299, 218] on div "Appointment reminders are allowed under the HIPAA Privacy Rule without a prior …" at bounding box center [332, 189] width 214 height 58
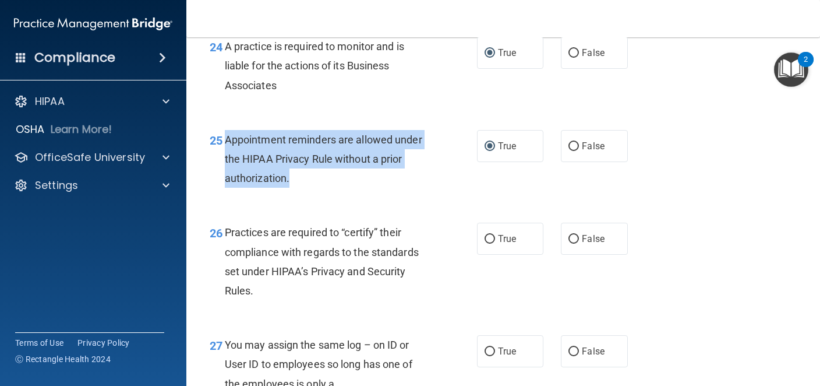
scroll to position [2602, 0]
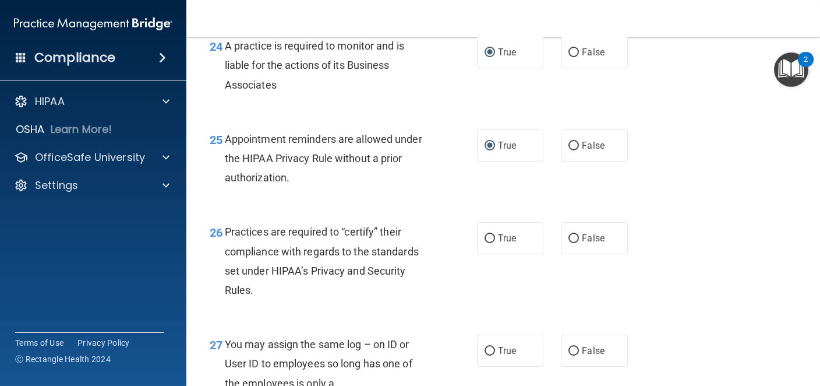
click at [395, 244] on div "Practices are required to “certify” their compliance with regards to the standa…" at bounding box center [332, 260] width 214 height 77
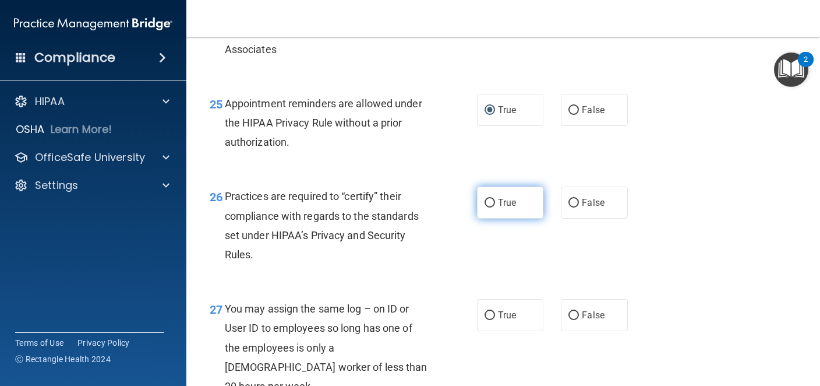
click at [492, 207] on input "True" at bounding box center [490, 203] width 10 height 9
radio input "true"
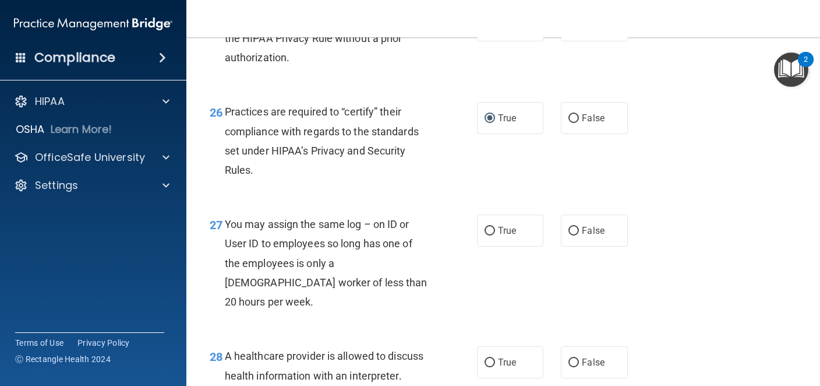
scroll to position [2758, 0]
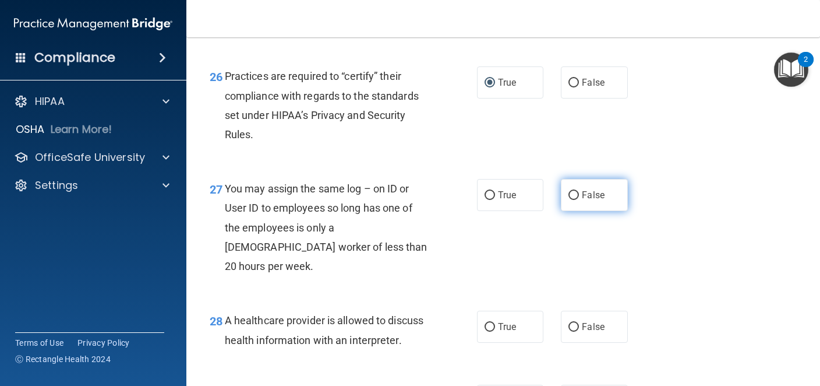
click at [576, 200] on input "False" at bounding box center [574, 195] width 10 height 9
radio input "true"
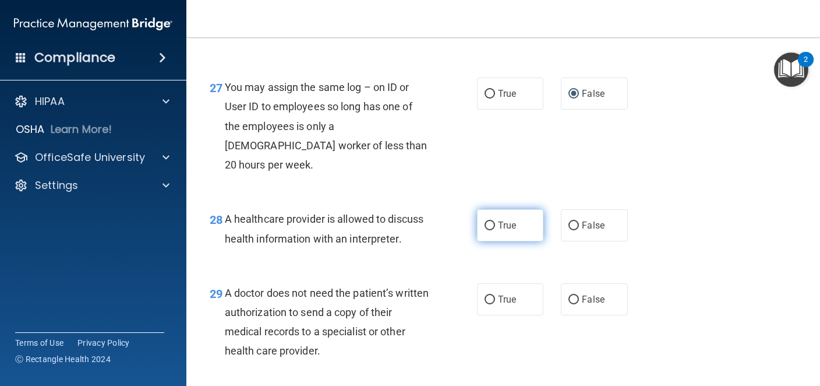
scroll to position [2861, 0]
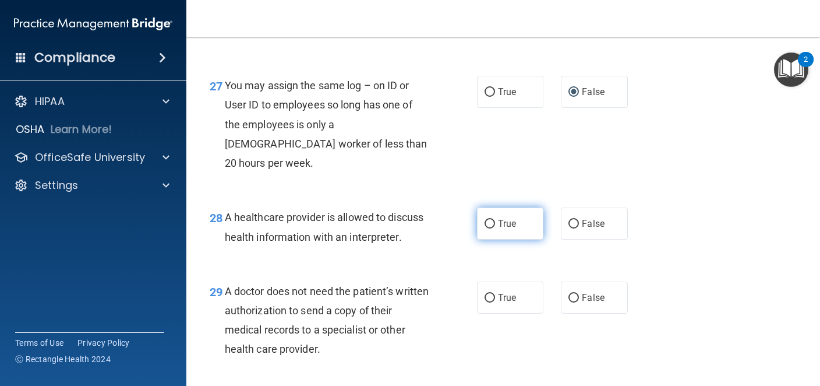
click at [492, 225] on input "True" at bounding box center [490, 224] width 10 height 9
radio input "true"
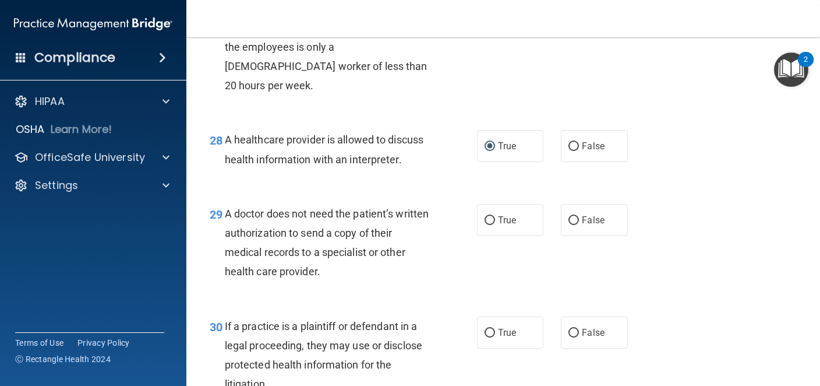
scroll to position [2939, 0]
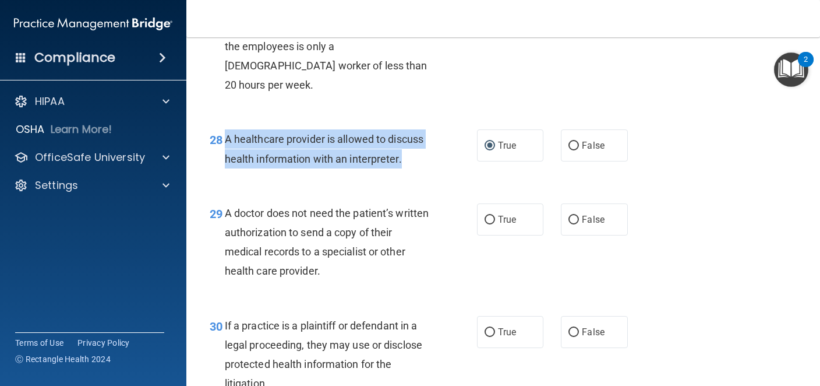
drag, startPoint x: 225, startPoint y: 139, endPoint x: 399, endPoint y: 169, distance: 176.3
click at [399, 169] on div "28 A healthcare provider is allowed to discuss health information with an inter…" at bounding box center [343, 151] width 302 height 44
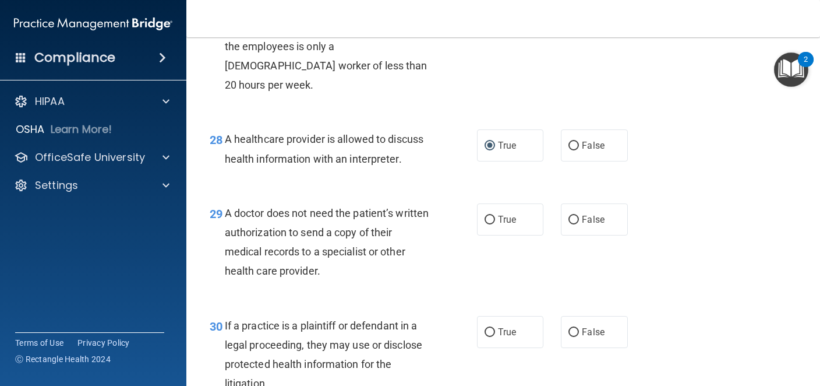
click at [405, 273] on div "A doctor does not need the patient’s written authorization to send a copy of th…" at bounding box center [332, 241] width 214 height 77
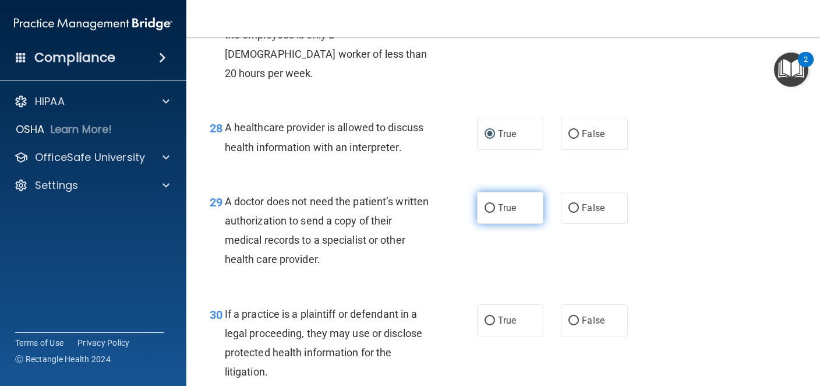
click at [490, 205] on input "True" at bounding box center [490, 208] width 10 height 9
radio input "true"
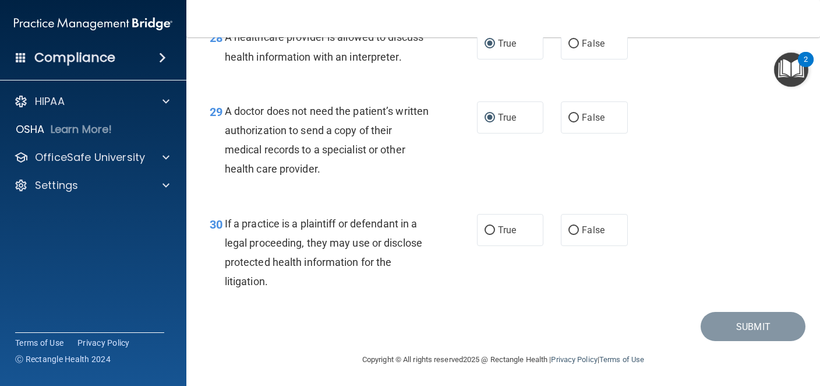
scroll to position [3041, 0]
click at [486, 227] on input "True" at bounding box center [490, 229] width 10 height 9
radio input "true"
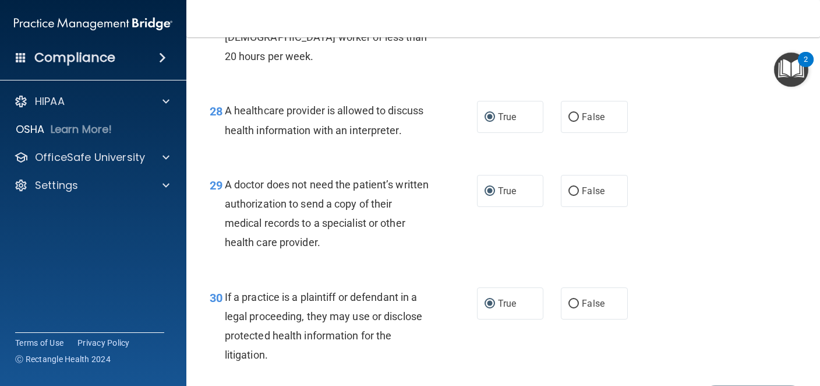
scroll to position [3043, 0]
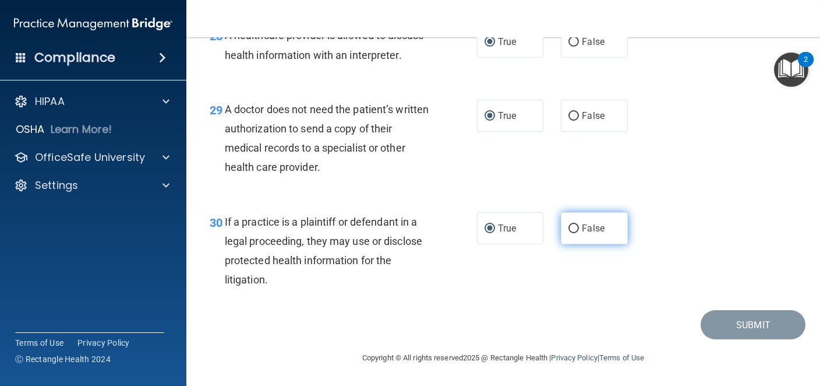
click at [575, 228] on input "False" at bounding box center [574, 228] width 10 height 9
radio input "true"
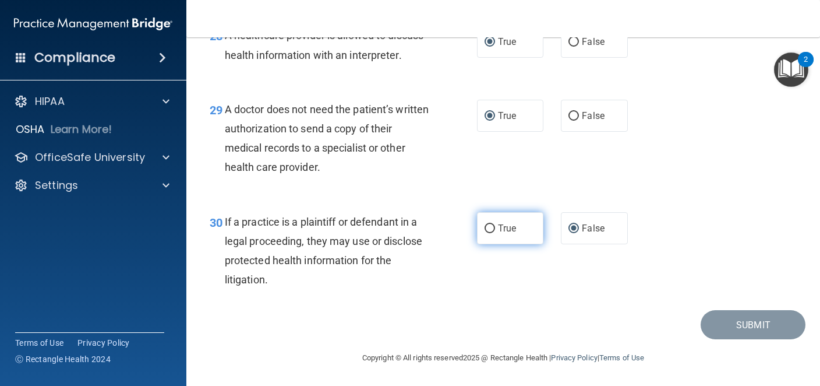
click at [489, 226] on input "True" at bounding box center [490, 228] width 10 height 9
radio input "true"
radio input "false"
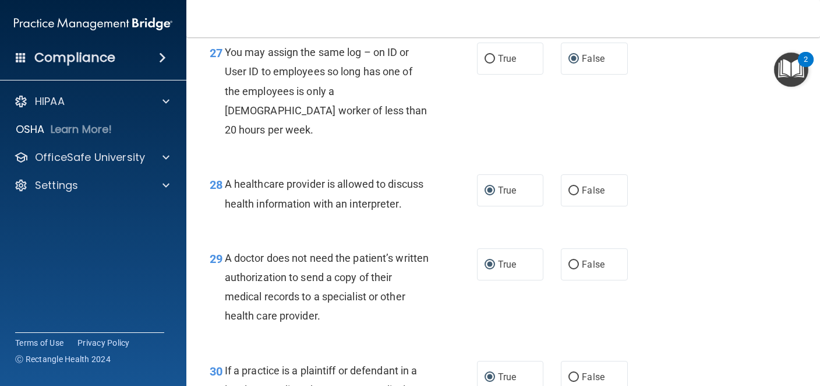
scroll to position [2892, 0]
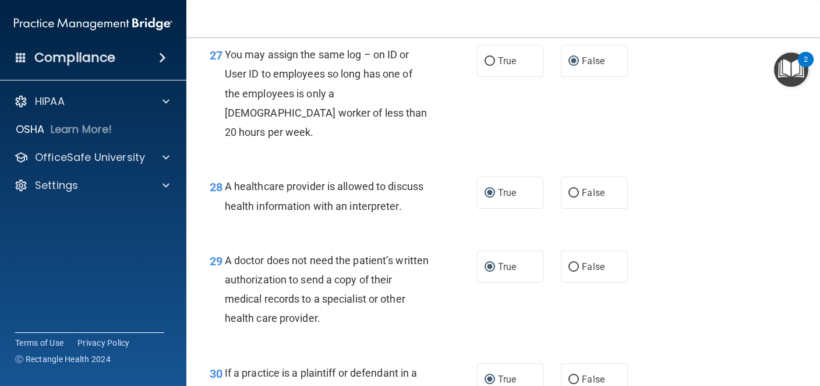
click at [795, 74] on img "Open Resource Center, 2 new notifications" at bounding box center [791, 69] width 34 height 34
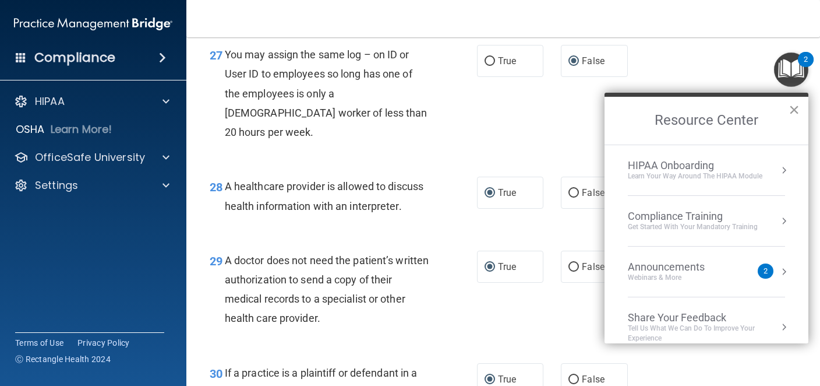
click at [794, 112] on button "×" at bounding box center [794, 109] width 11 height 19
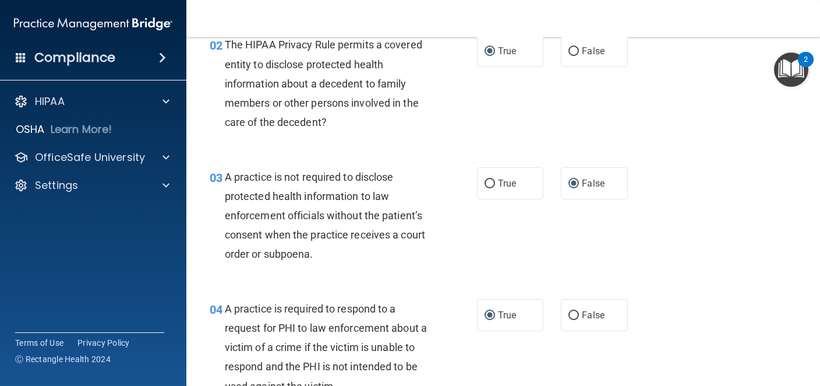
scroll to position [0, 0]
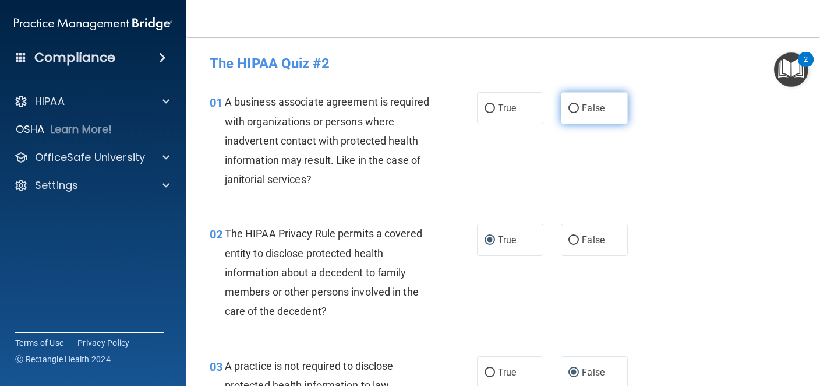
click at [574, 108] on input "False" at bounding box center [574, 108] width 10 height 9
radio input "true"
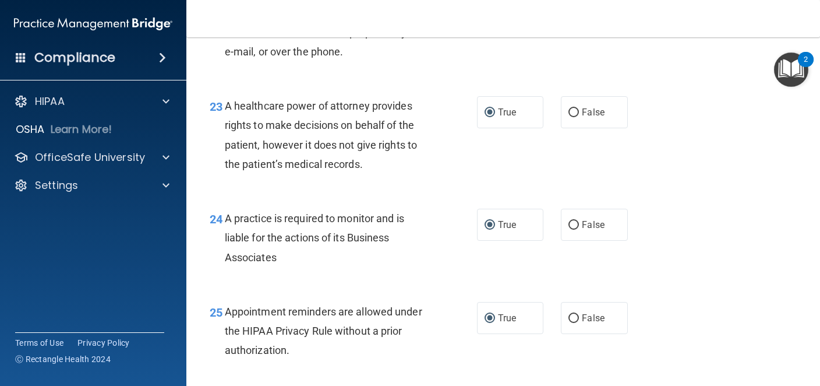
scroll to position [3043, 0]
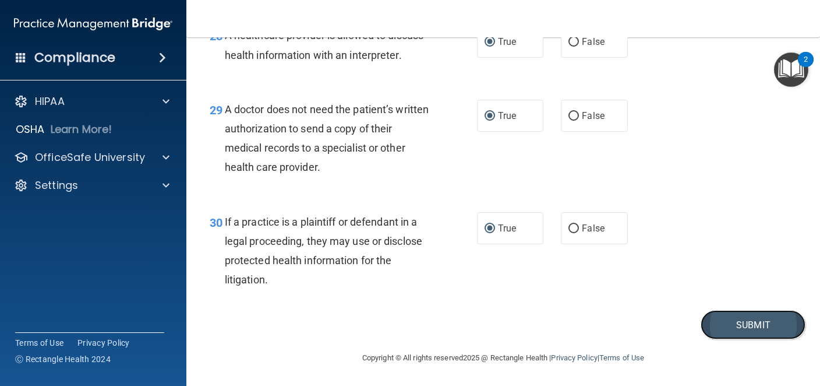
click at [735, 316] on button "Submit" at bounding box center [753, 325] width 105 height 30
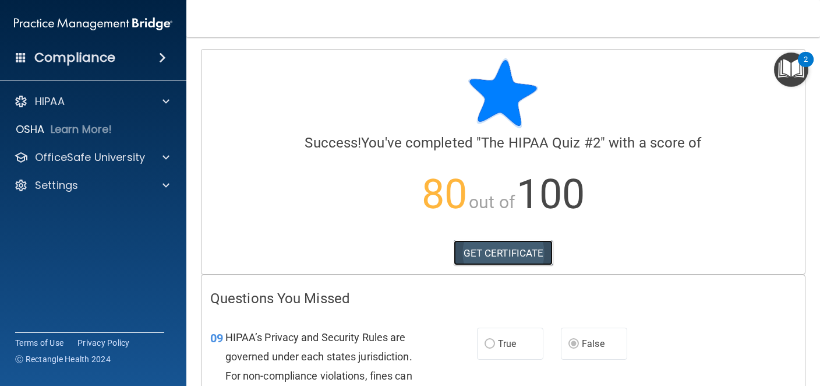
click at [522, 257] on link "GET CERTIFICATE" at bounding box center [504, 253] width 100 height 26
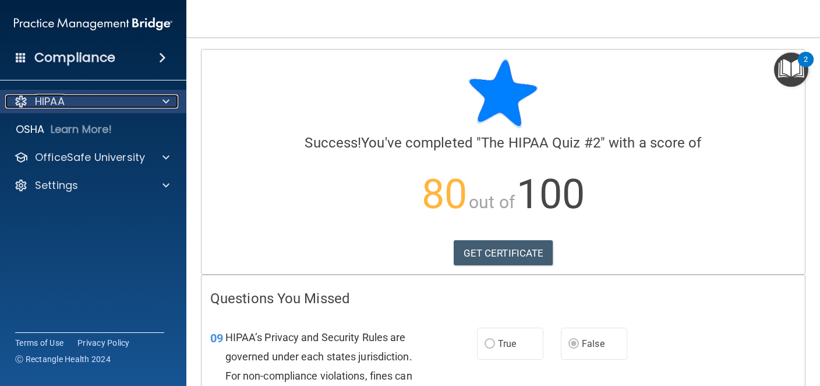
click at [125, 103] on div "HIPAA" at bounding box center [77, 101] width 145 height 14
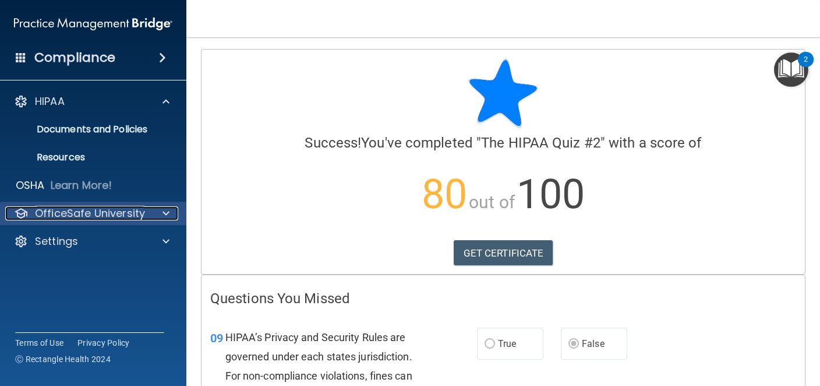
click at [112, 213] on p "OfficeSafe University" at bounding box center [90, 213] width 110 height 14
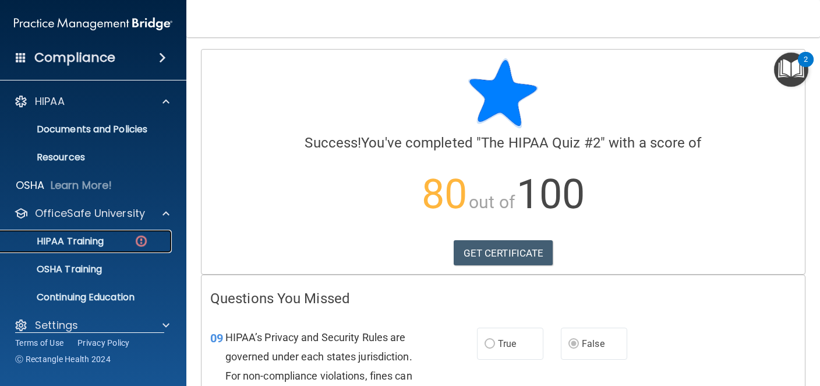
click at [116, 234] on link "HIPAA Training" at bounding box center [80, 241] width 184 height 23
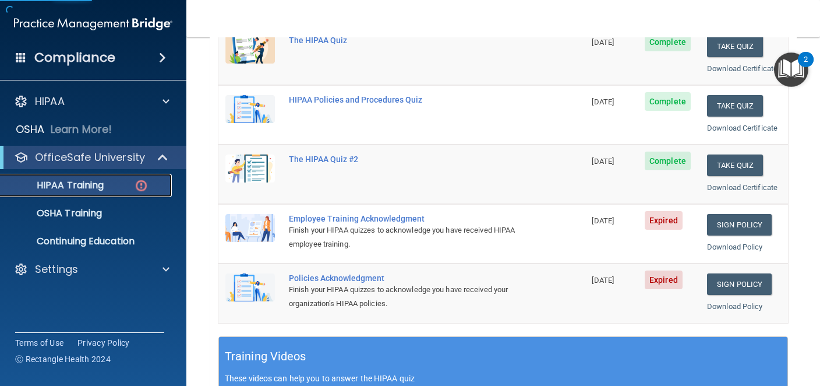
scroll to position [204, 0]
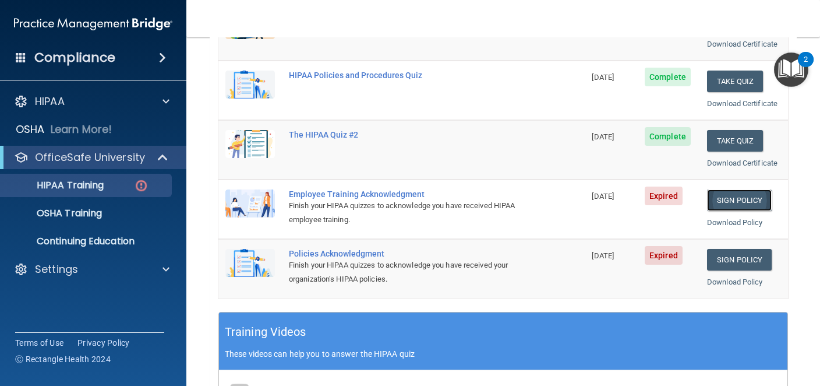
click at [746, 203] on link "Sign Policy" at bounding box center [739, 200] width 65 height 22
click at [729, 261] on link "Sign Policy" at bounding box center [739, 260] width 65 height 22
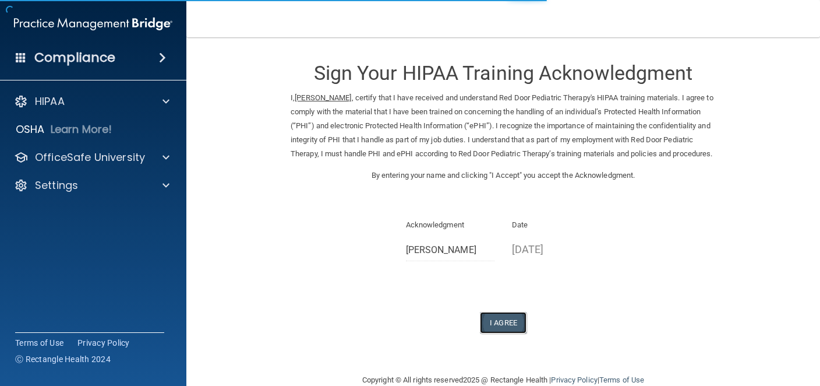
click at [504, 333] on button "I Agree" at bounding box center [503, 323] width 47 height 22
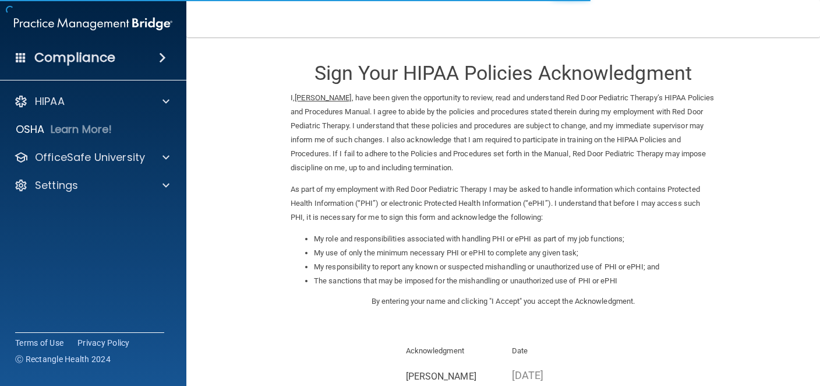
scroll to position [148, 0]
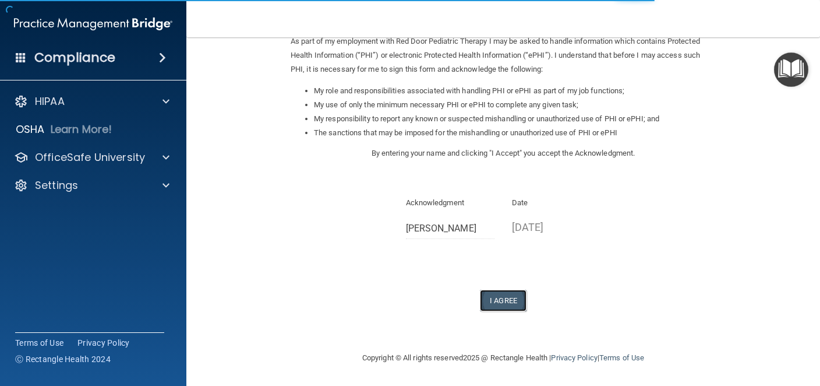
click at [495, 299] on button "I Agree" at bounding box center [503, 301] width 47 height 22
